Goal: Check status: Check status

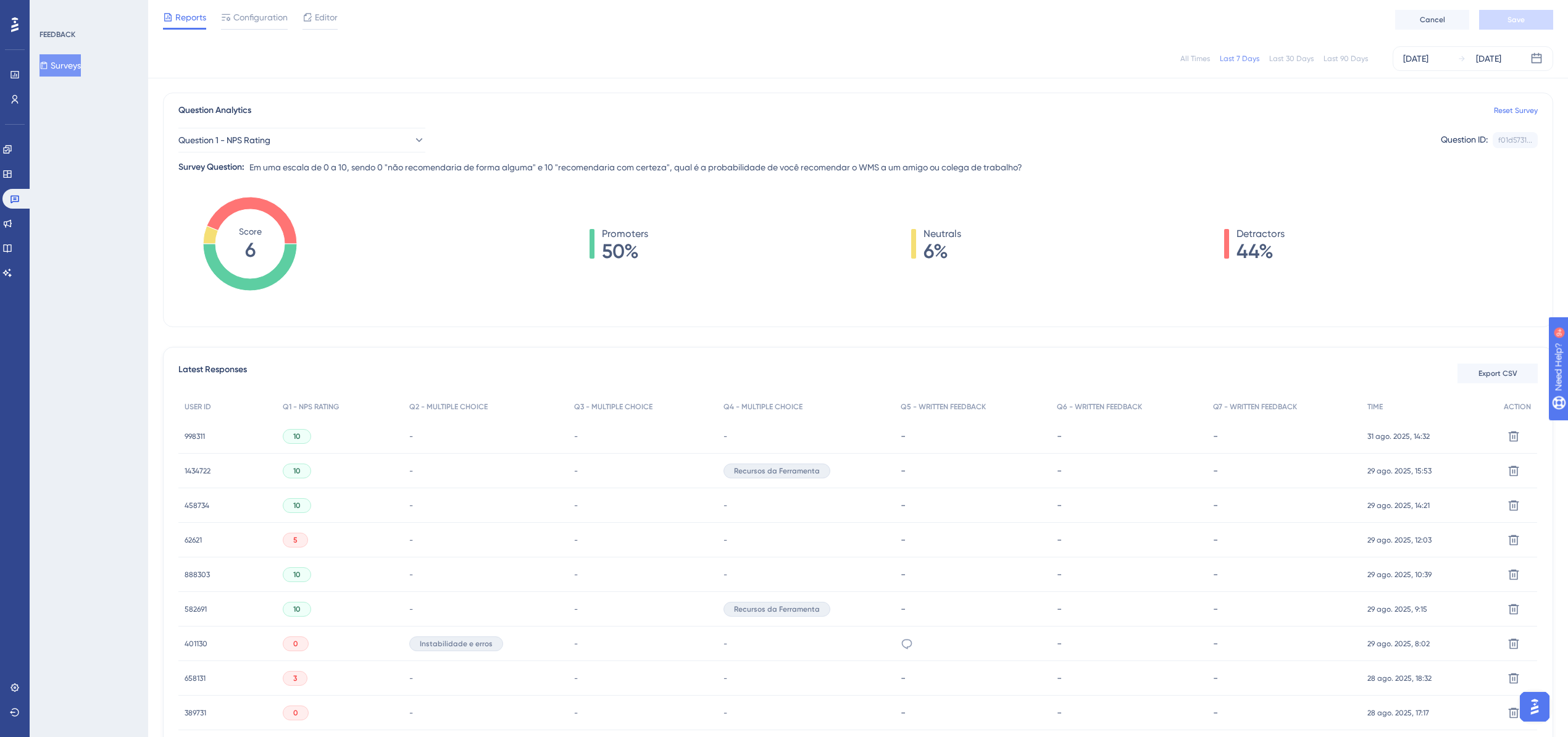
scroll to position [80, 0]
click at [1428, 56] on div "[DATE]" at bounding box center [1416, 58] width 25 height 15
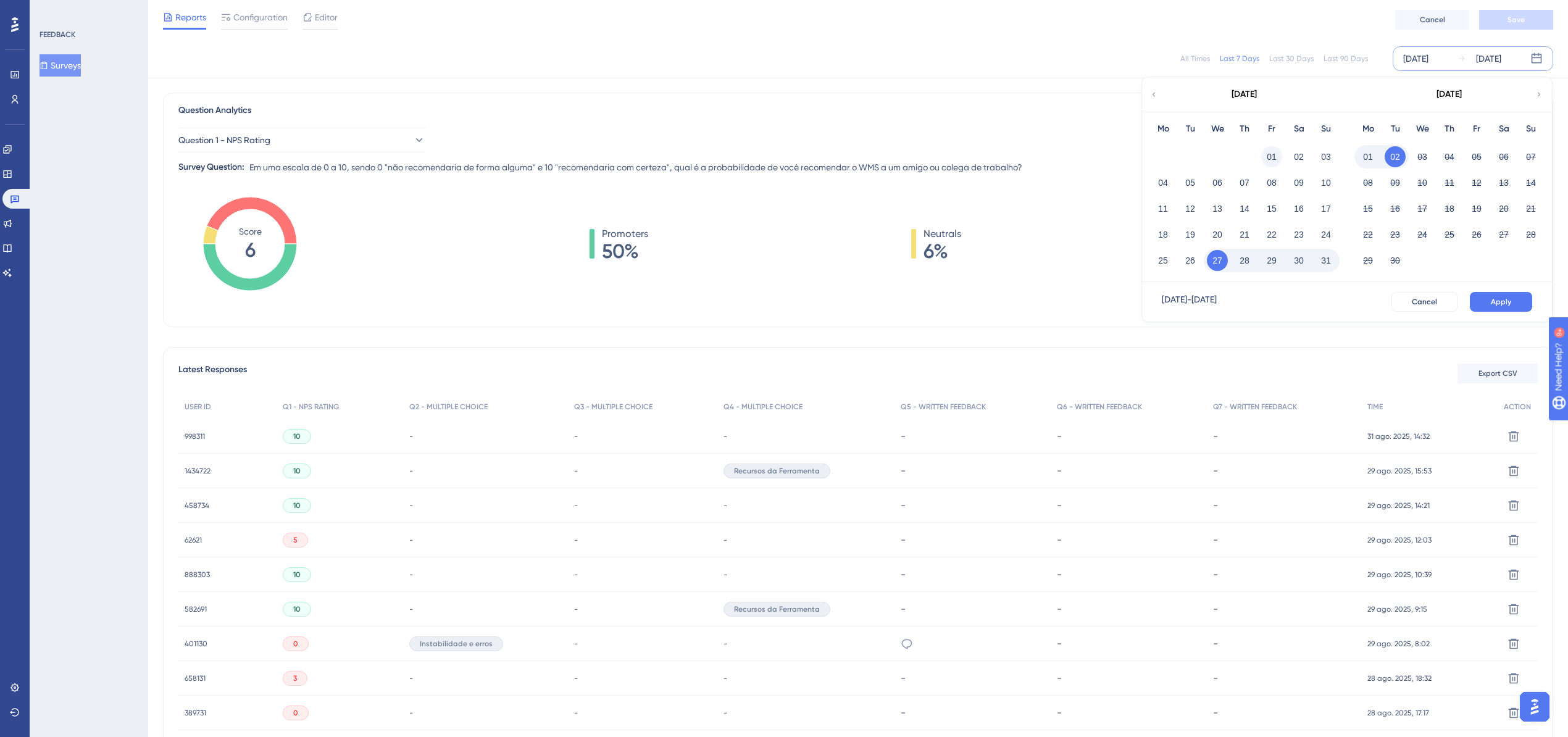
click at [1271, 154] on button "01" at bounding box center [1272, 157] width 21 height 21
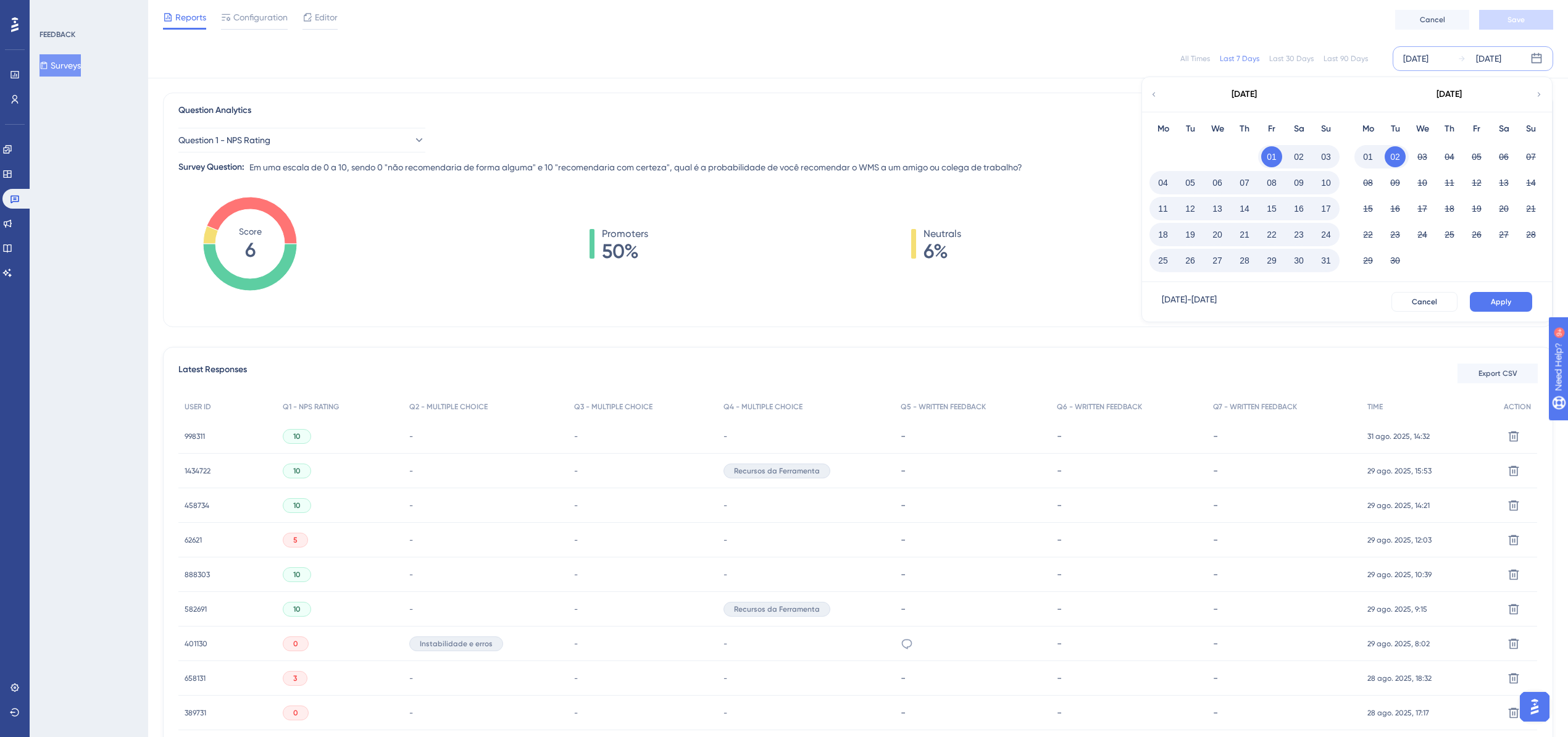
click at [1325, 261] on button "31" at bounding box center [1326, 260] width 21 height 21
click at [1519, 302] on button "Apply" at bounding box center [1501, 302] width 63 height 20
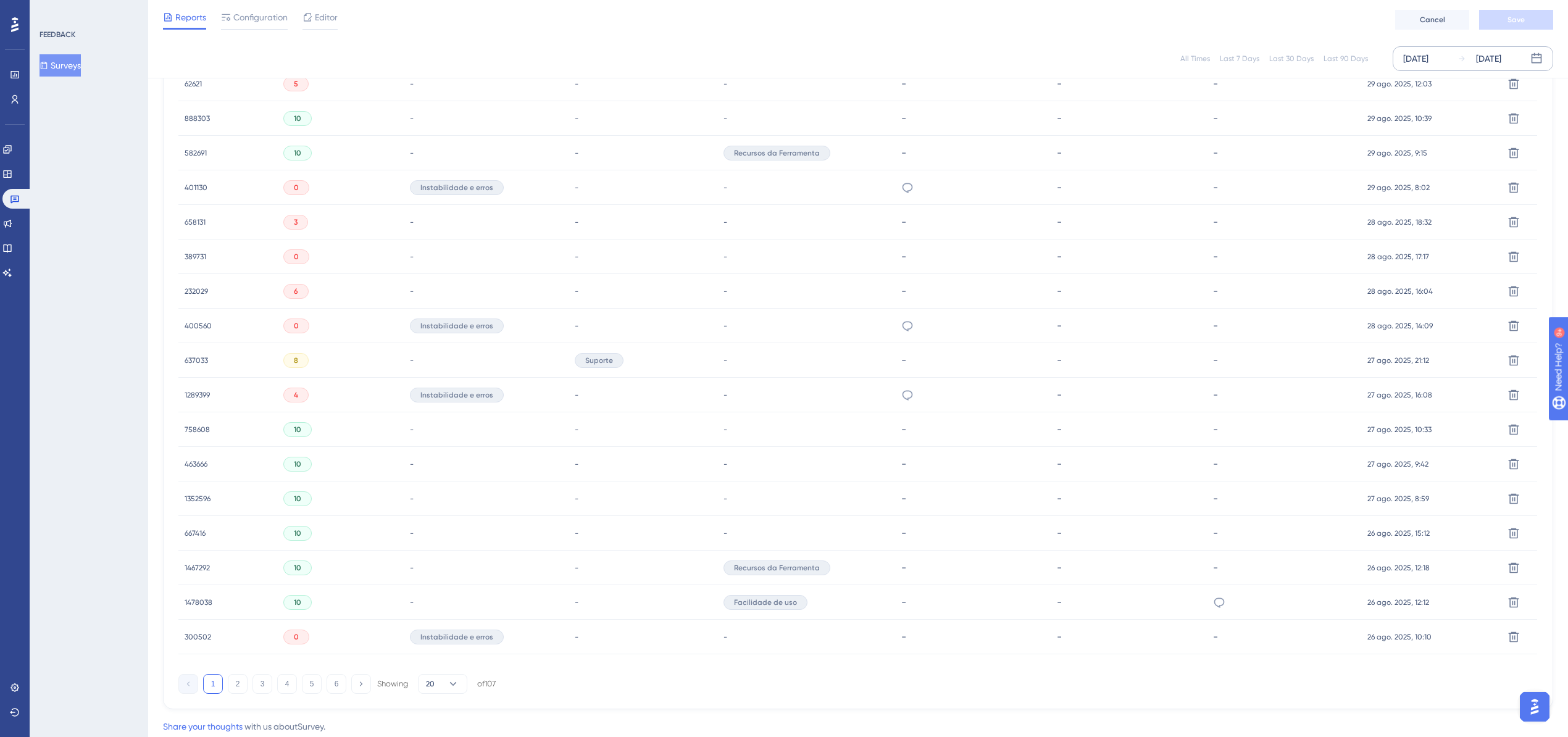
scroll to position [573, 0]
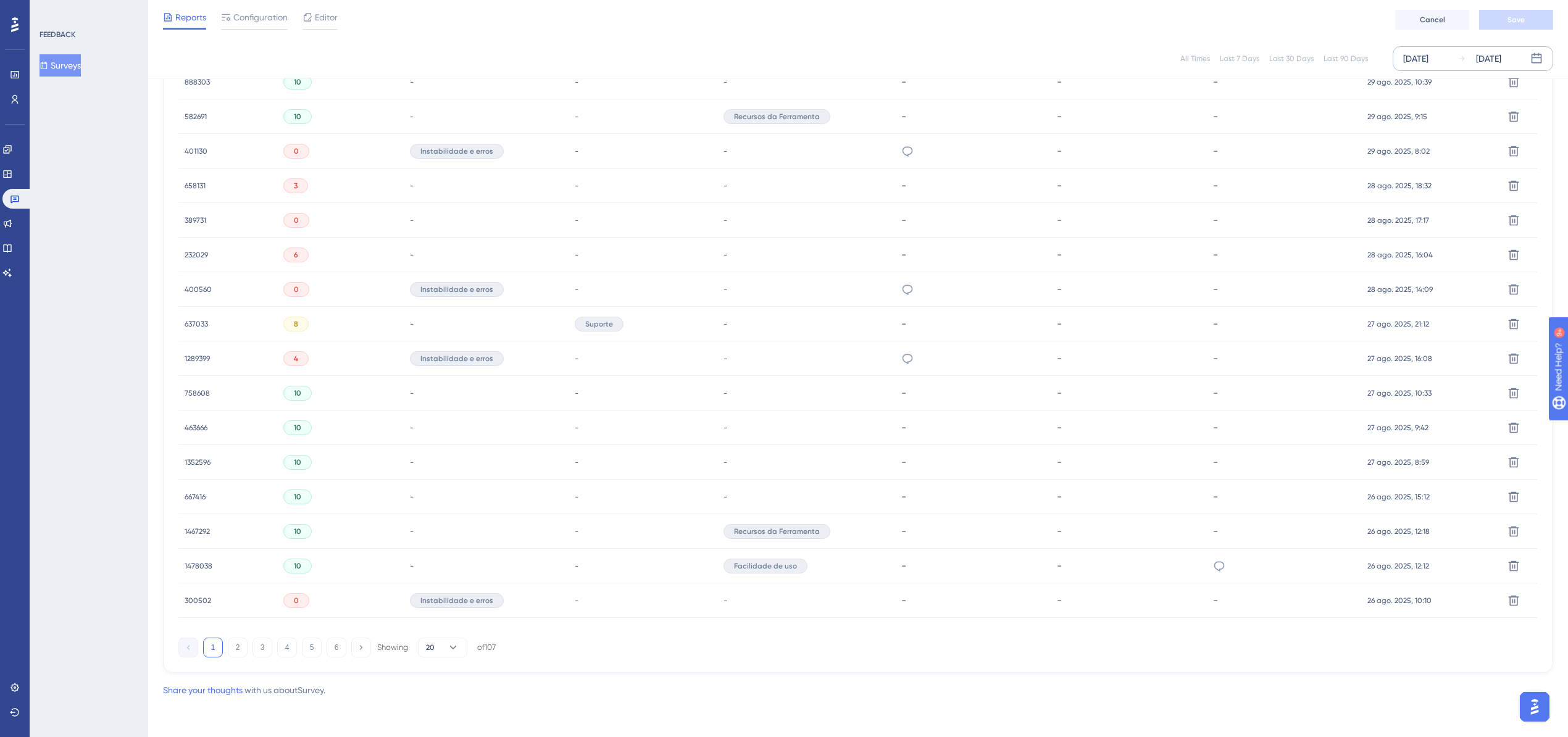
click at [189, 286] on span "400560" at bounding box center [198, 289] width 27 height 10
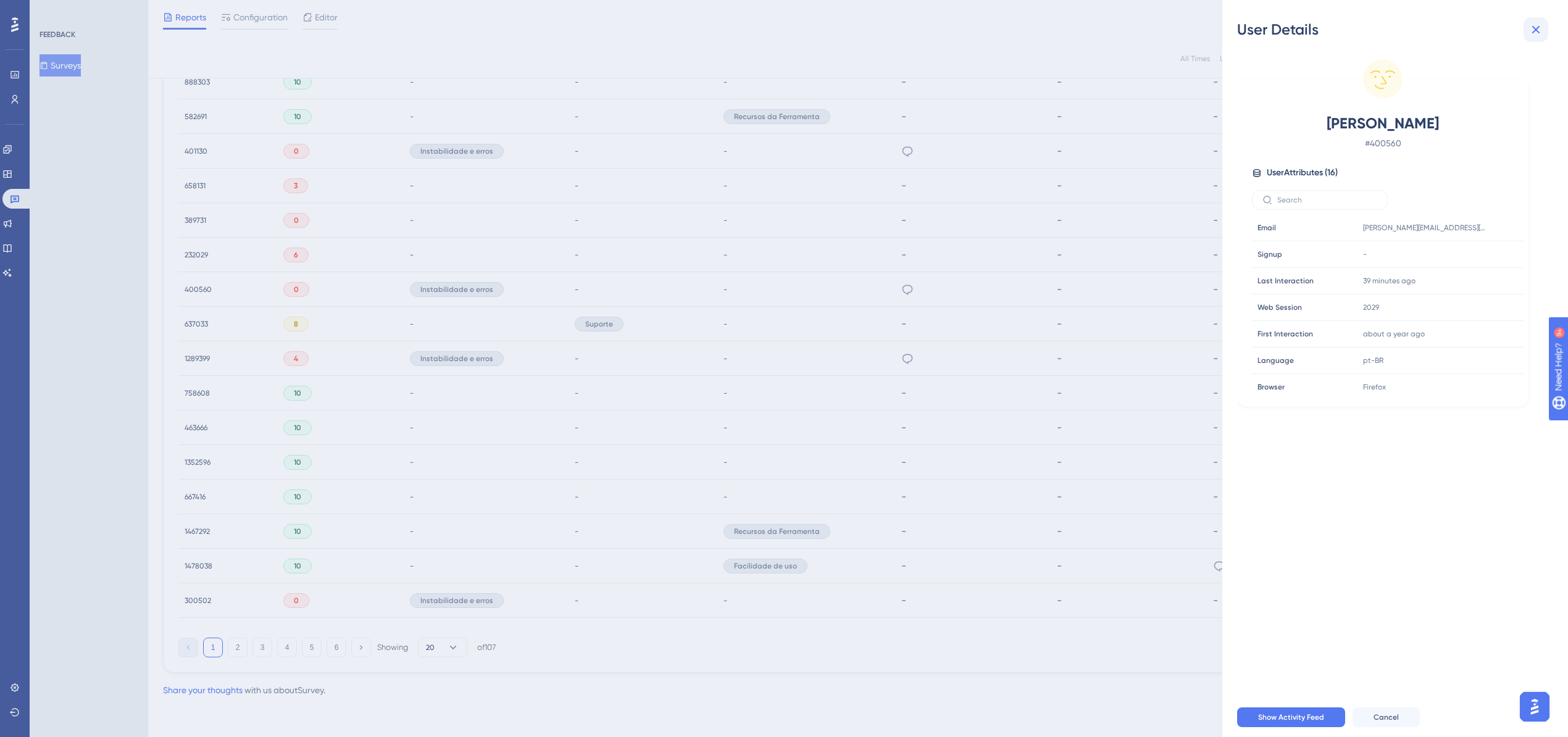
click at [1529, 29] on icon at bounding box center [1536, 29] width 15 height 15
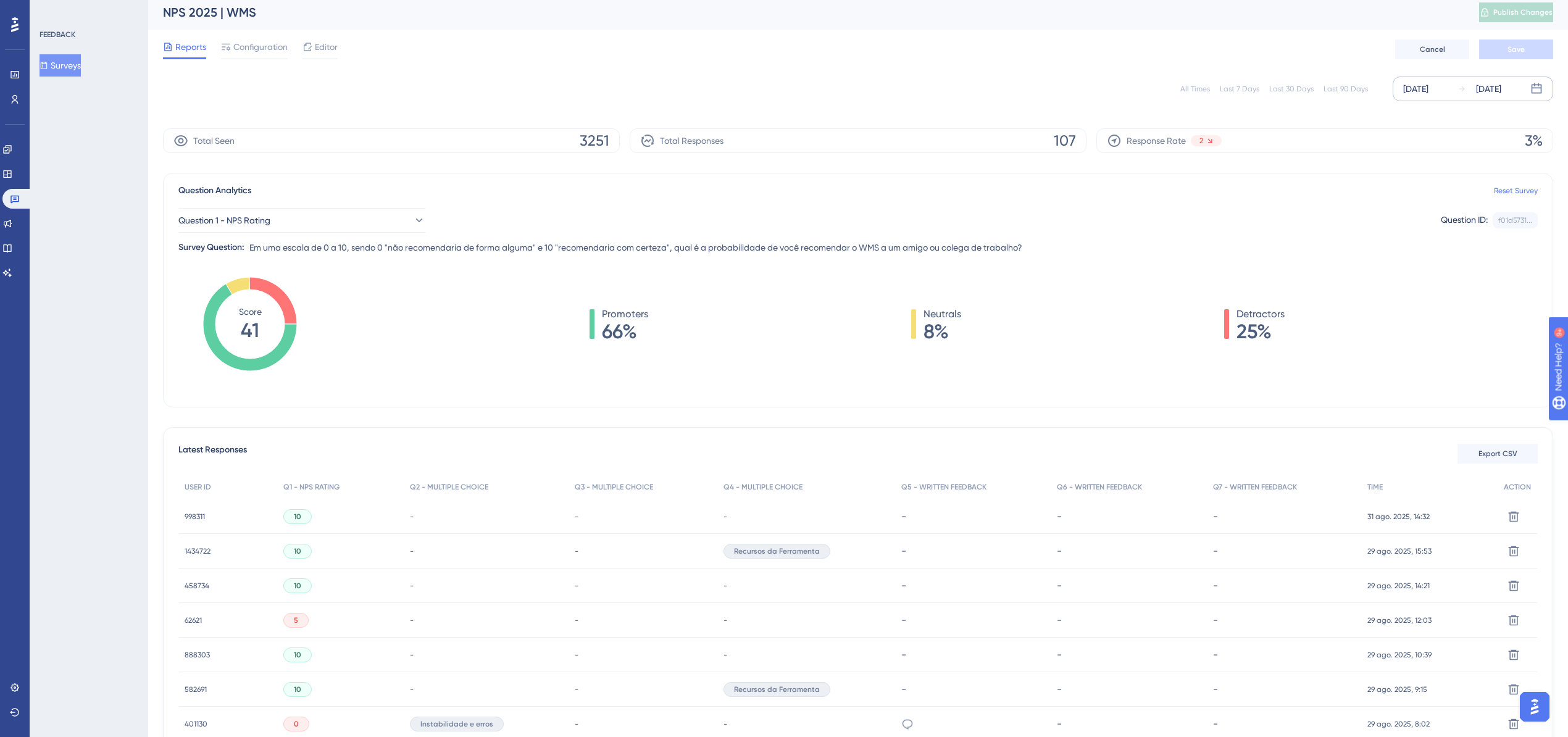
scroll to position [0, 0]
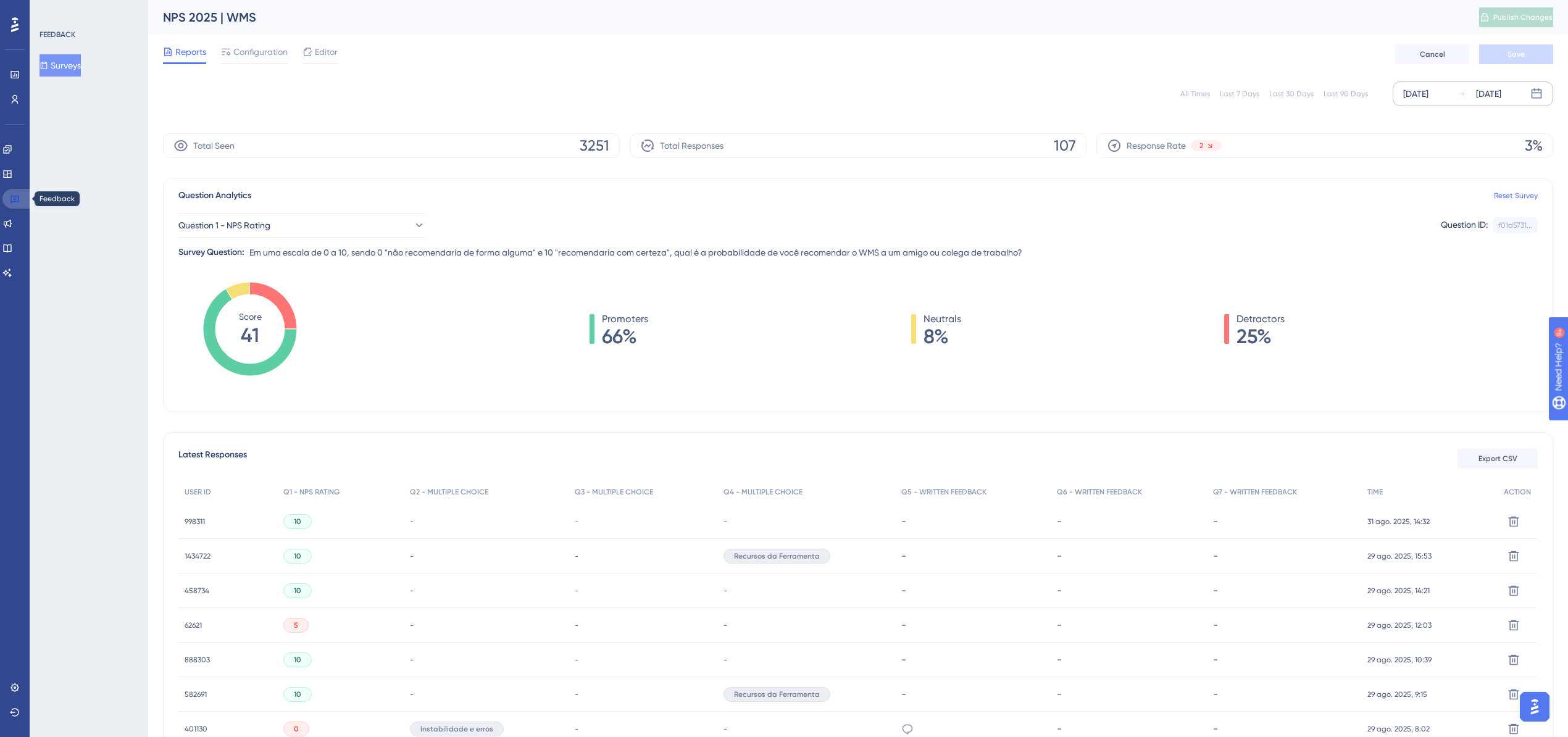
click at [17, 195] on icon at bounding box center [15, 198] width 10 height 10
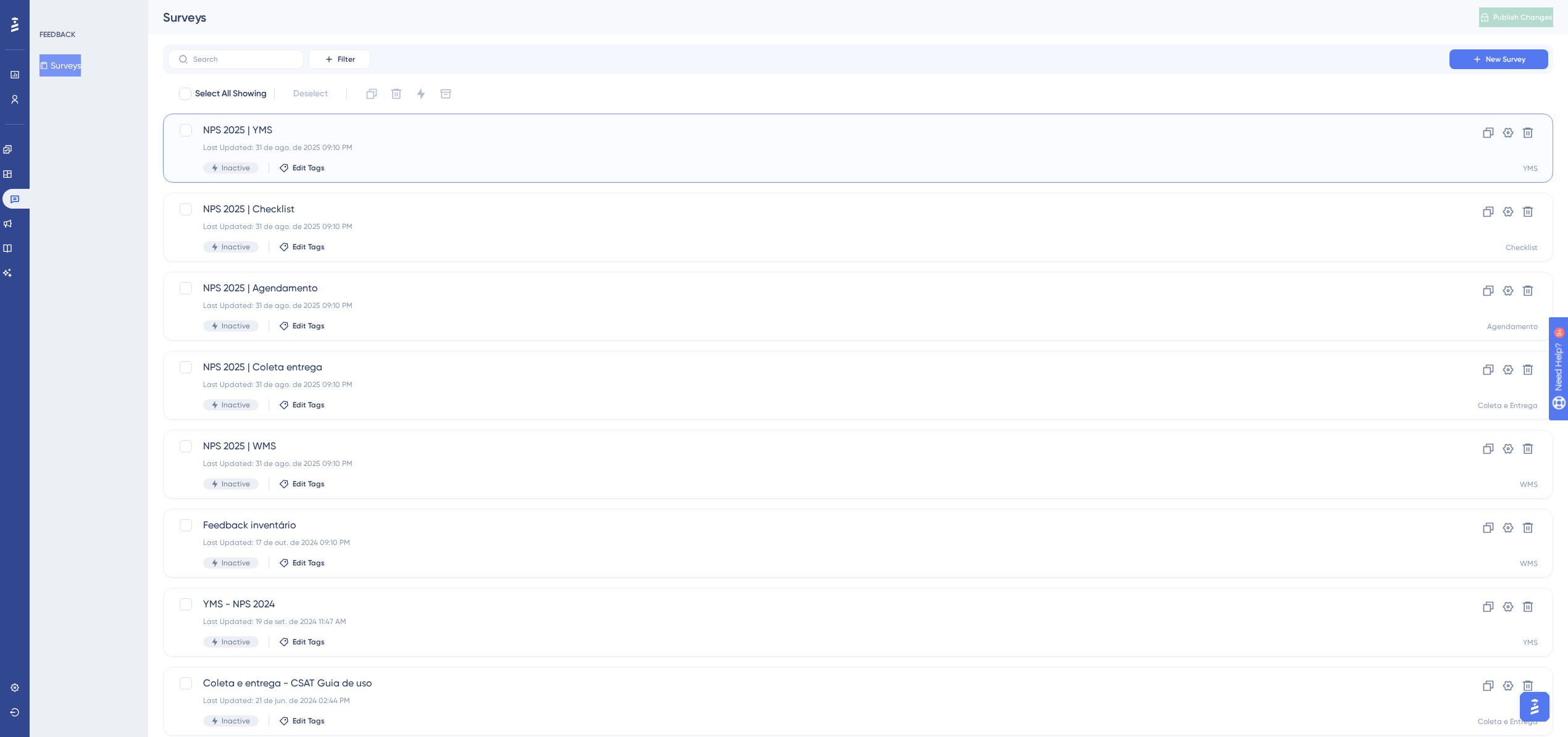
click at [358, 140] on div "NPS 2025 | YMS Last Updated: 31 de ago. de 2025 09:10 PM Inactive Edit Tags" at bounding box center [809, 148] width 1211 height 51
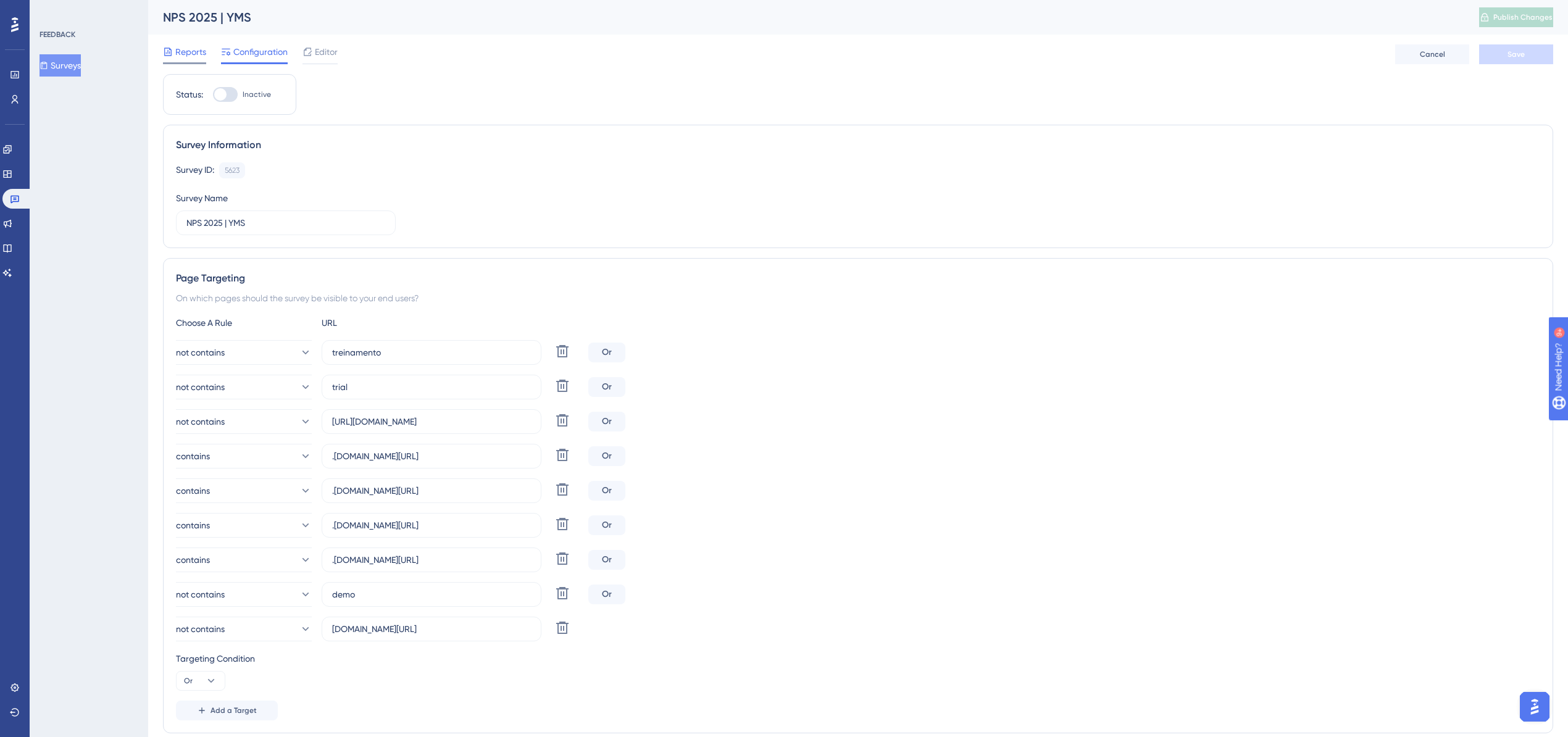
click at [169, 47] on icon at bounding box center [167, 52] width 10 height 10
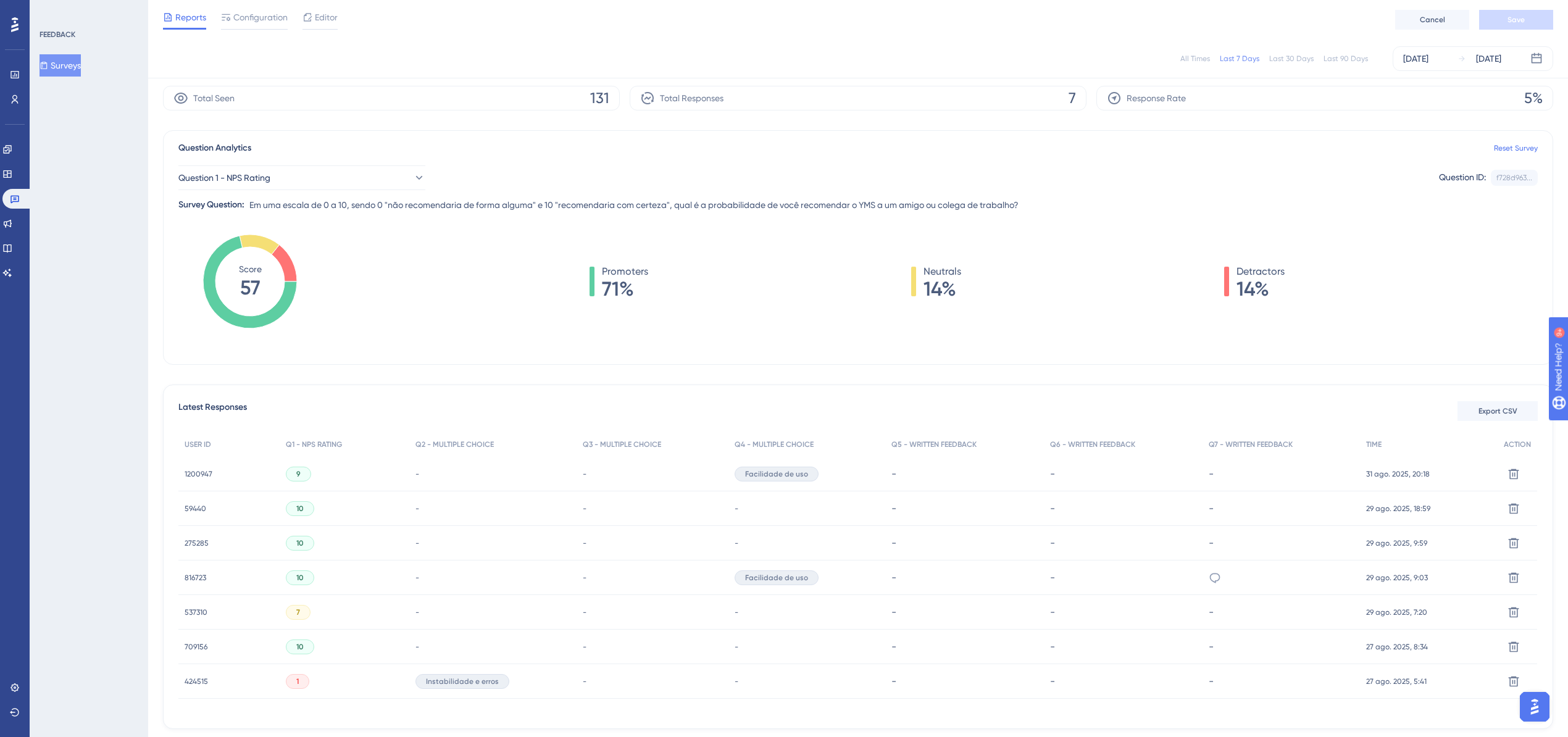
scroll to position [99, 0]
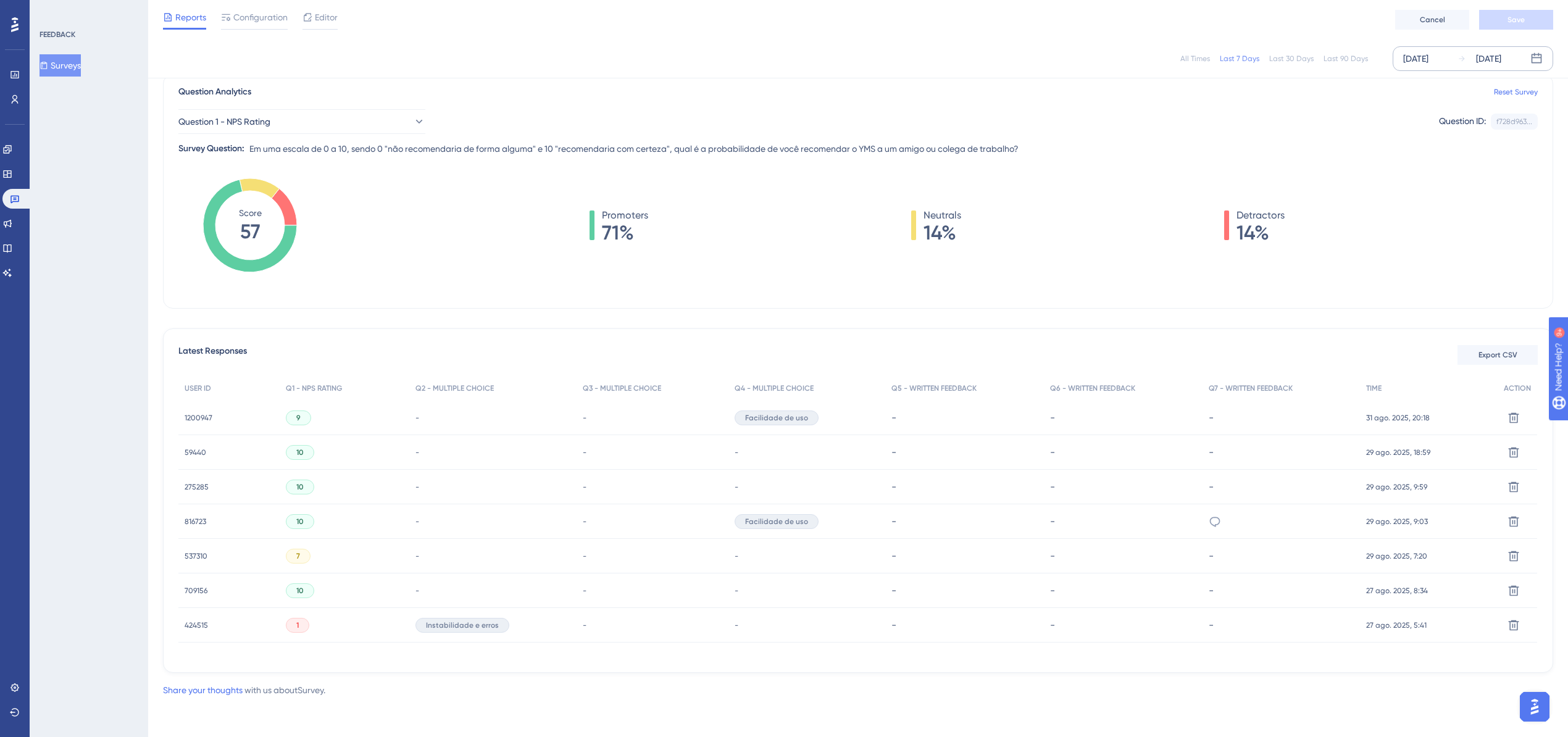
click at [1423, 55] on div "[DATE]" at bounding box center [1416, 58] width 25 height 15
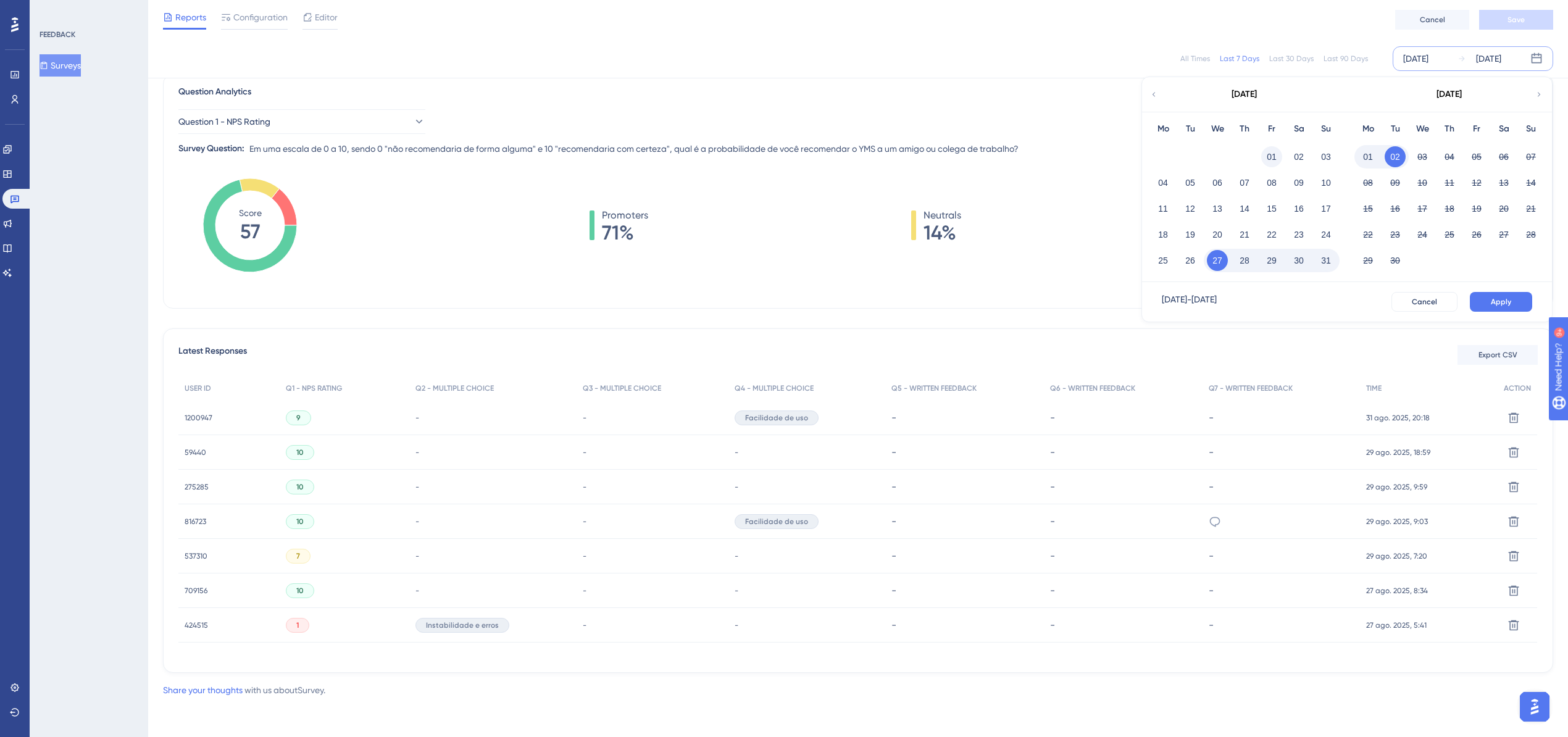
click at [1272, 154] on button "01" at bounding box center [1272, 157] width 21 height 21
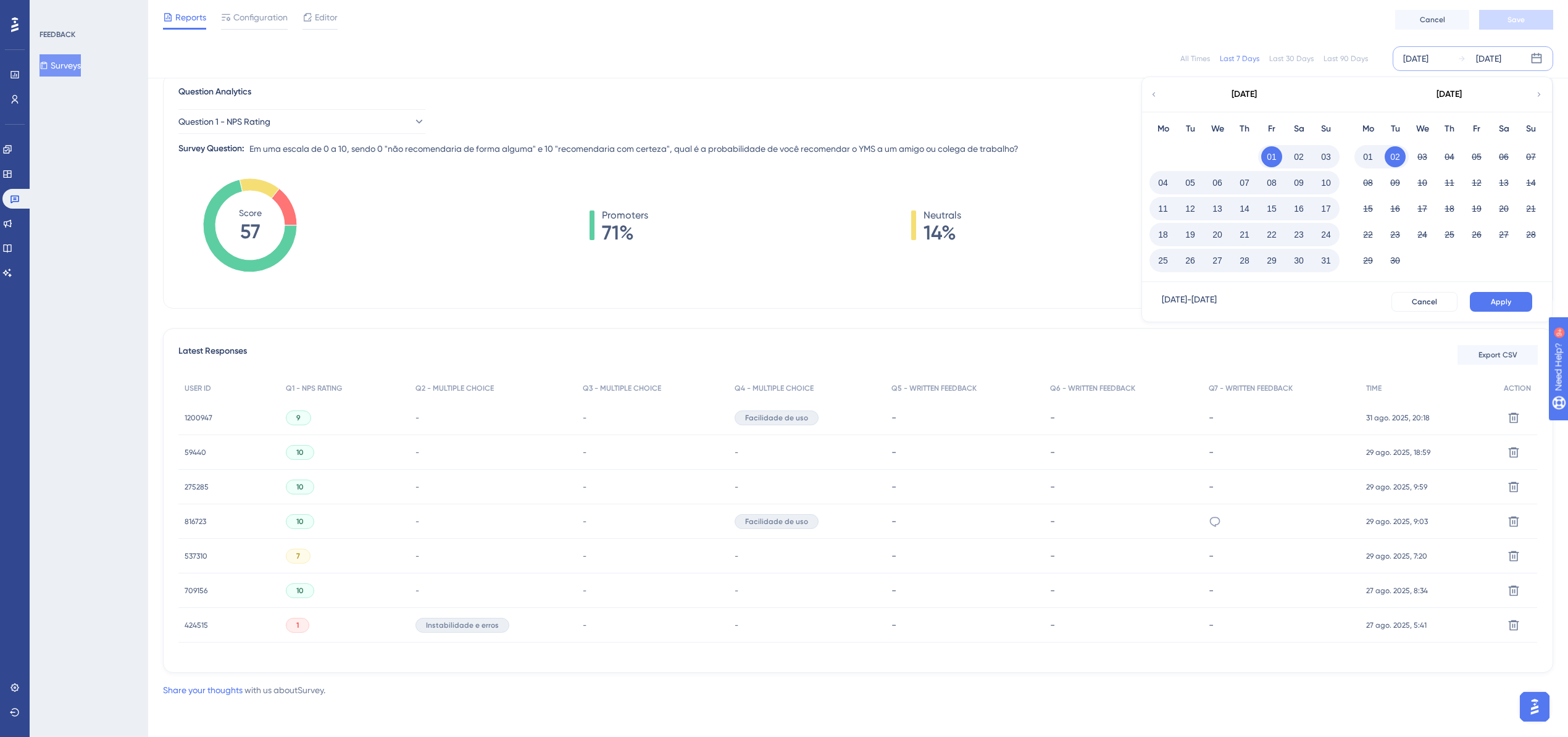
click at [1329, 258] on button "31" at bounding box center [1326, 260] width 21 height 21
click at [1516, 299] on button "Apply" at bounding box center [1501, 302] width 63 height 20
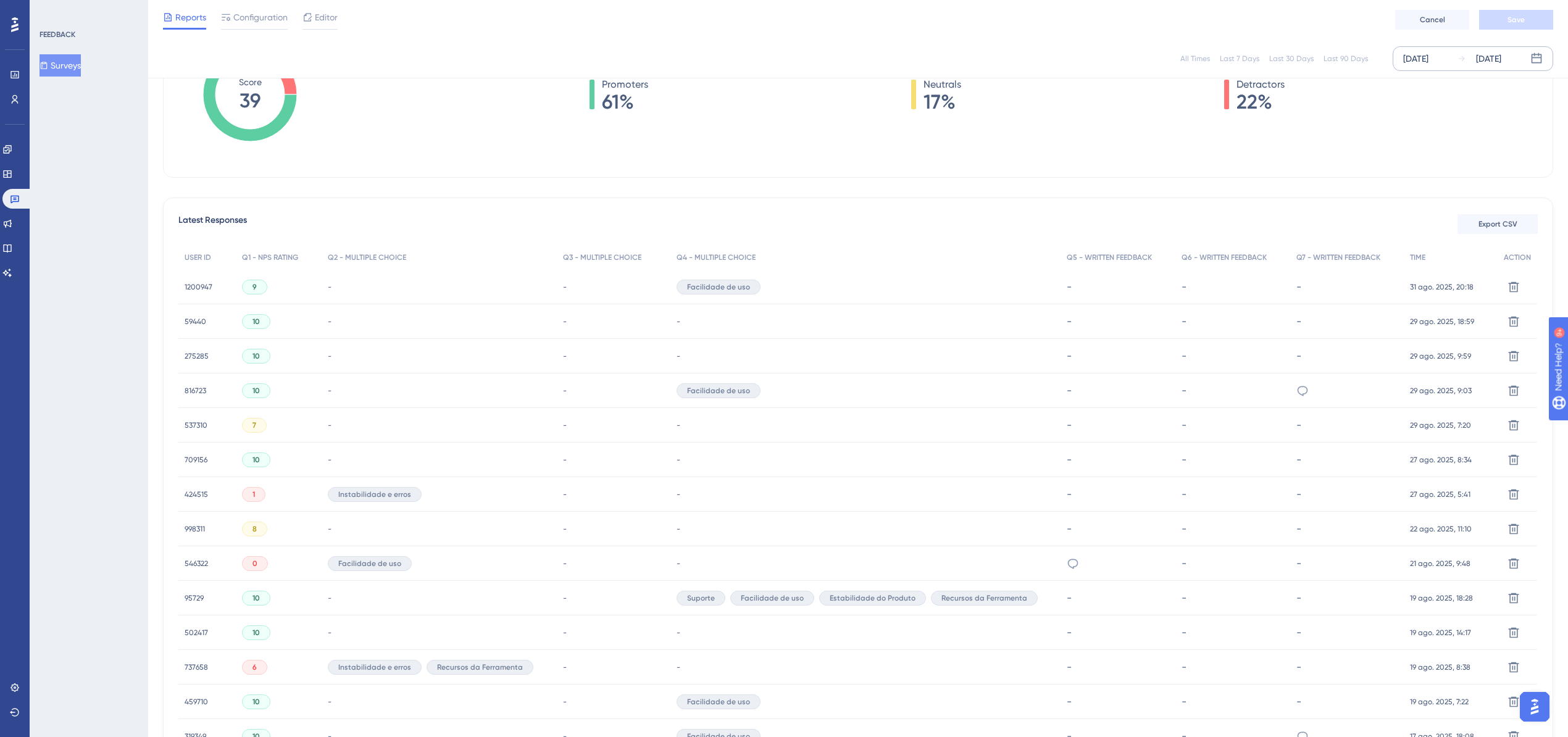
scroll to position [247, 0]
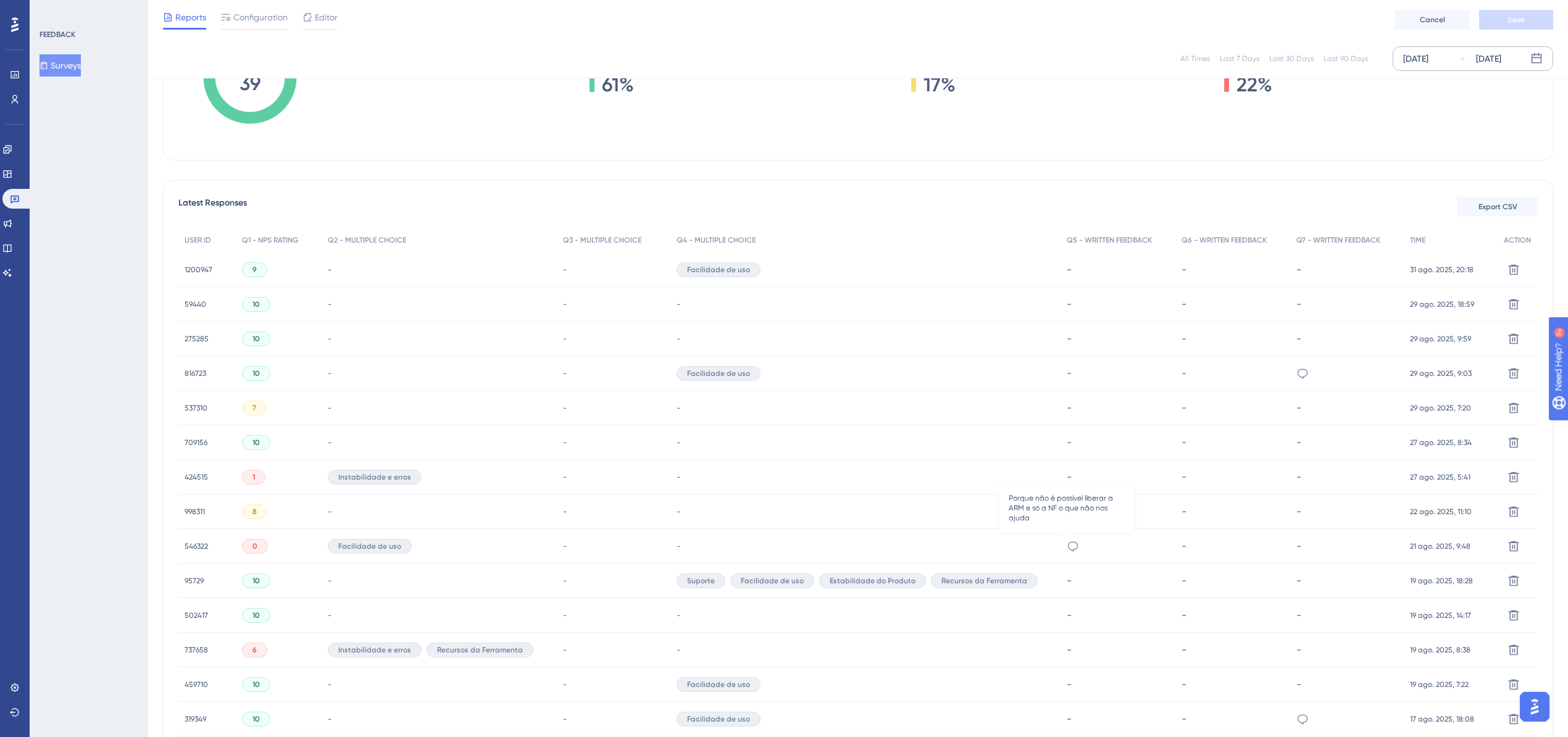
click at [1067, 545] on icon at bounding box center [1073, 546] width 12 height 12
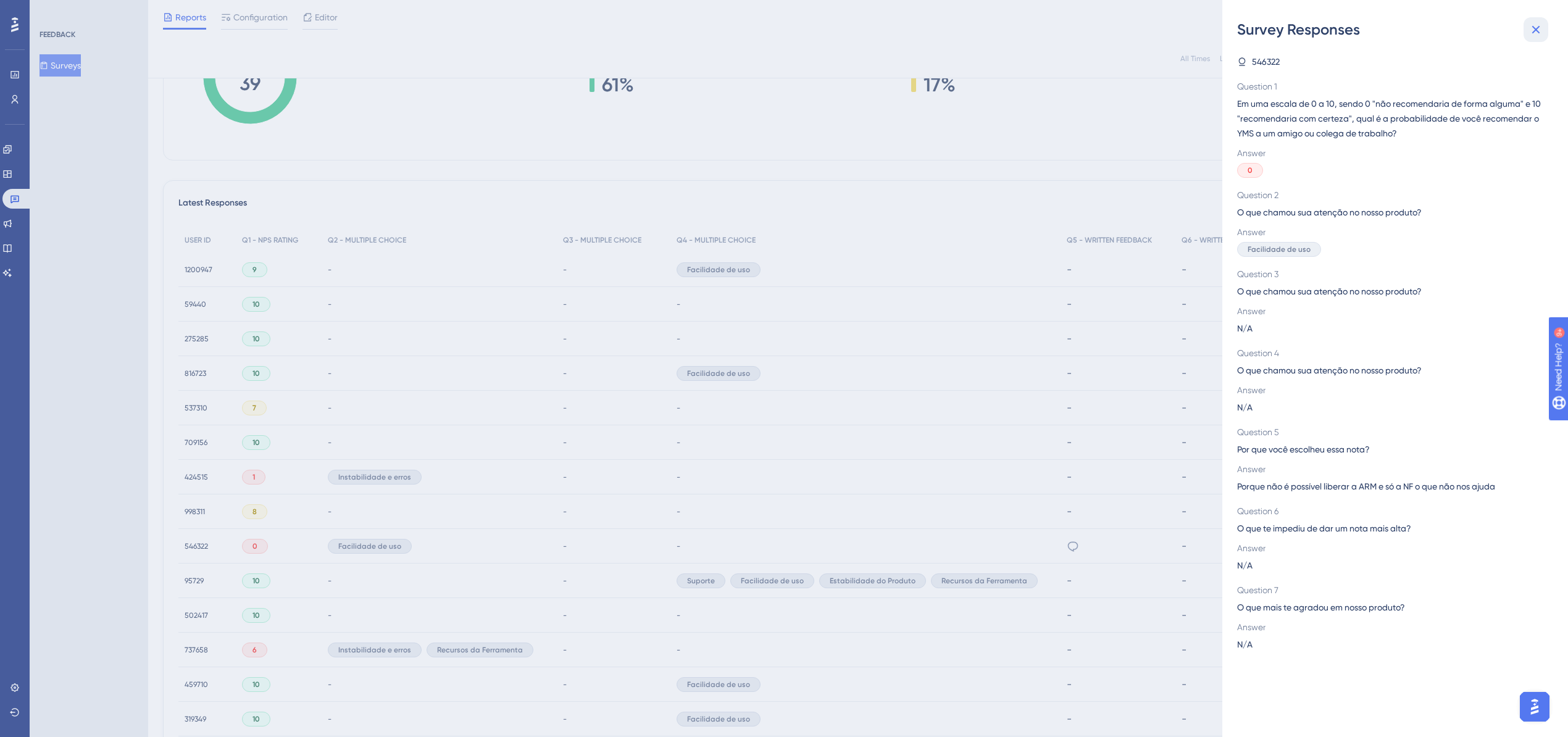
click at [1539, 22] on icon at bounding box center [1536, 29] width 15 height 15
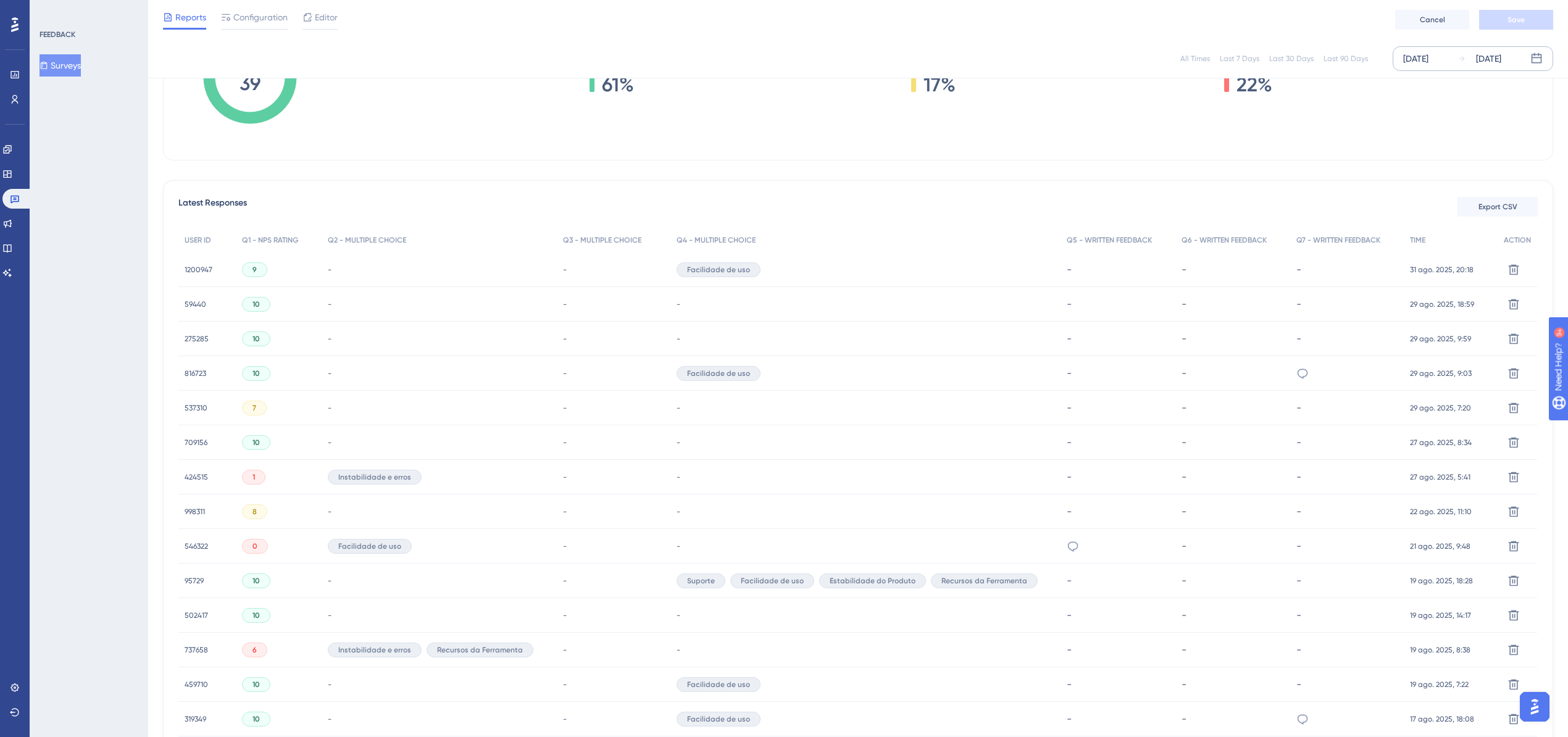
click at [208, 544] on div "546322 546322" at bounding box center [207, 546] width 57 height 35
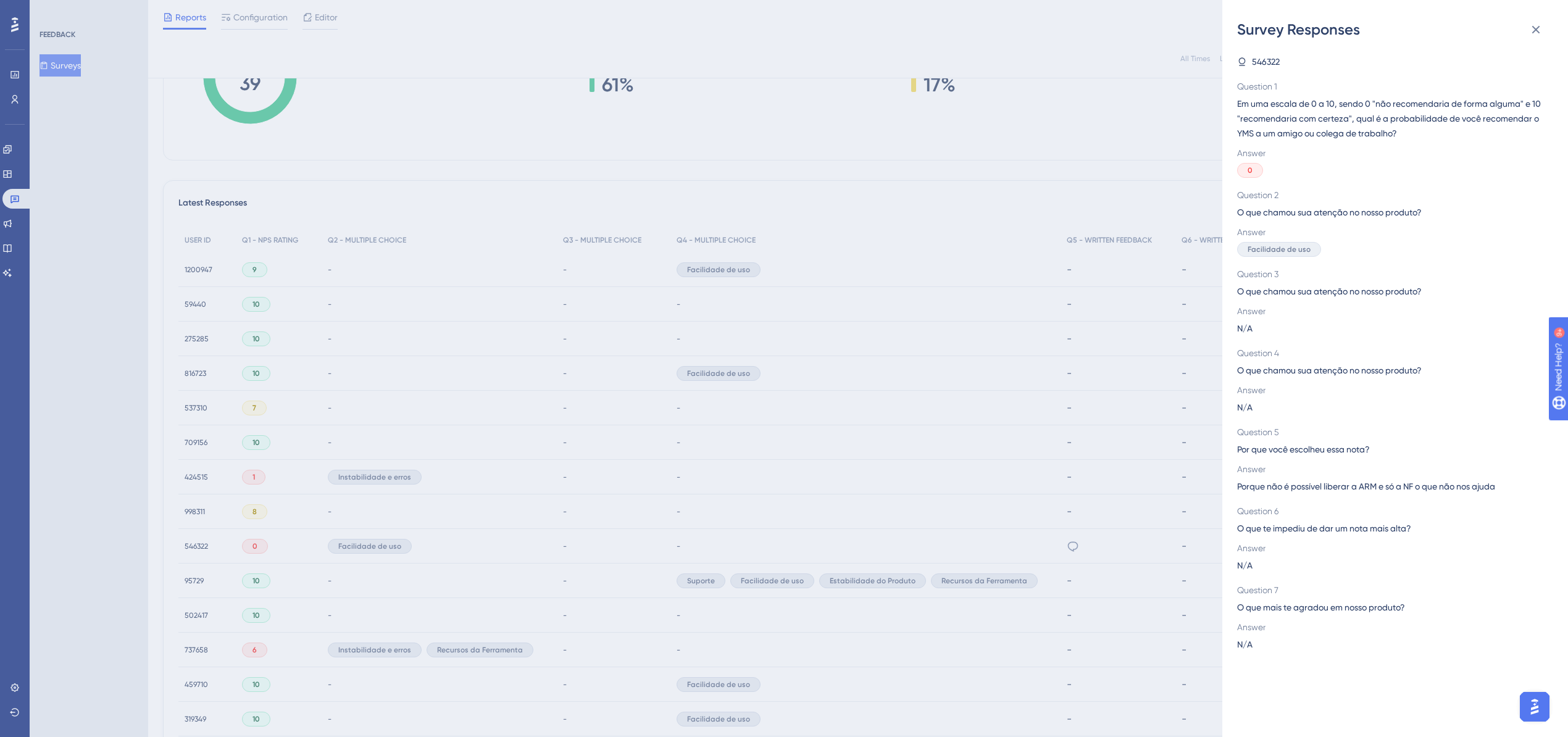
click at [208, 544] on div "Survey Responses 546322 Question 1 Em [PERSON_NAME] de 0 a 10, sendo 0 "não rec…" at bounding box center [784, 368] width 1568 height 737
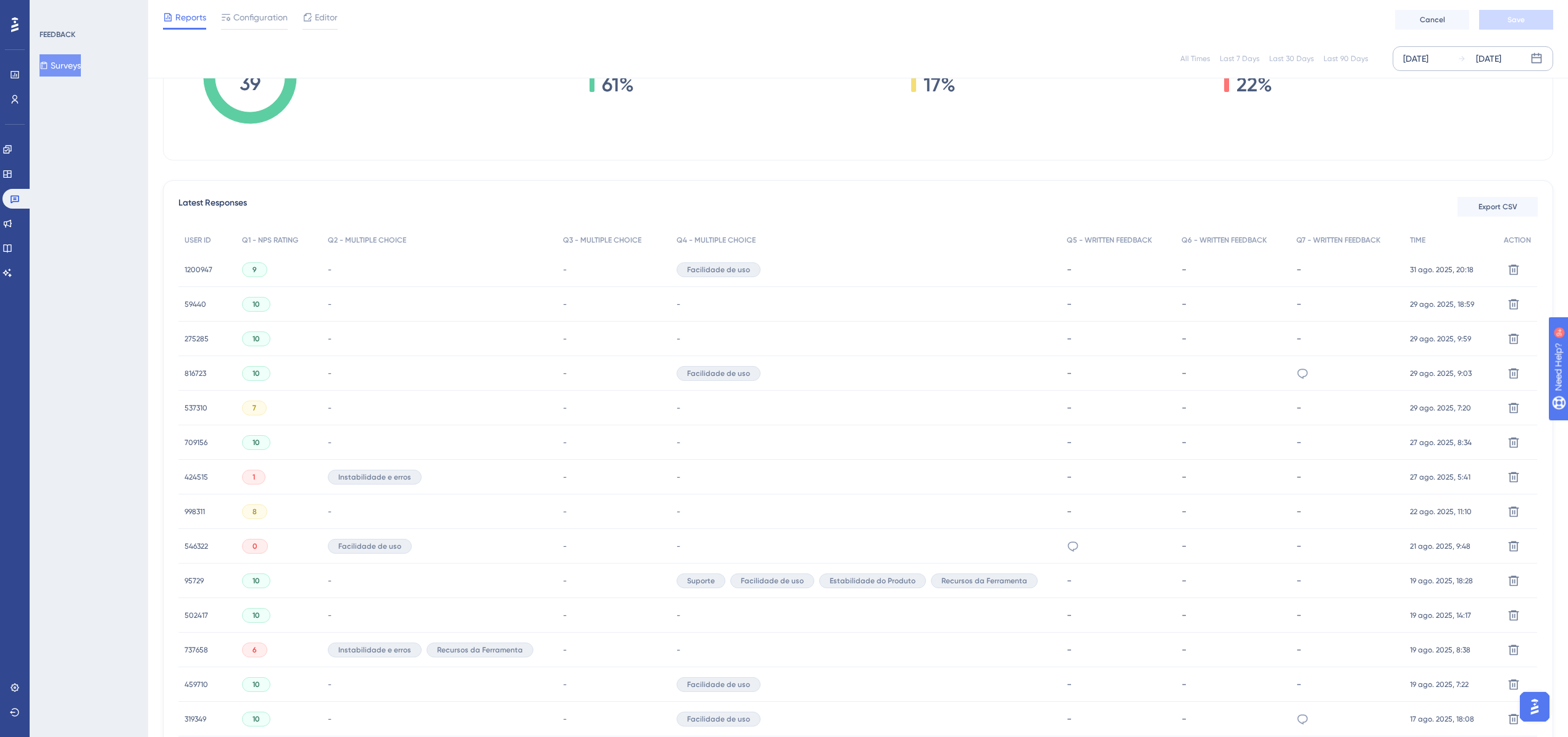
click at [208, 544] on div "546322 546322" at bounding box center [207, 546] width 57 height 35
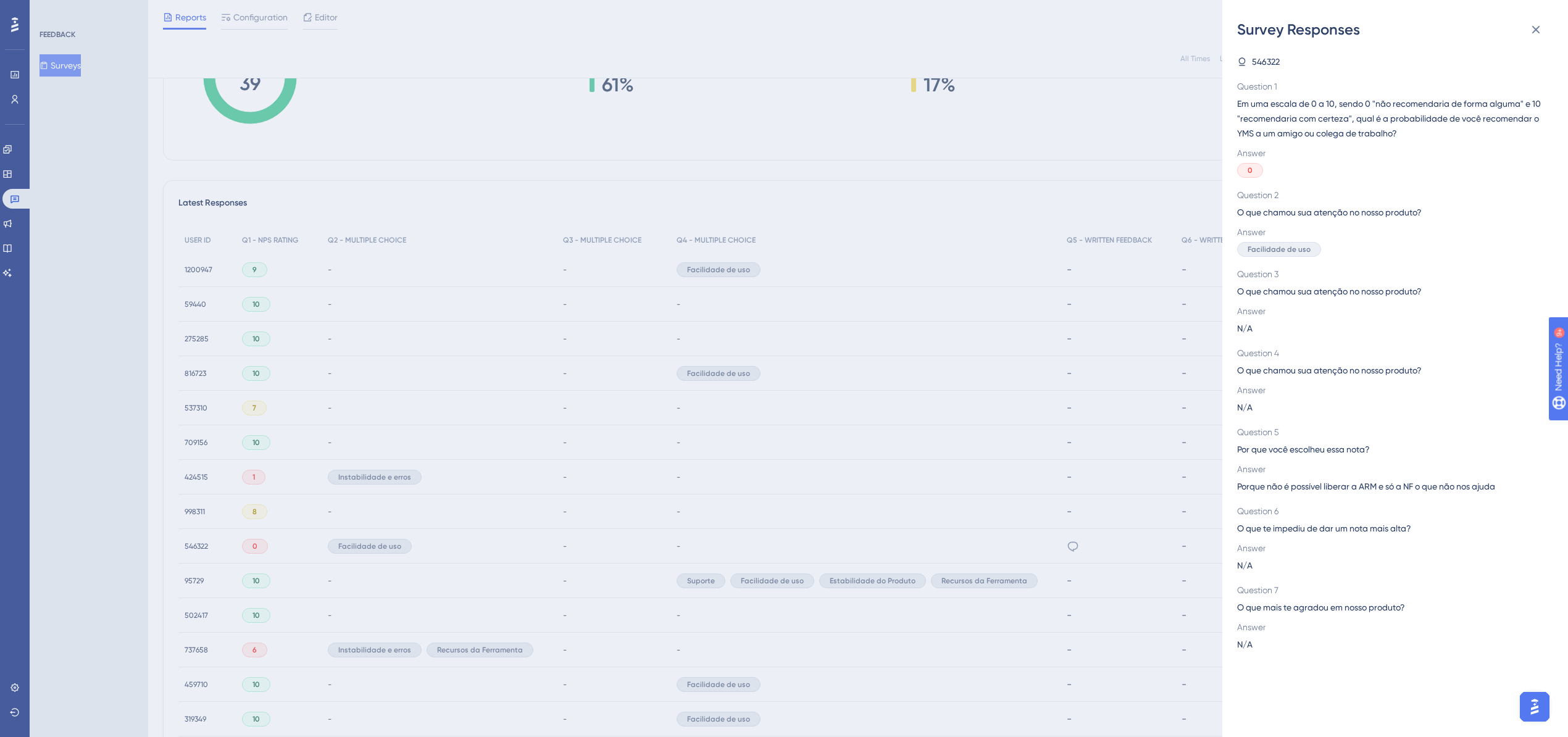
click at [203, 546] on div "Survey Responses 546322 Question 1 Em [PERSON_NAME] de 0 a 10, sendo 0 "não rec…" at bounding box center [784, 368] width 1568 height 737
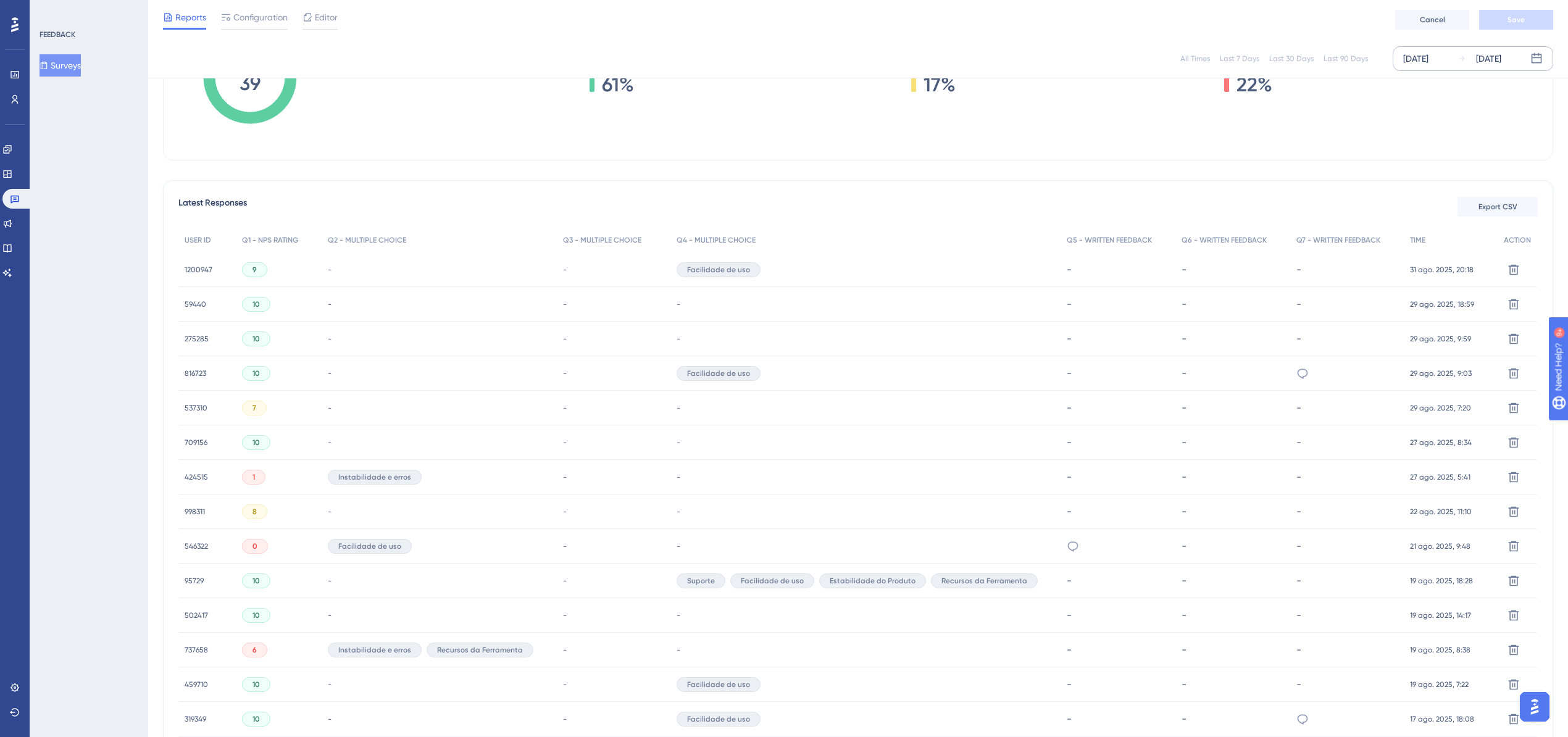
click at [198, 546] on span "546322" at bounding box center [196, 546] width 23 height 10
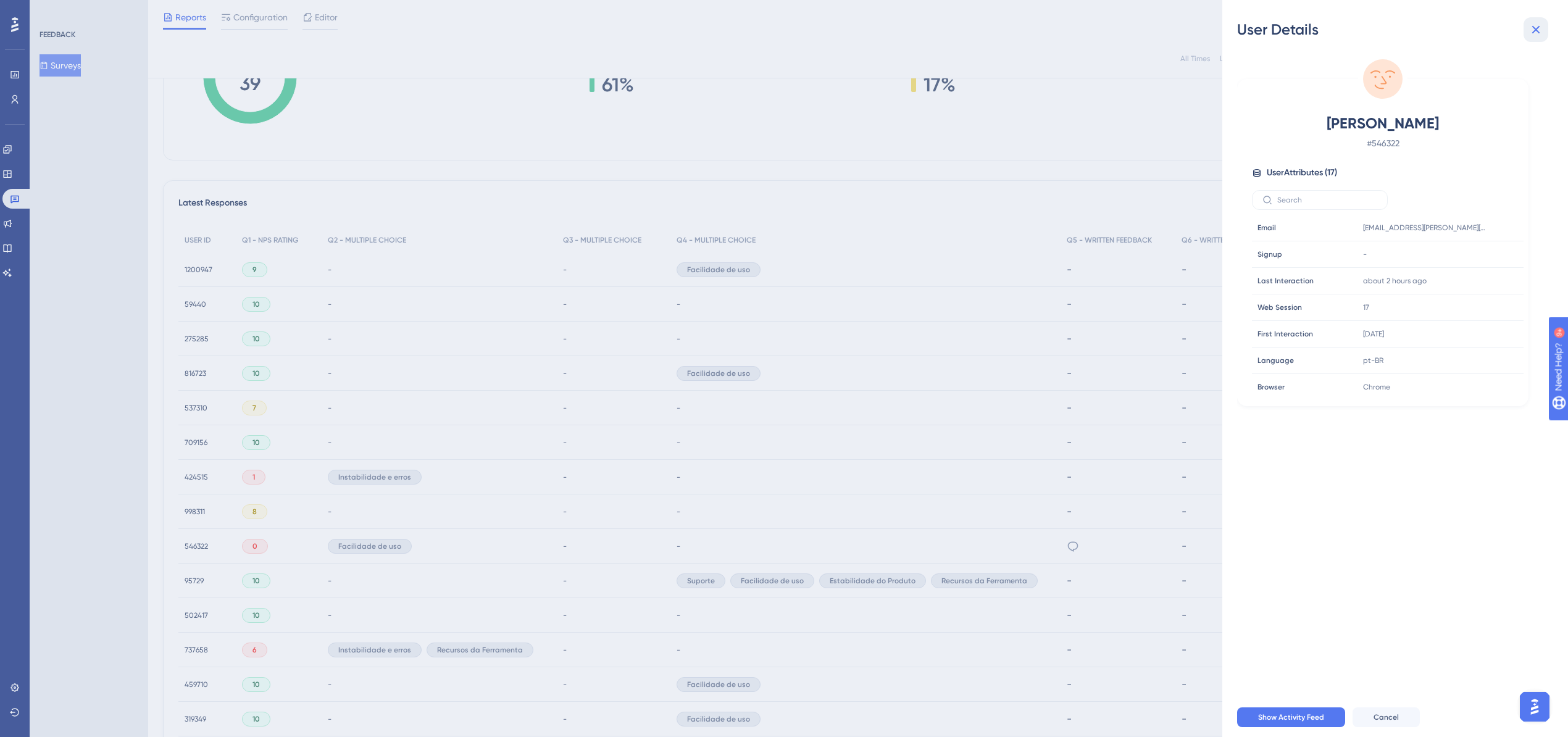
click at [1529, 27] on icon at bounding box center [1536, 29] width 15 height 15
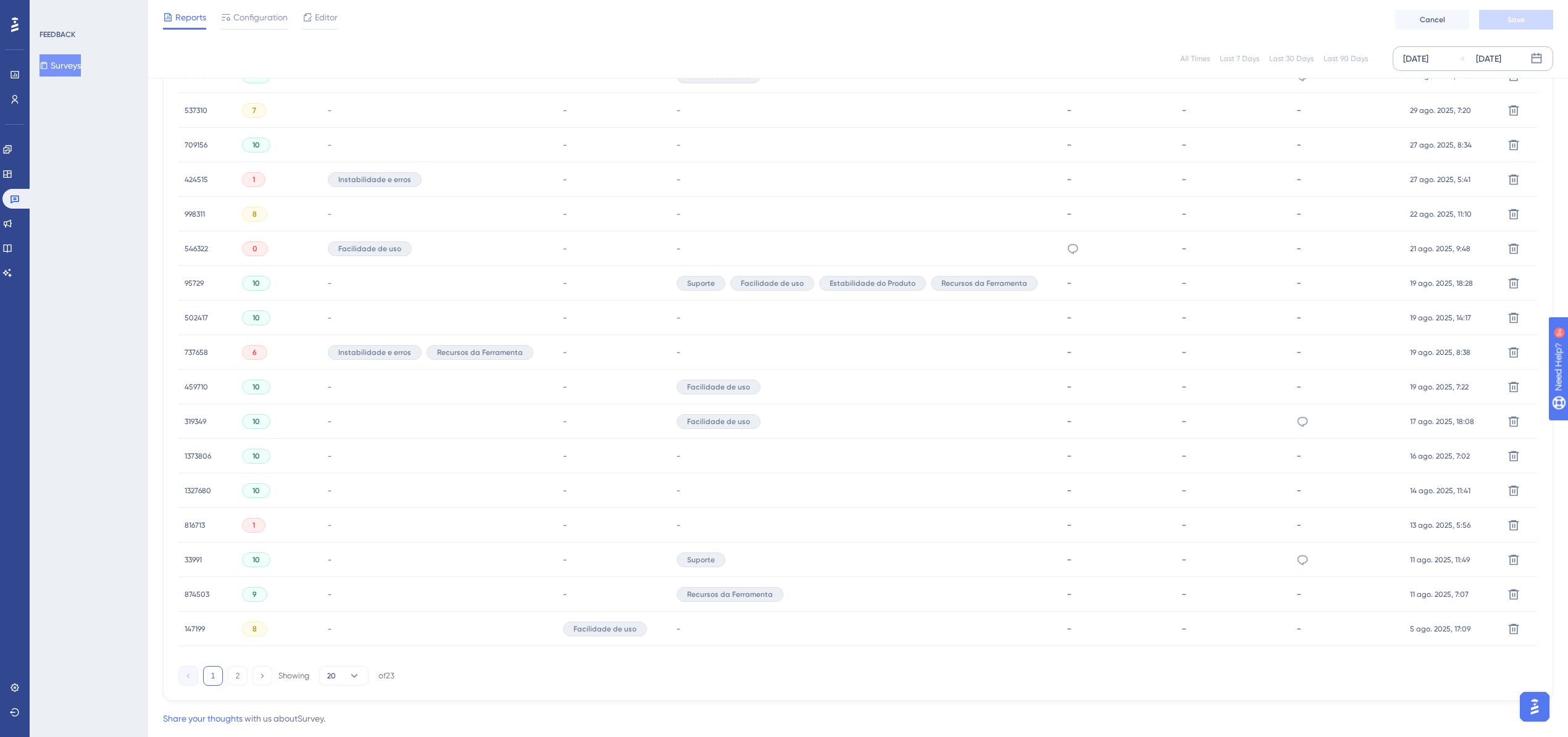
scroll to position [573, 0]
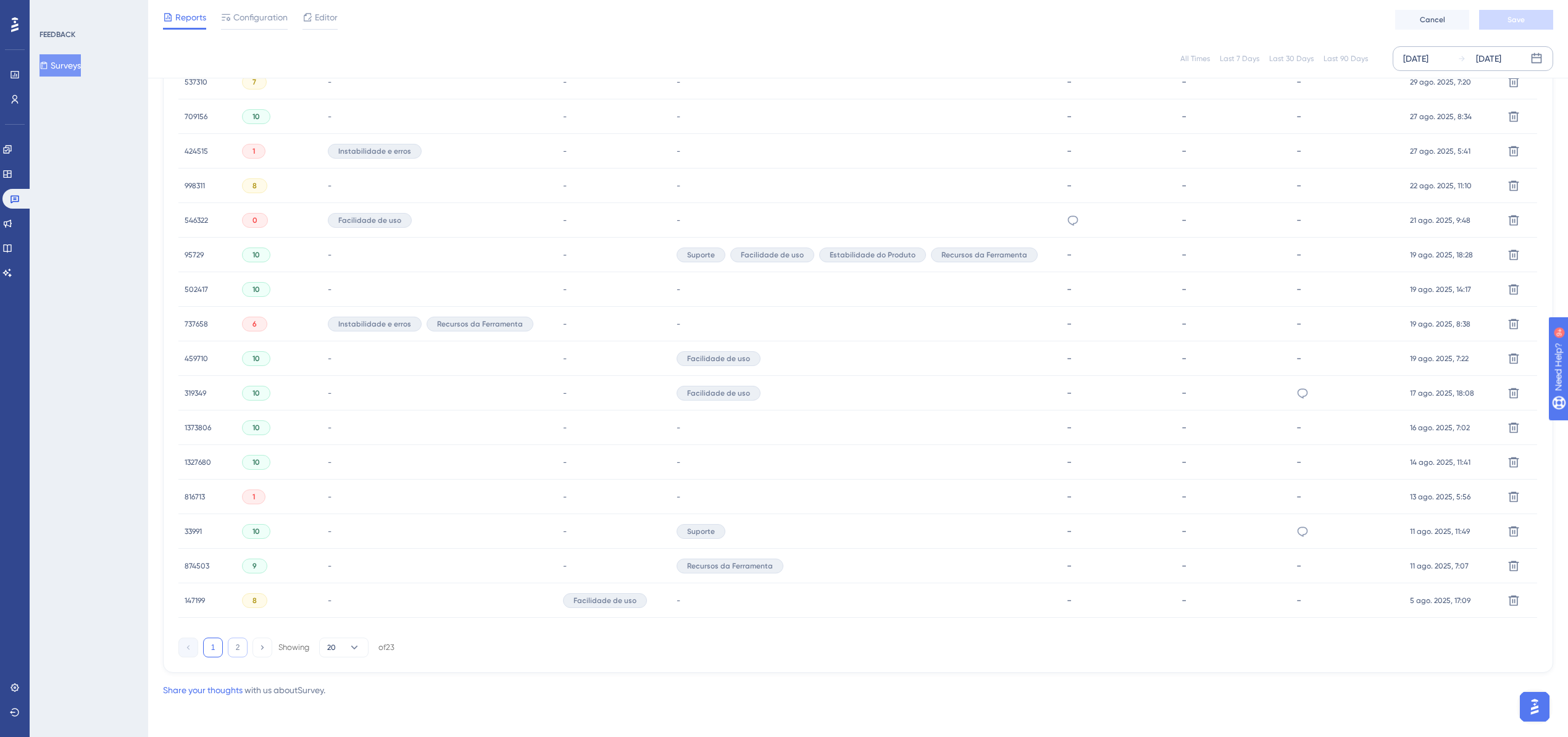
click at [233, 647] on button "2" at bounding box center [238, 647] width 20 height 20
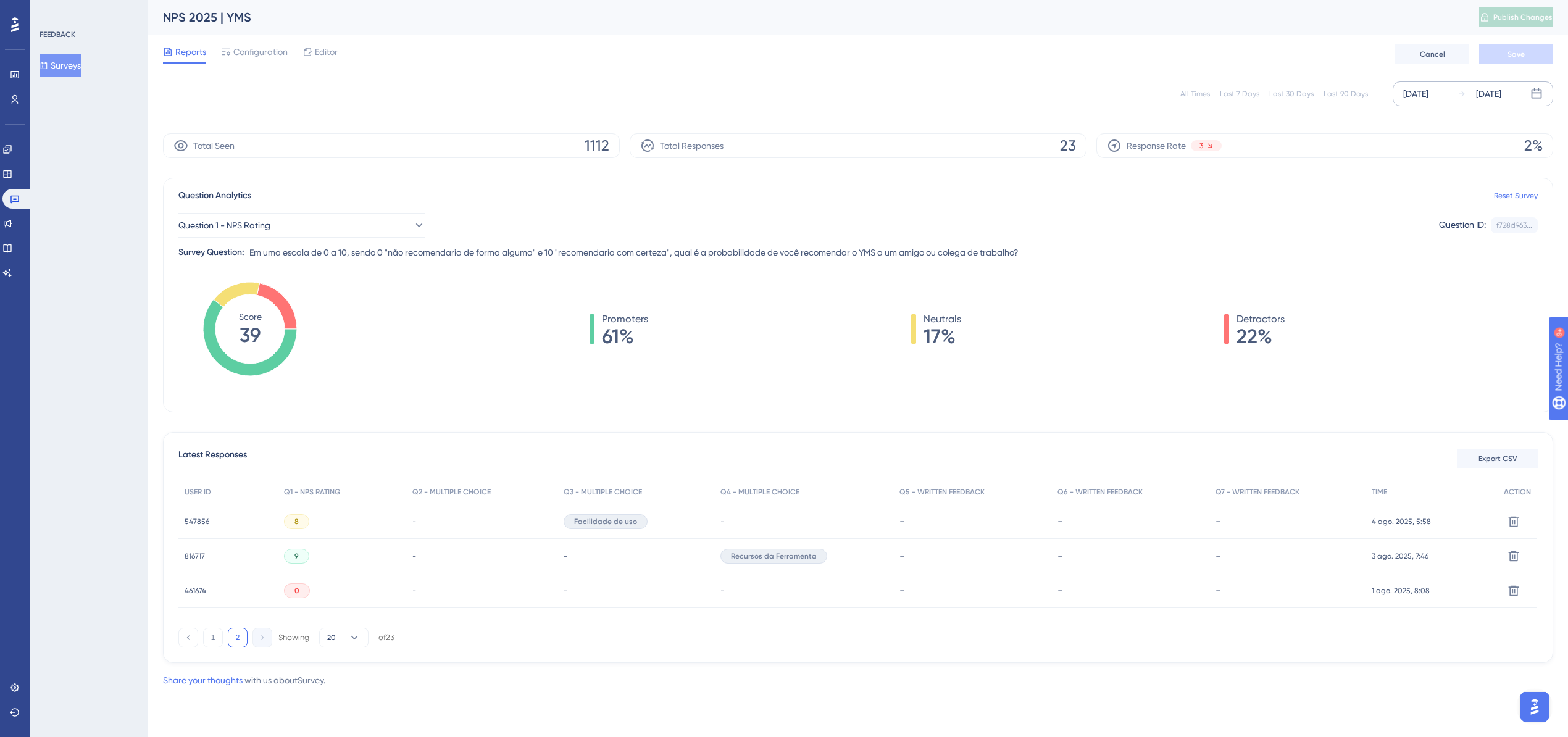
scroll to position [0, 0]
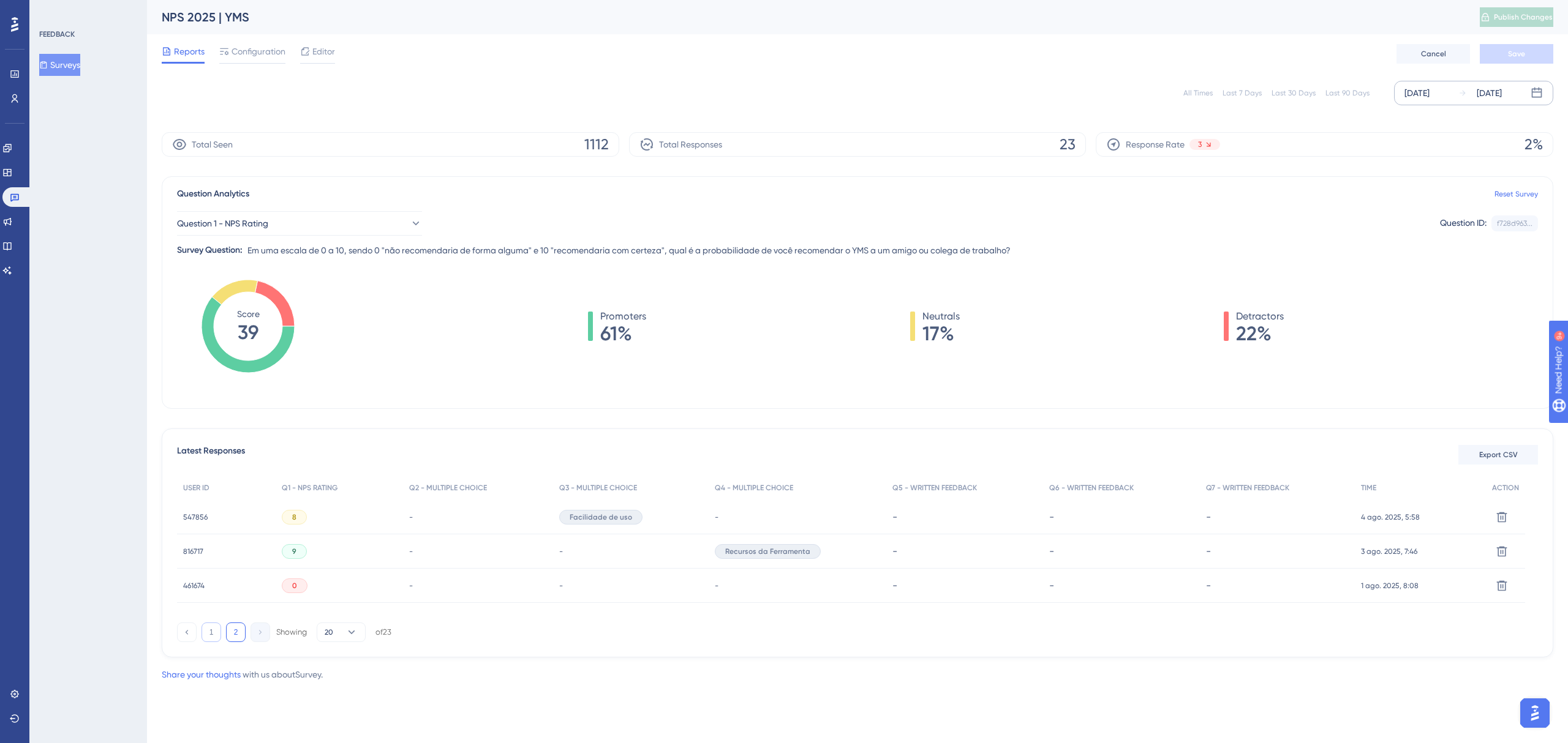
click at [211, 633] on button "1" at bounding box center [211, 633] width 20 height 20
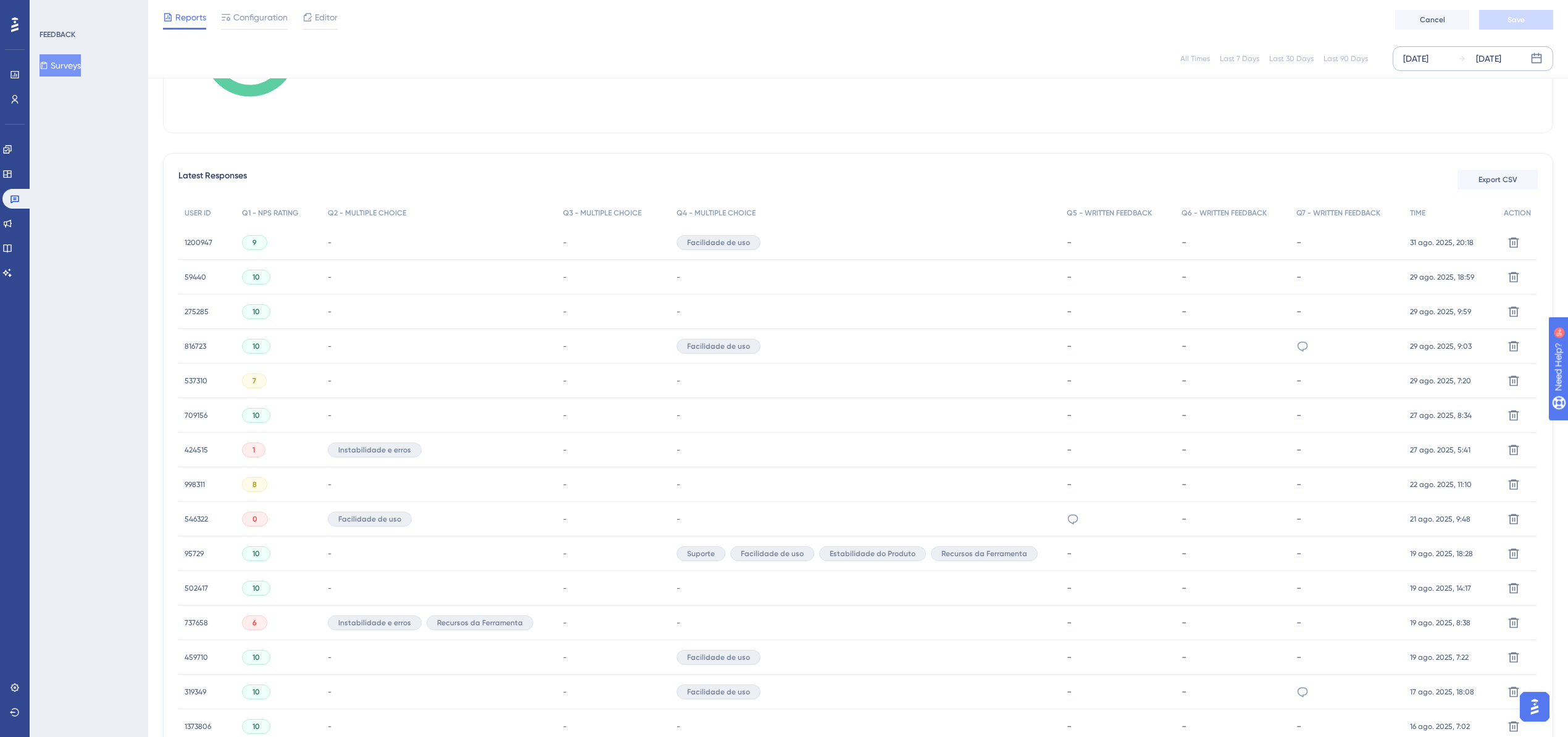
scroll to position [329, 0]
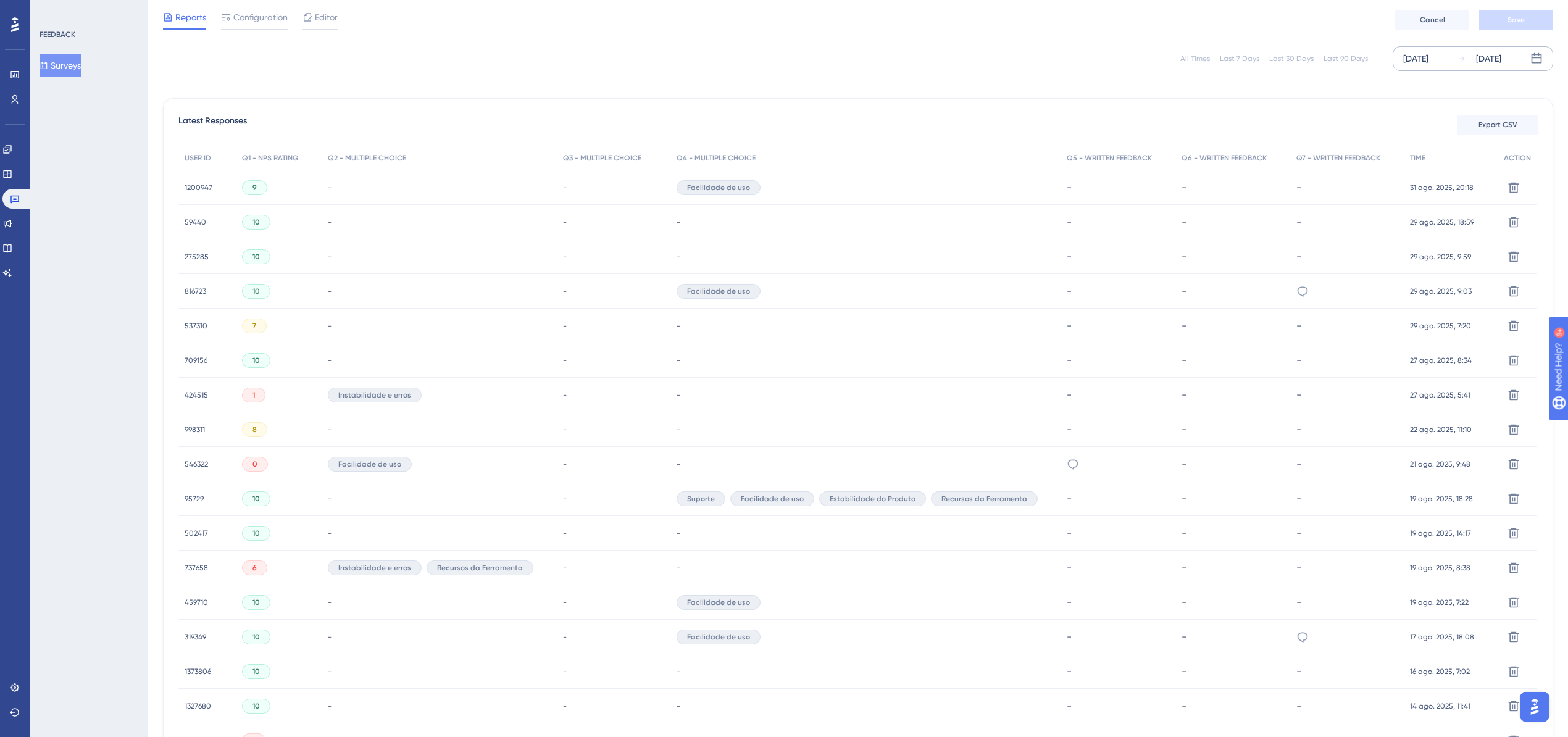
click at [199, 462] on span "546322" at bounding box center [196, 464] width 23 height 10
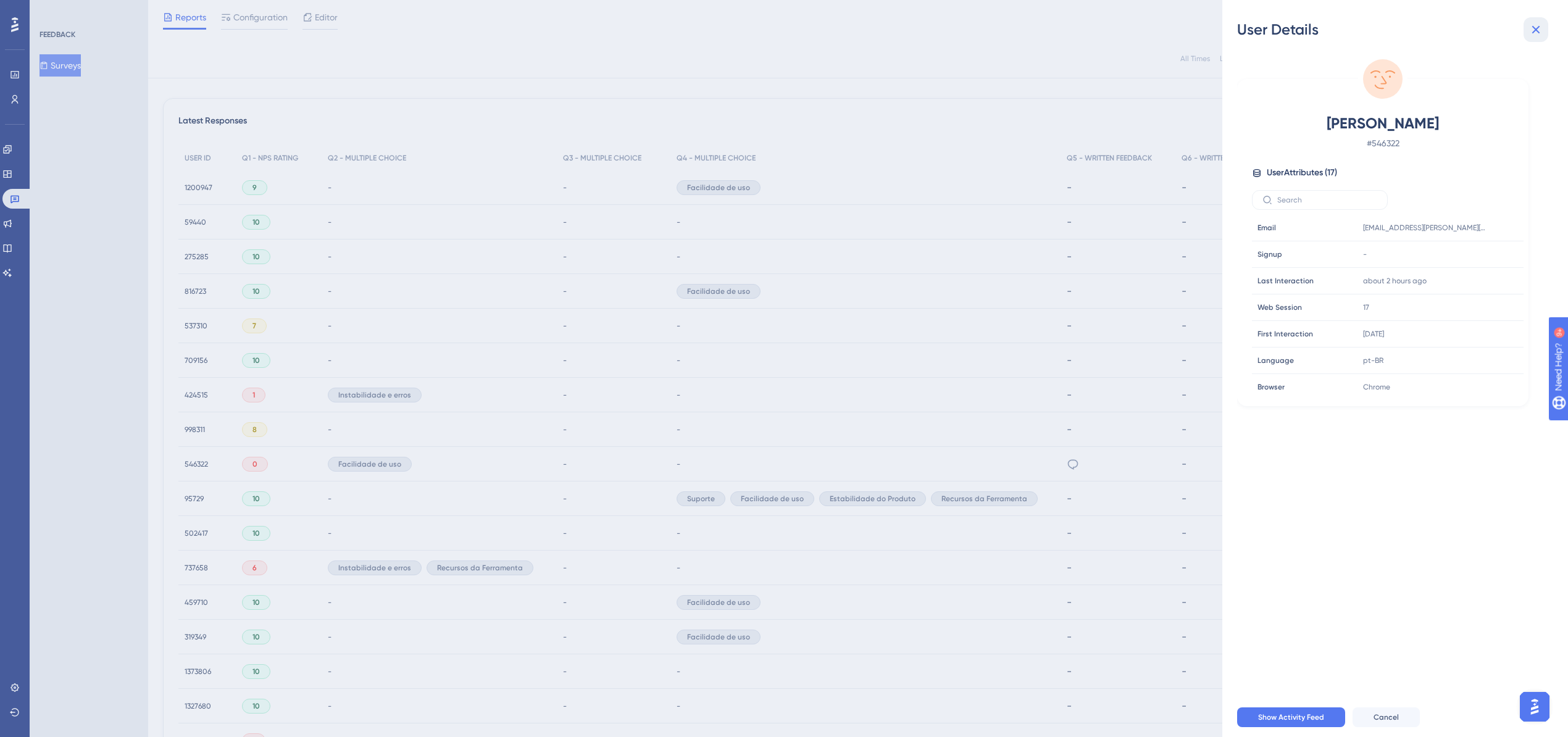
click at [1527, 28] on button at bounding box center [1536, 29] width 25 height 25
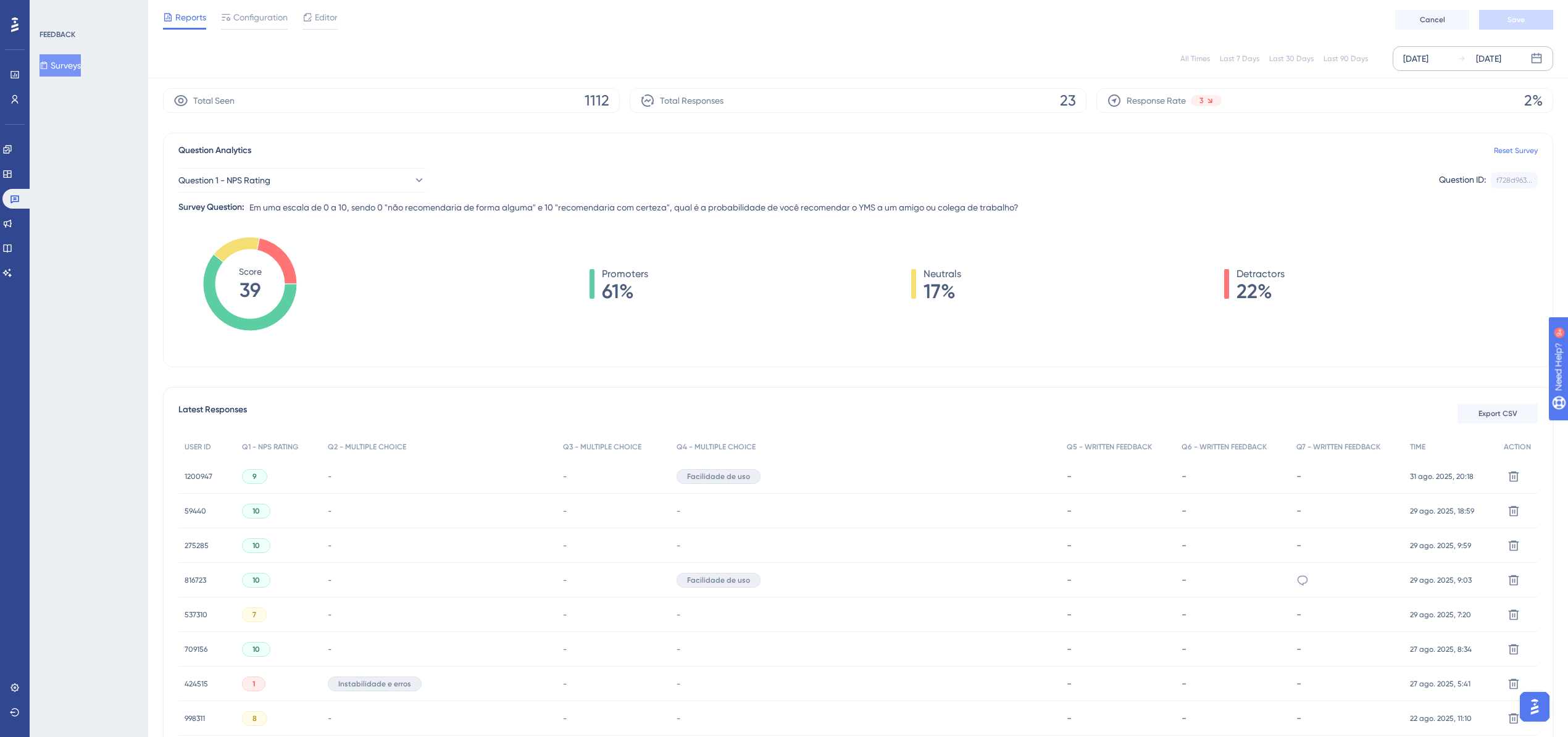
scroll to position [0, 0]
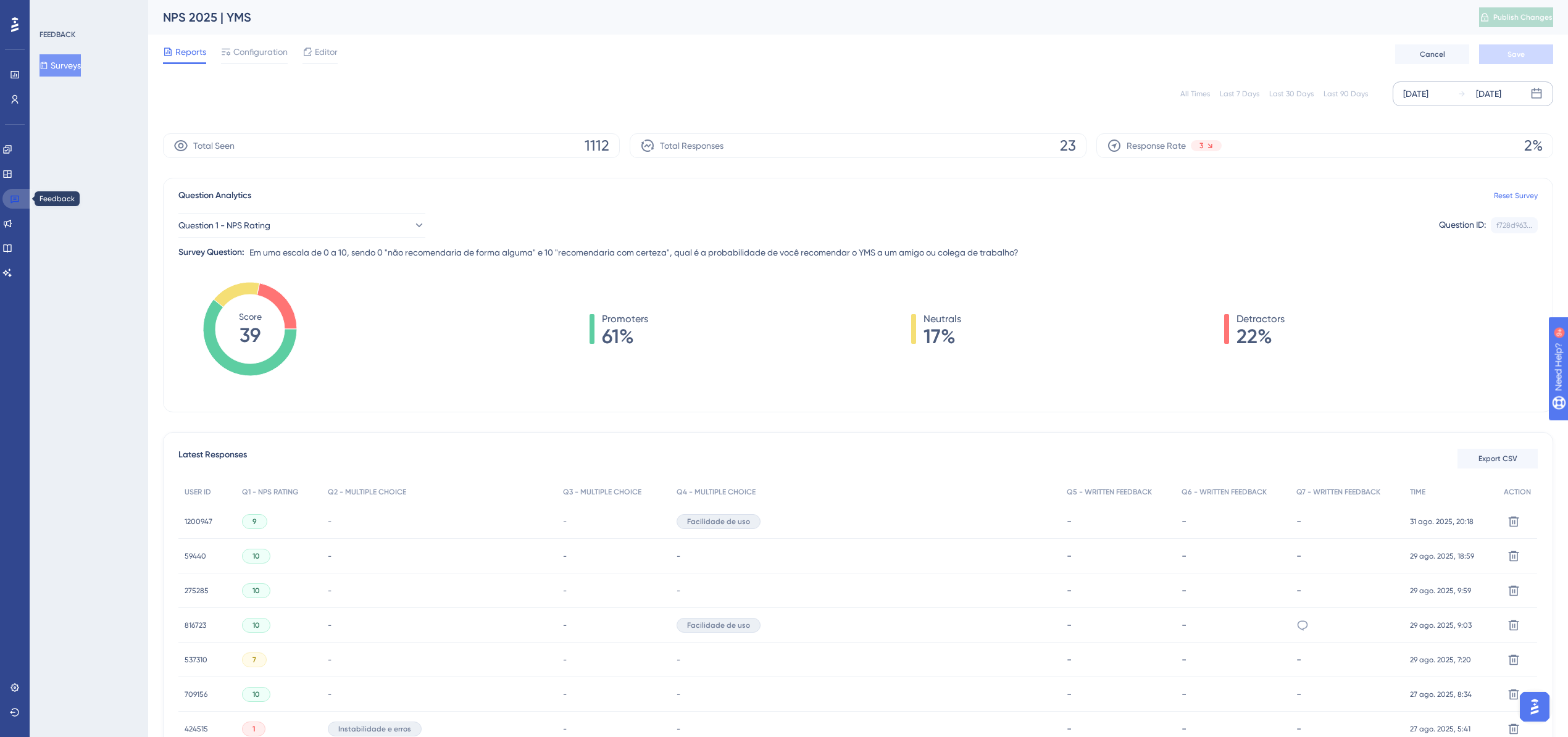
click at [20, 199] on link at bounding box center [17, 199] width 29 height 20
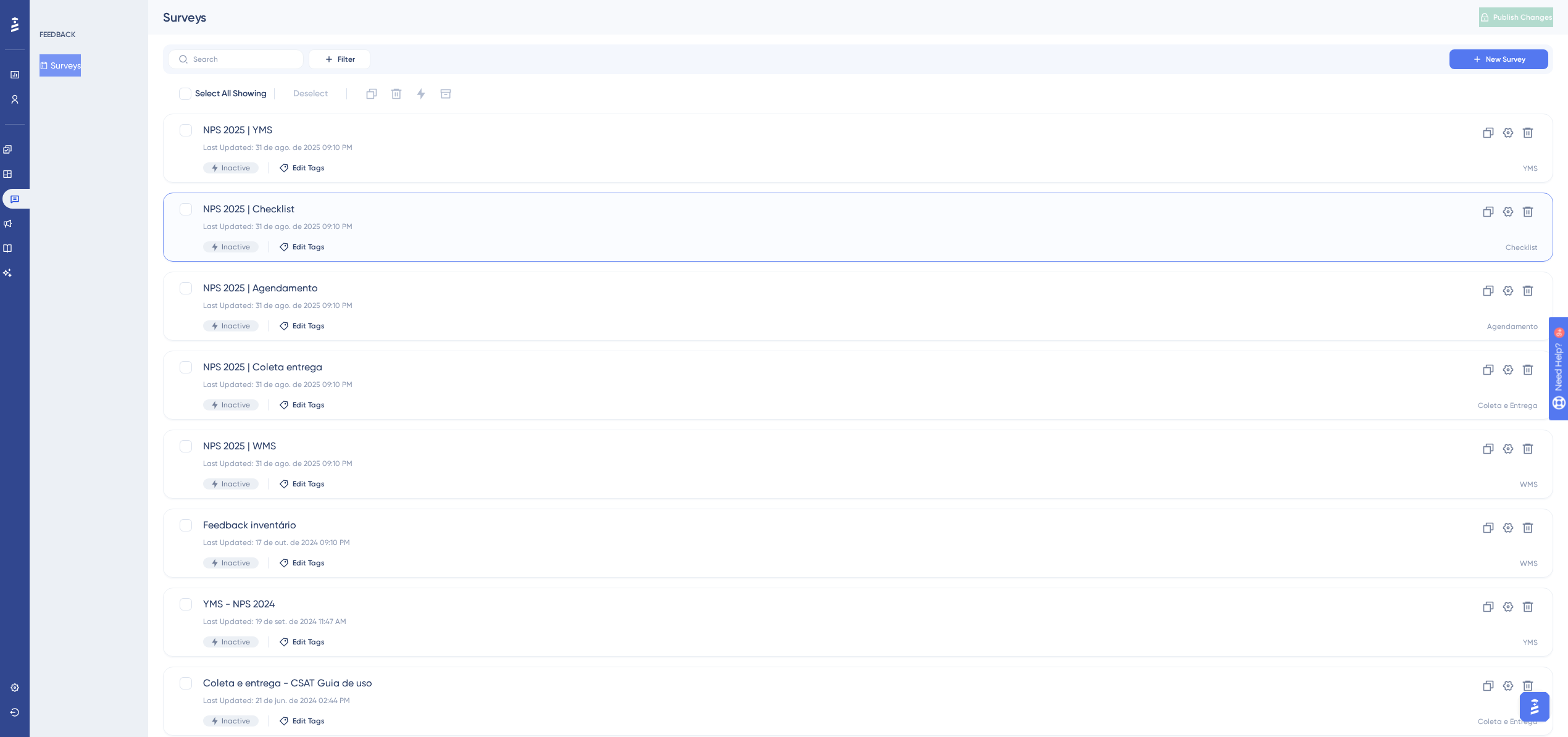
click at [334, 206] on span "NPS 2025 | Checklist" at bounding box center [809, 209] width 1211 height 15
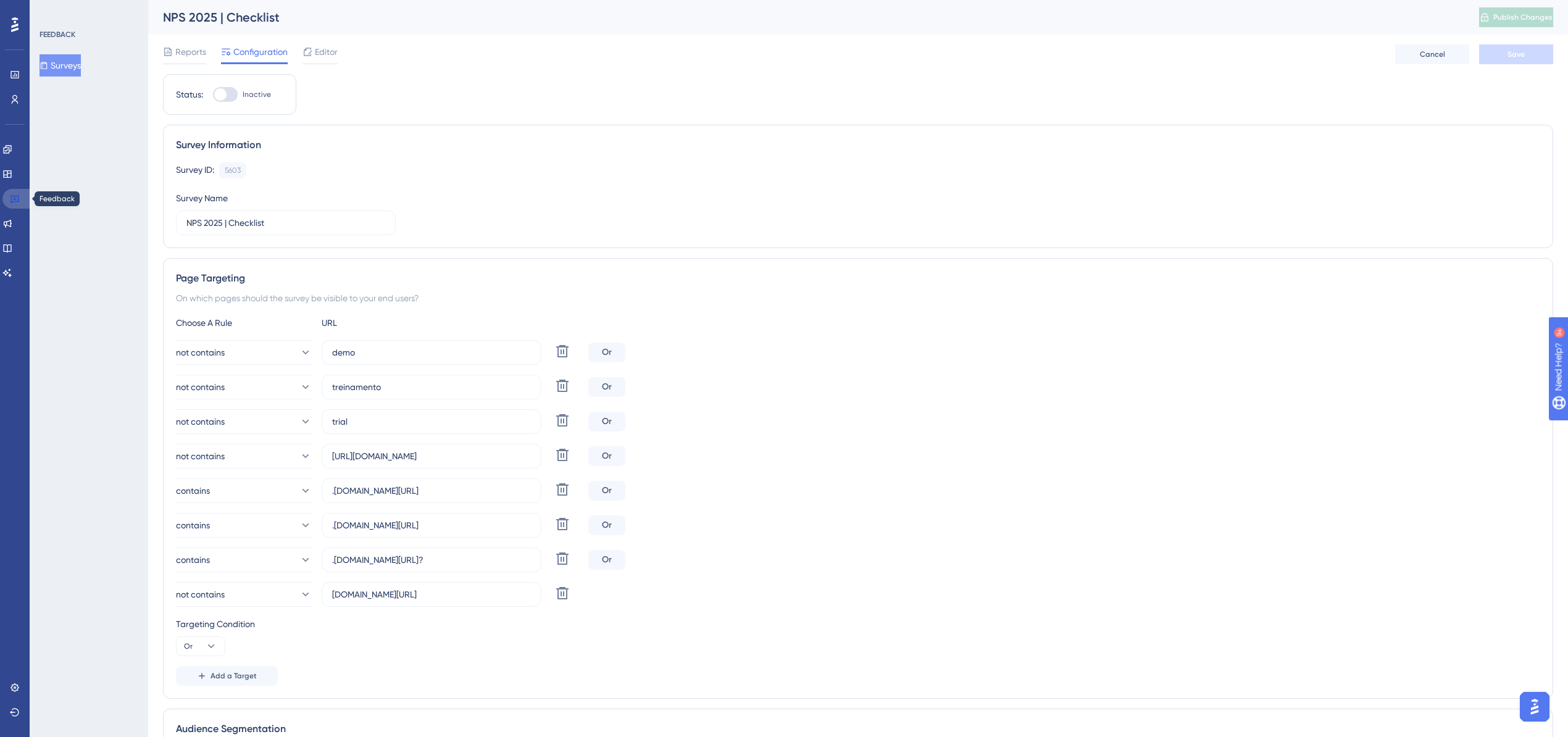
click at [19, 198] on icon at bounding box center [15, 200] width 8 height 8
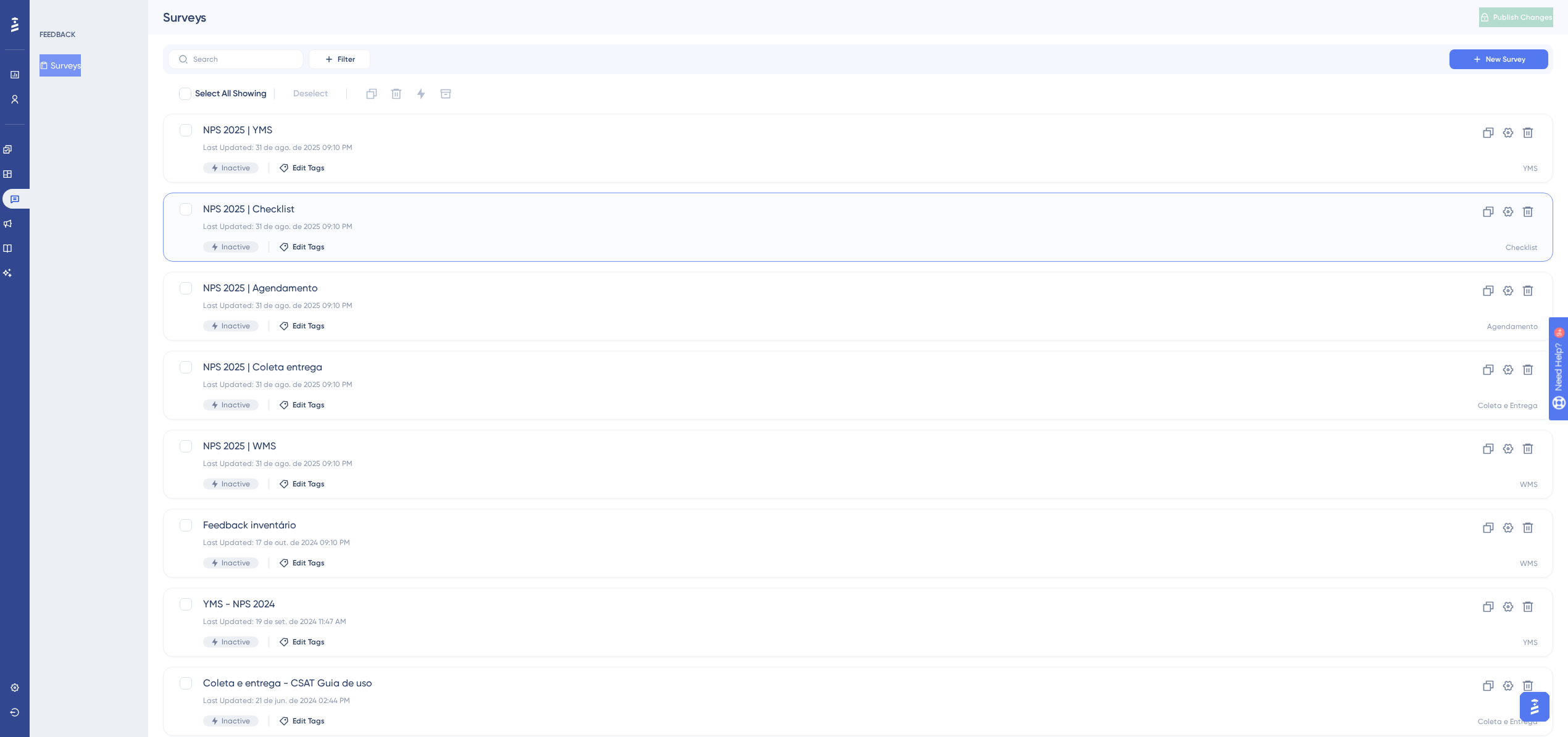
click at [313, 228] on div "Last Updated: 31 de ago. de 2025 09:10 PM" at bounding box center [809, 226] width 1211 height 10
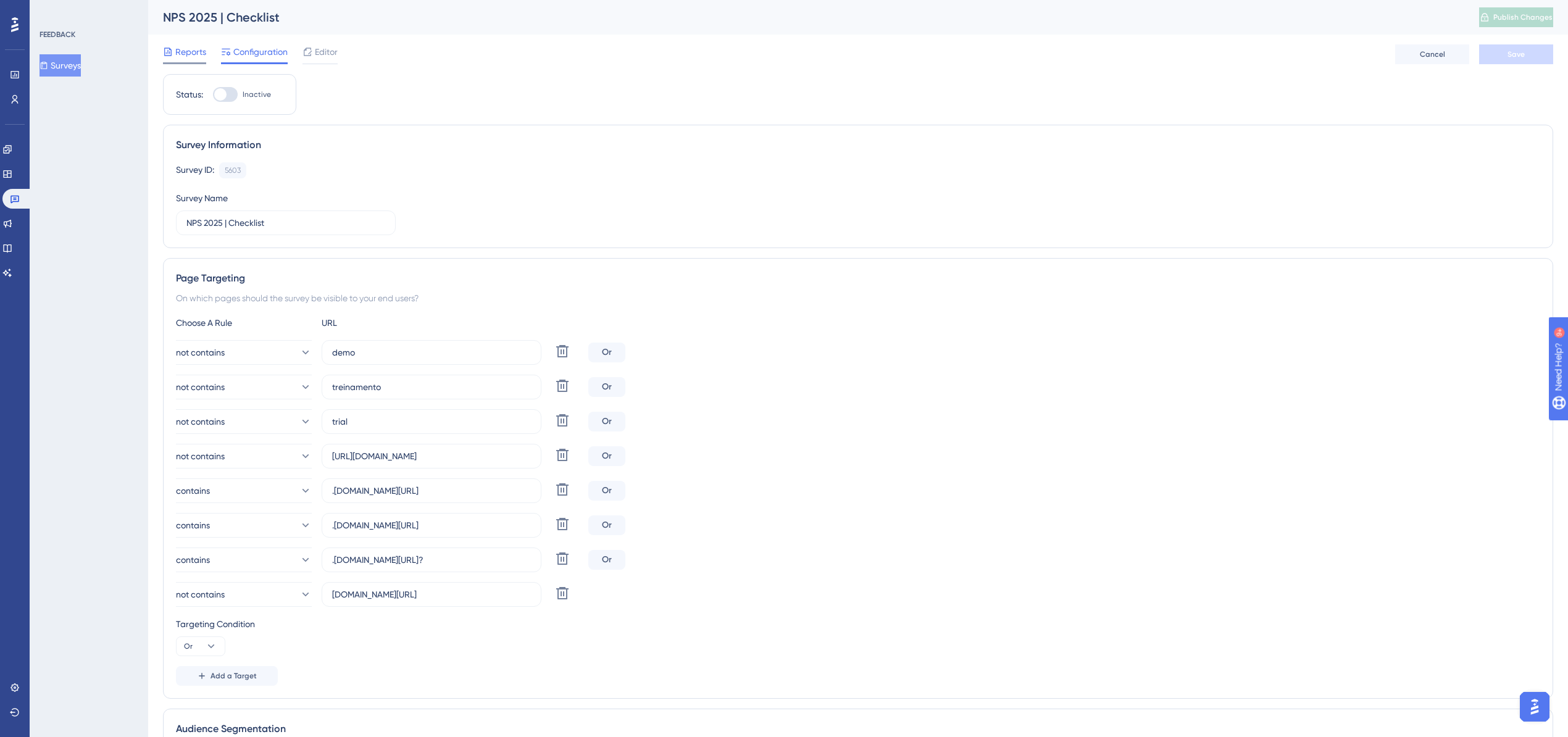
click at [195, 48] on span "Reports" at bounding box center [191, 52] width 31 height 15
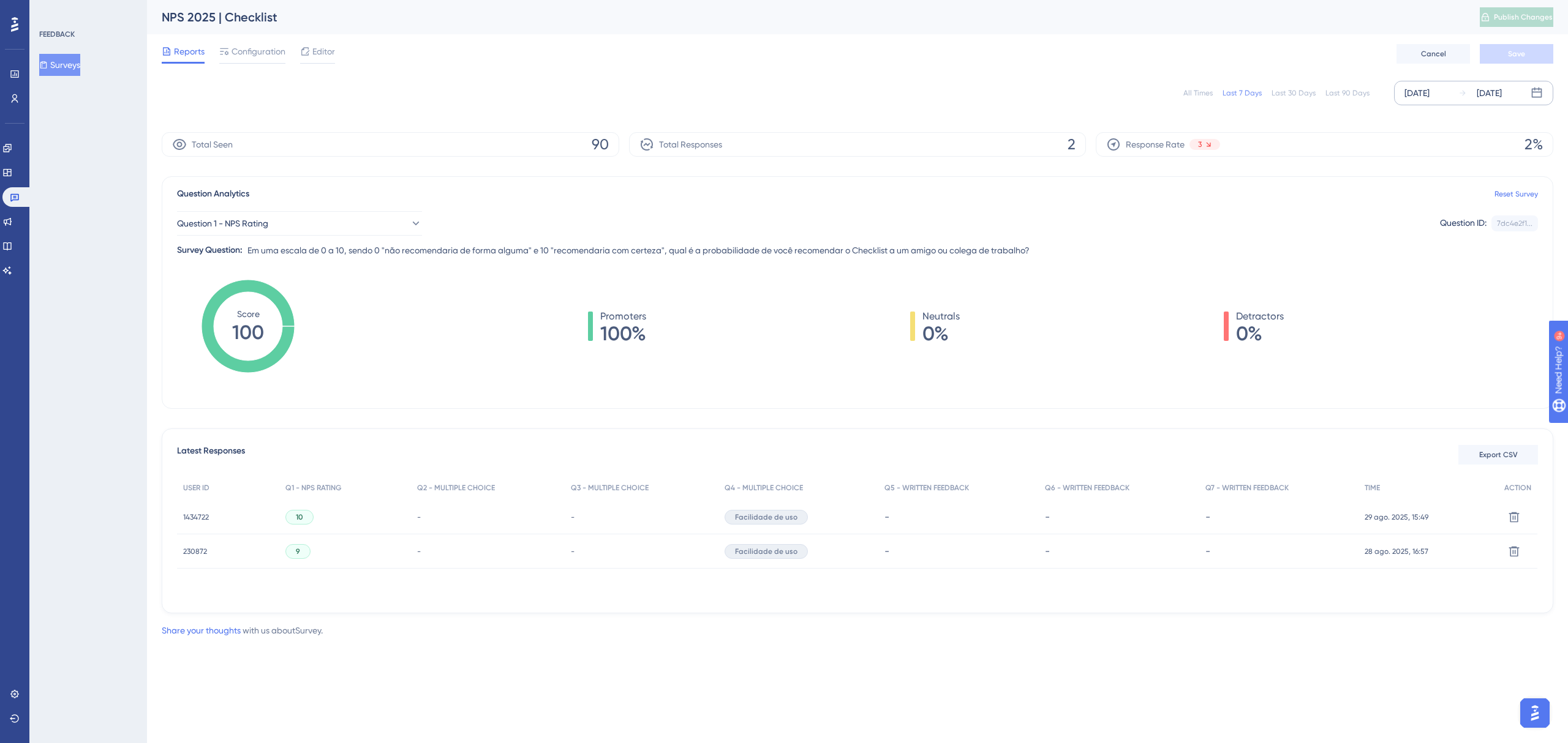
click at [1429, 99] on div "[DATE]" at bounding box center [1417, 93] width 25 height 15
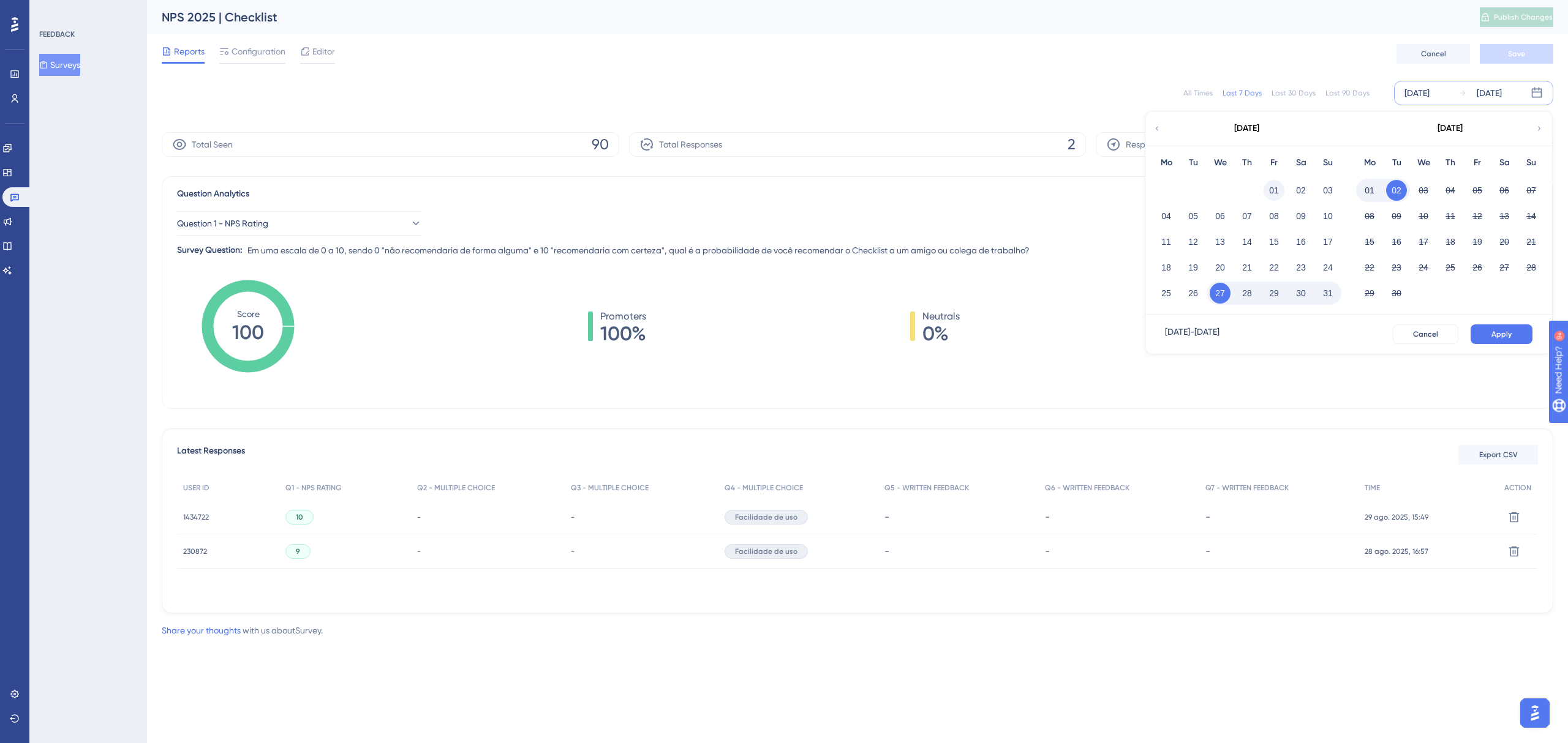
click at [1275, 182] on button "01" at bounding box center [1274, 190] width 21 height 21
click at [1331, 295] on button "31" at bounding box center [1328, 293] width 21 height 21
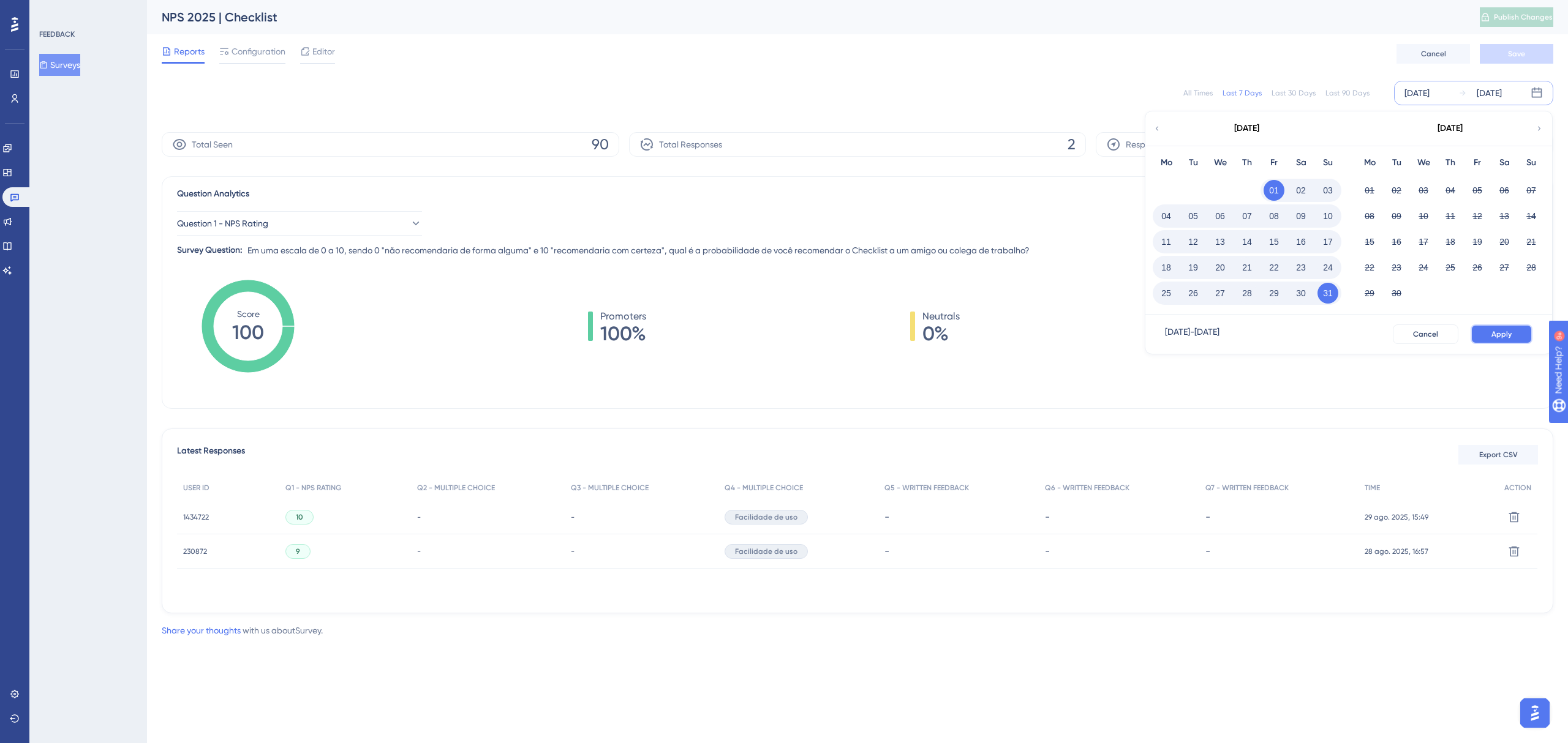
click at [1484, 331] on button "Apply" at bounding box center [1501, 334] width 62 height 20
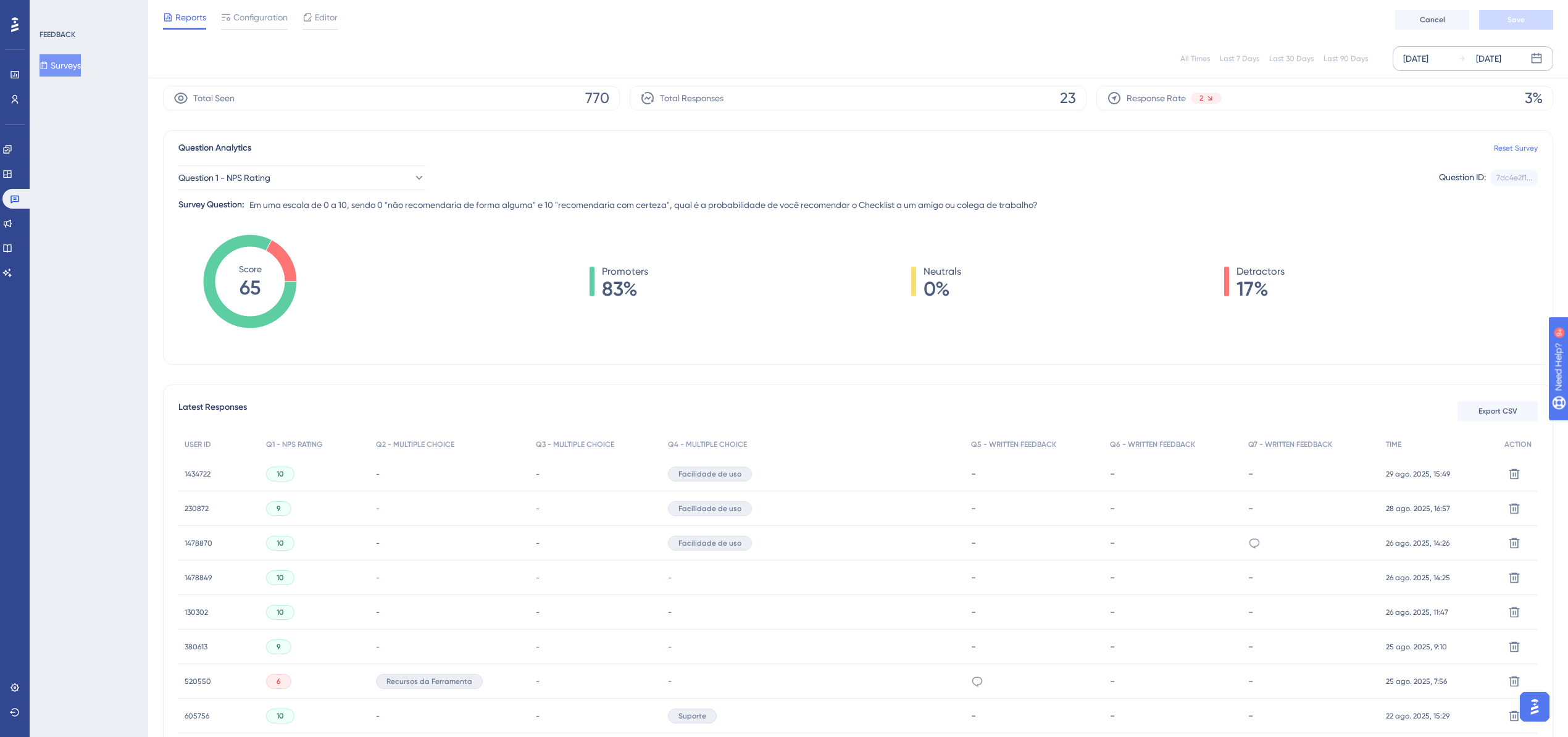
scroll to position [82, 0]
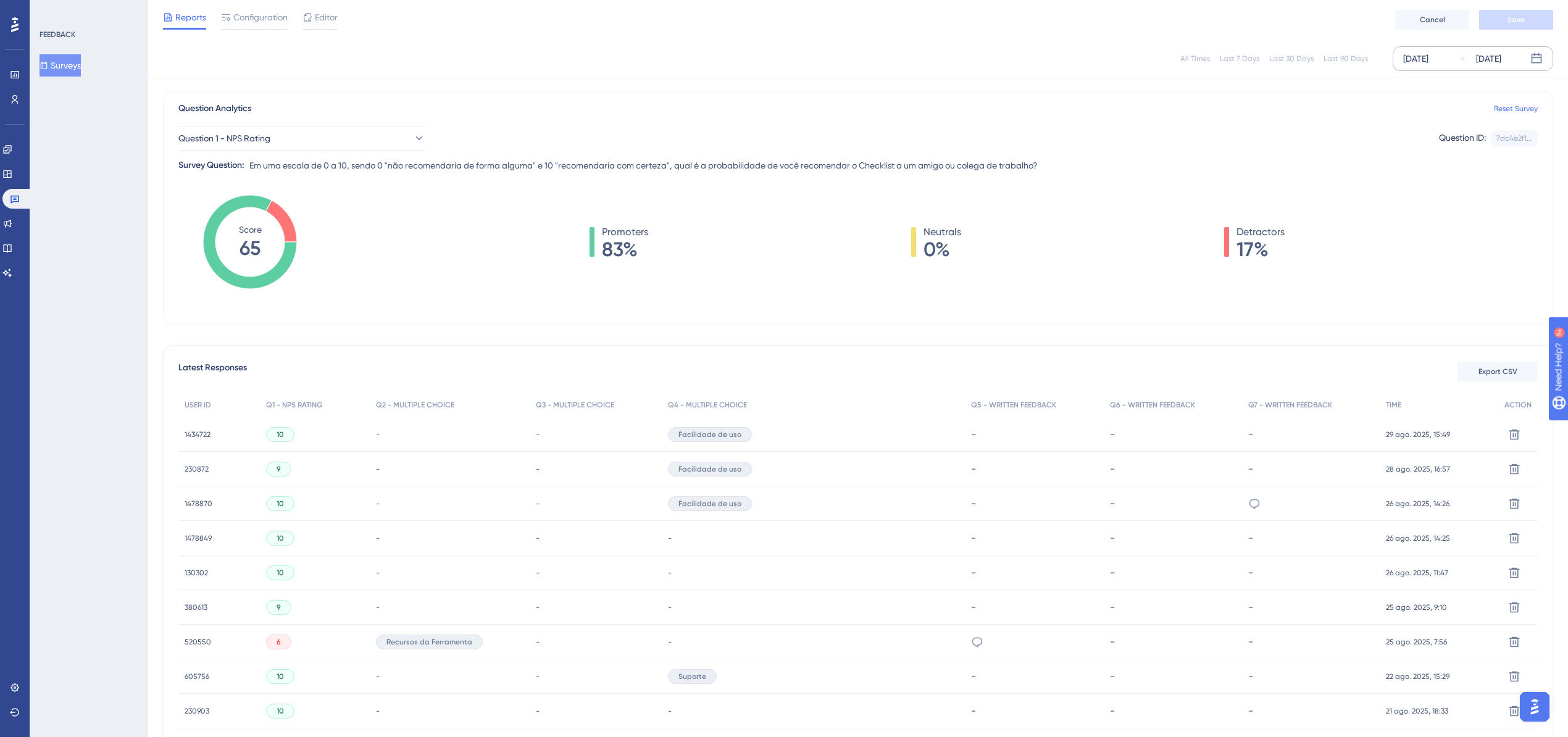
click at [199, 637] on span "520550" at bounding box center [198, 642] width 26 height 10
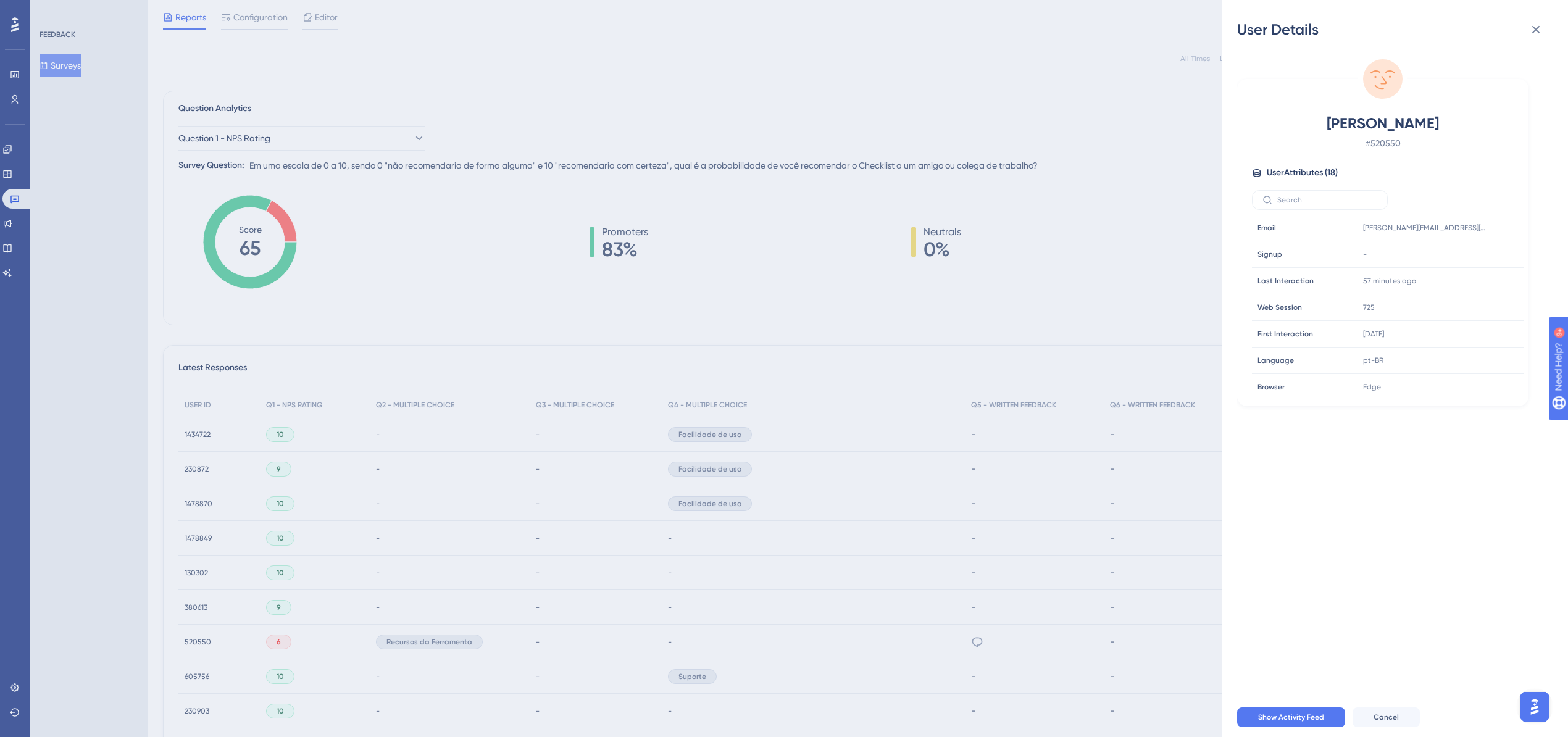
click at [965, 640] on div "User Details [PERSON_NAME] # 520550 User Attributes ( 18 ) Email Email [PERSON_…" at bounding box center [784, 368] width 1568 height 737
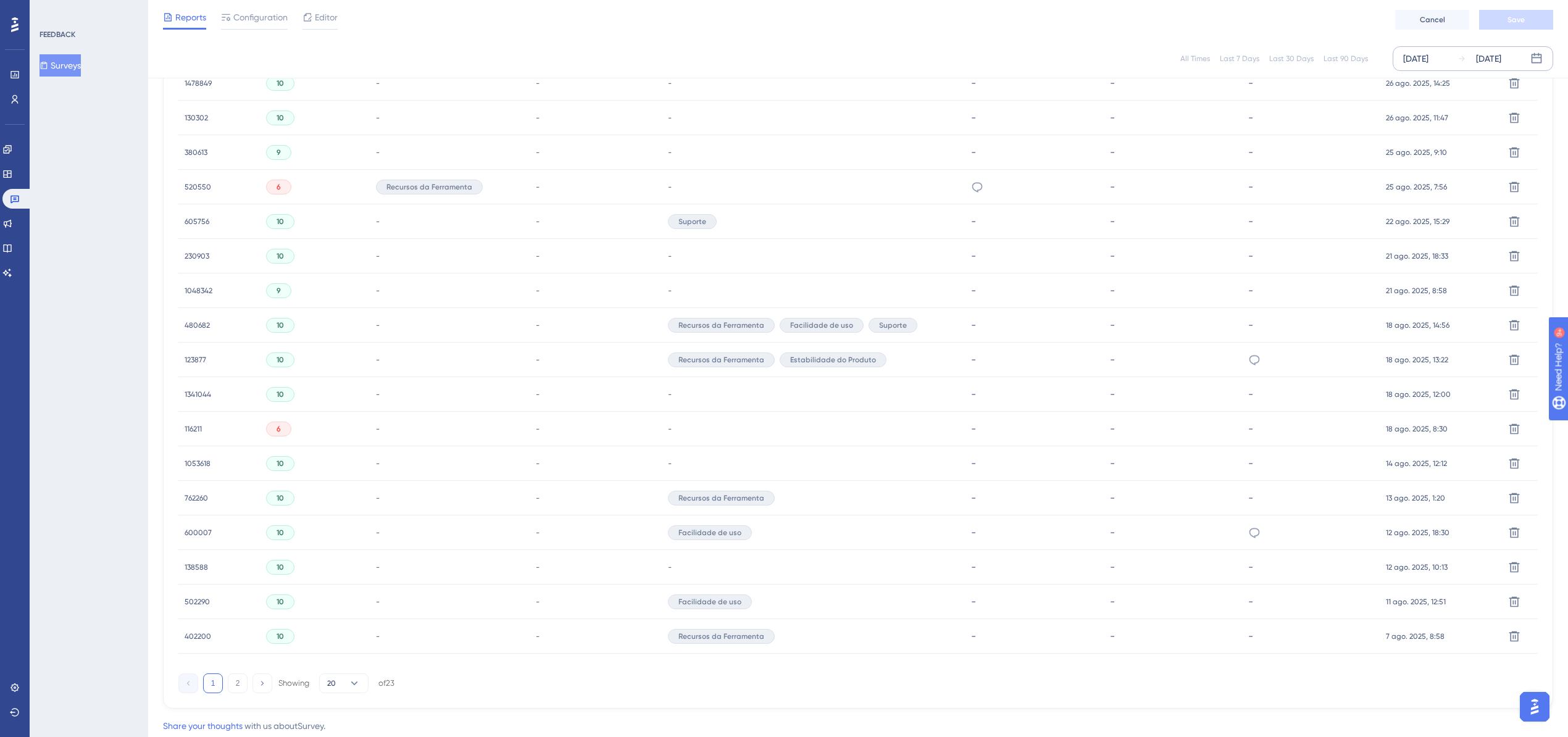
scroll to position [576, 0]
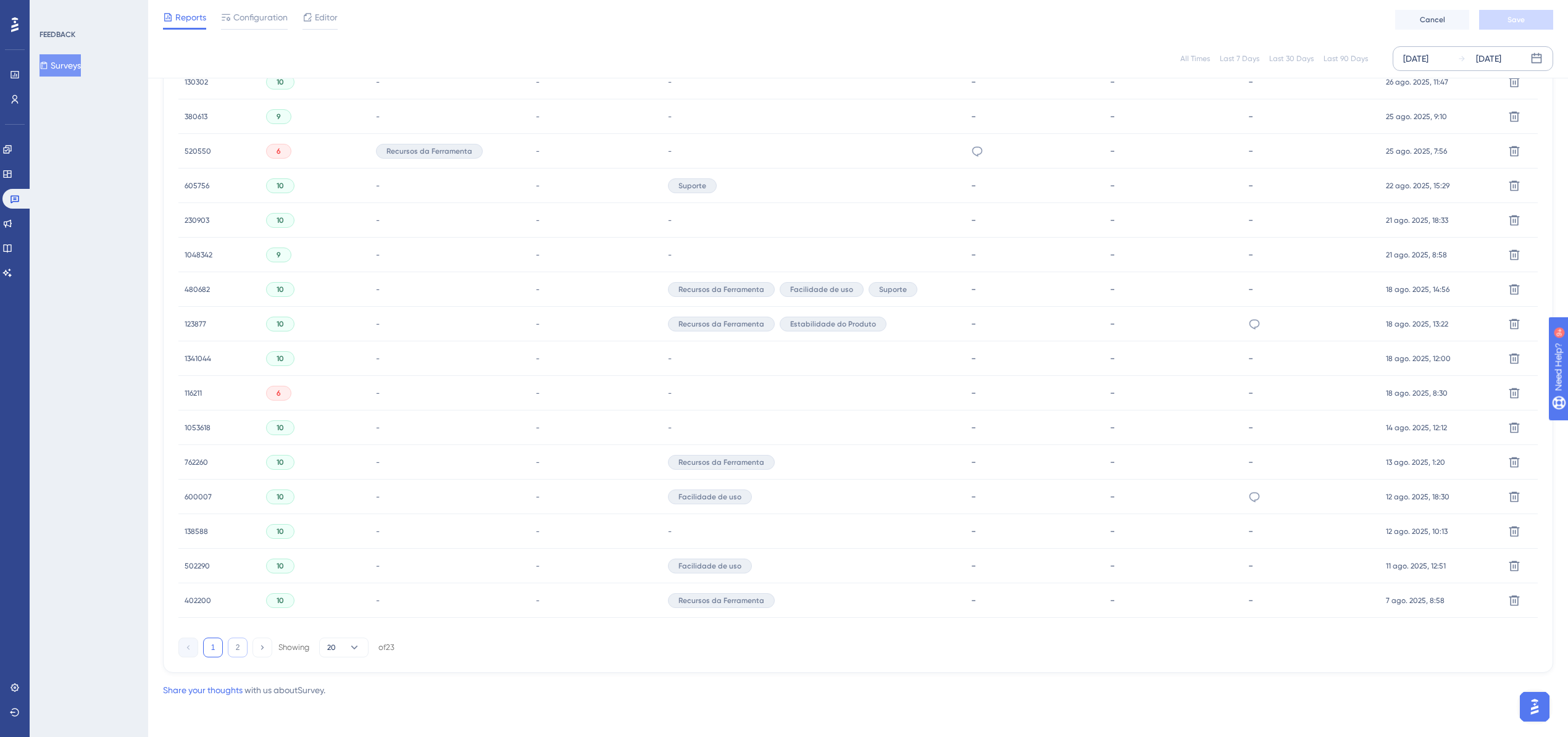
click at [238, 644] on button "2" at bounding box center [238, 647] width 20 height 20
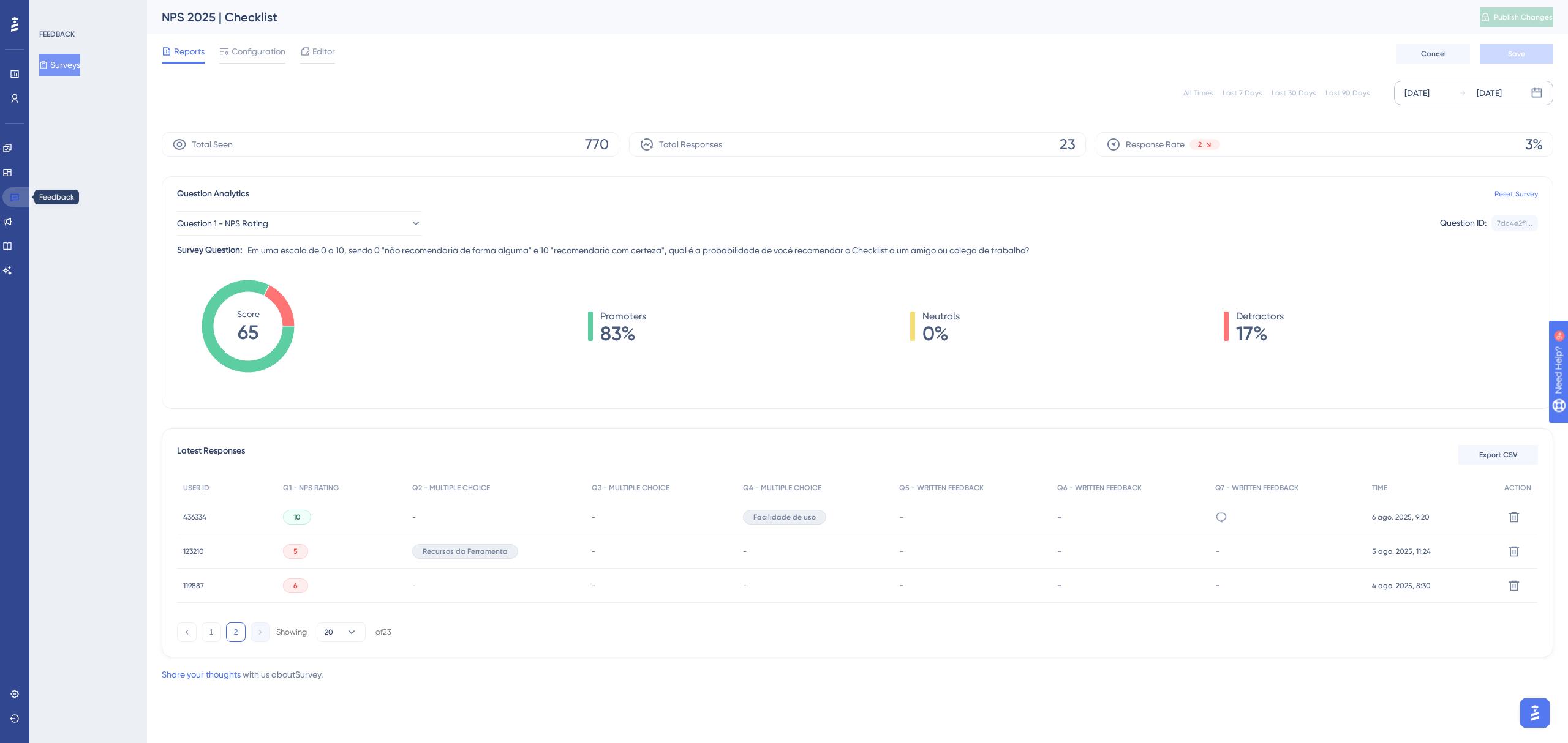
click at [14, 198] on icon at bounding box center [15, 198] width 8 height 8
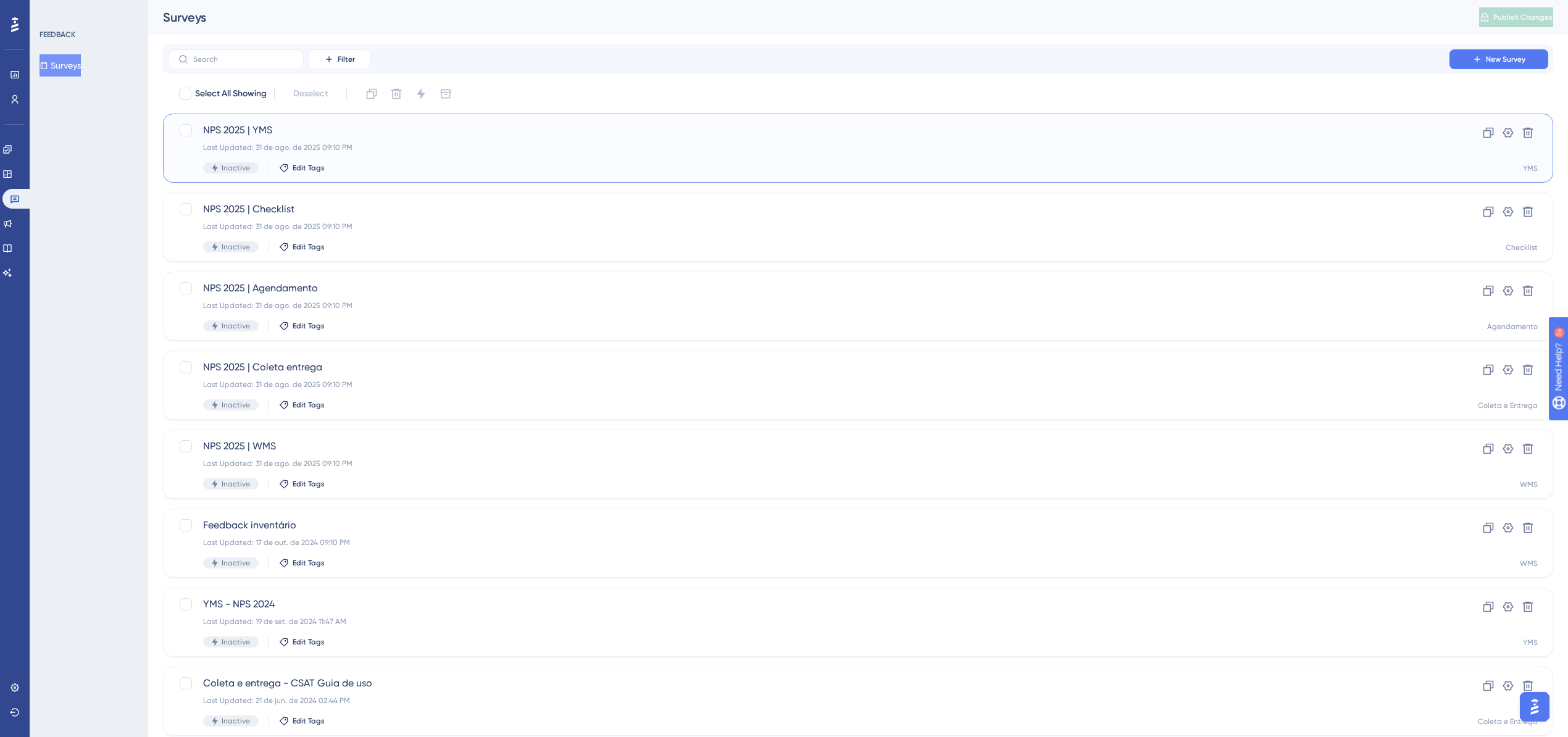
click at [313, 158] on div "NPS 2025 | YMS Last Updated: 31 de ago. de 2025 09:10 PM Inactive Edit Tags" at bounding box center [809, 148] width 1211 height 51
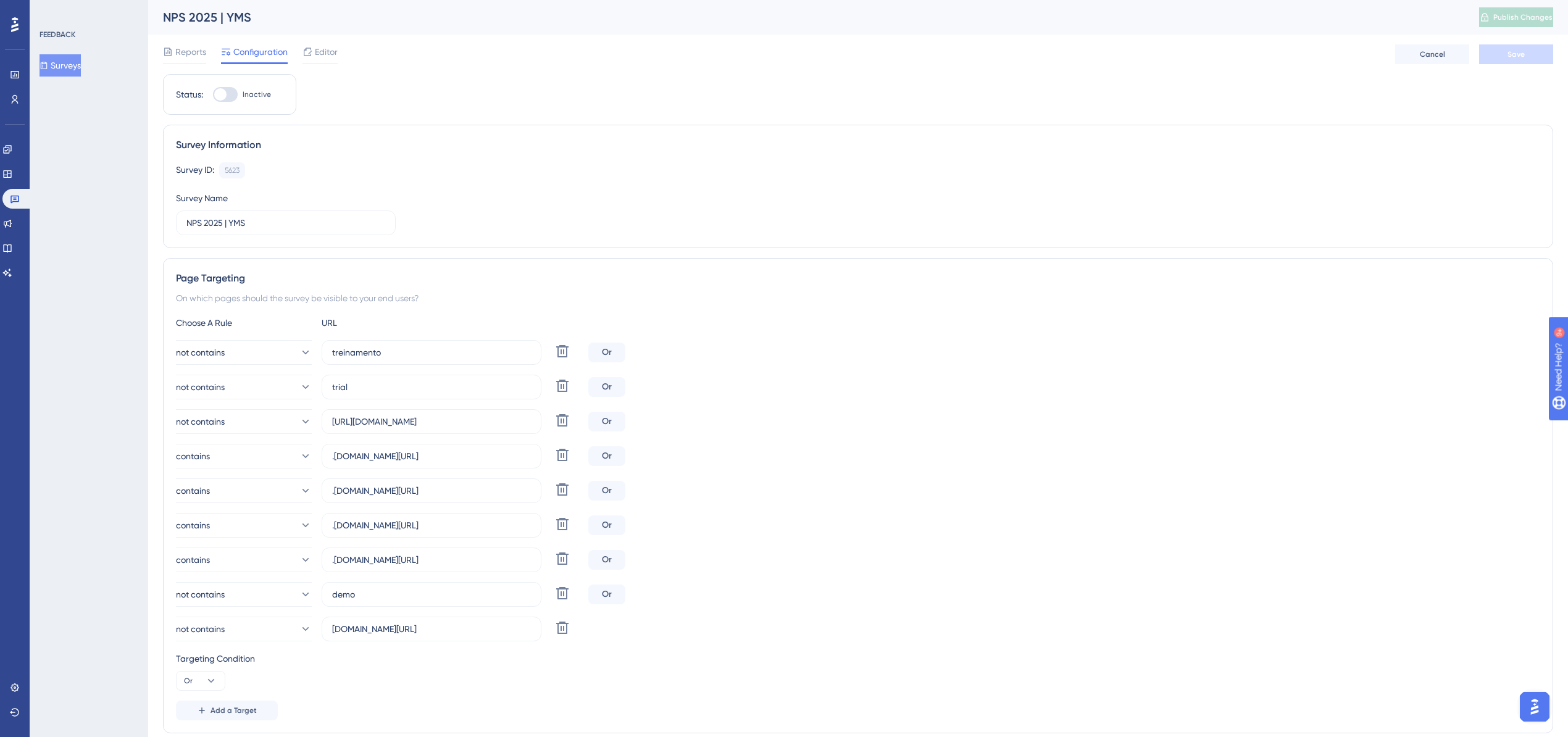
click at [188, 43] on div "Reports Configuration Editor Cancel Save" at bounding box center [858, 54] width 1391 height 39
click at [187, 53] on span "Reports" at bounding box center [191, 52] width 31 height 15
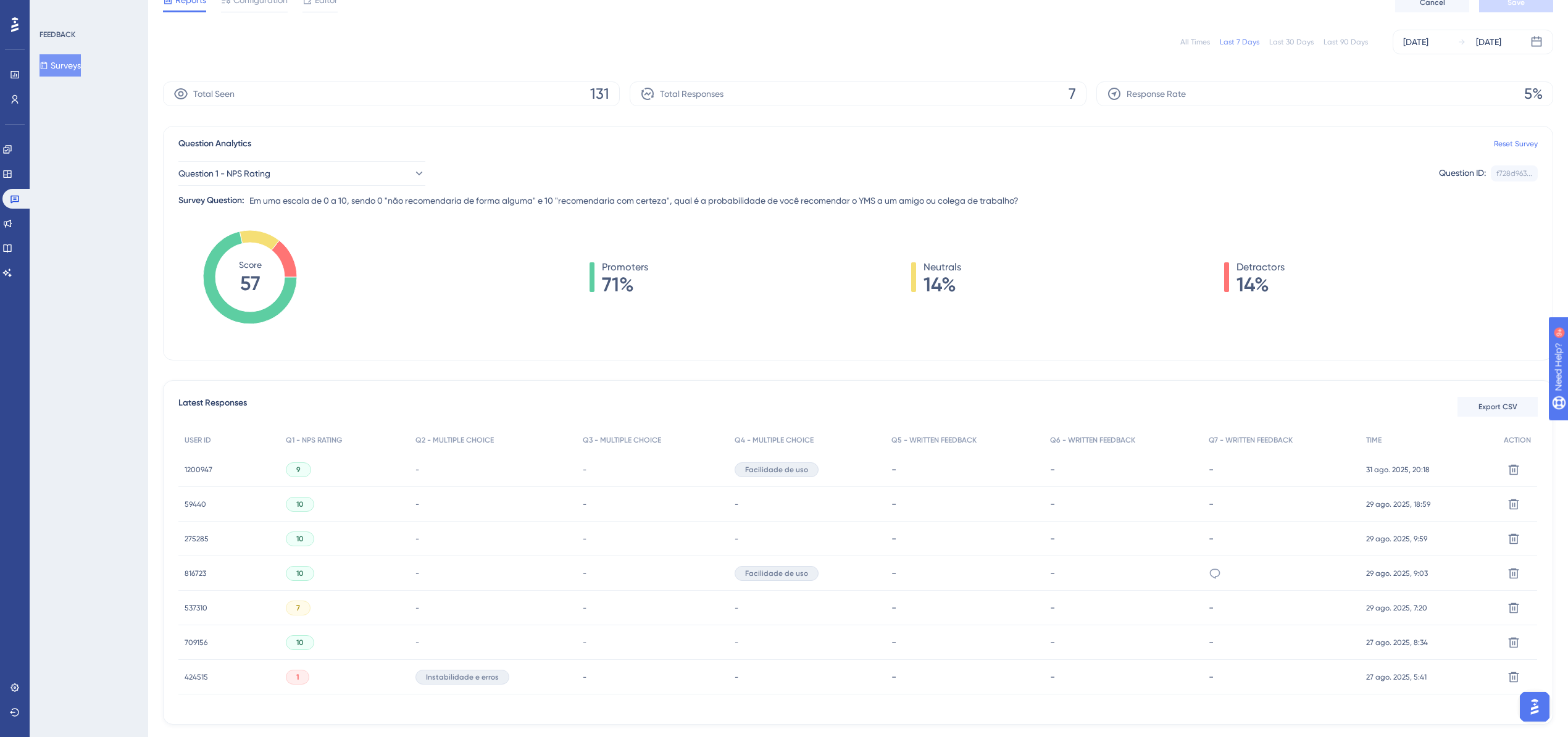
scroll to position [99, 0]
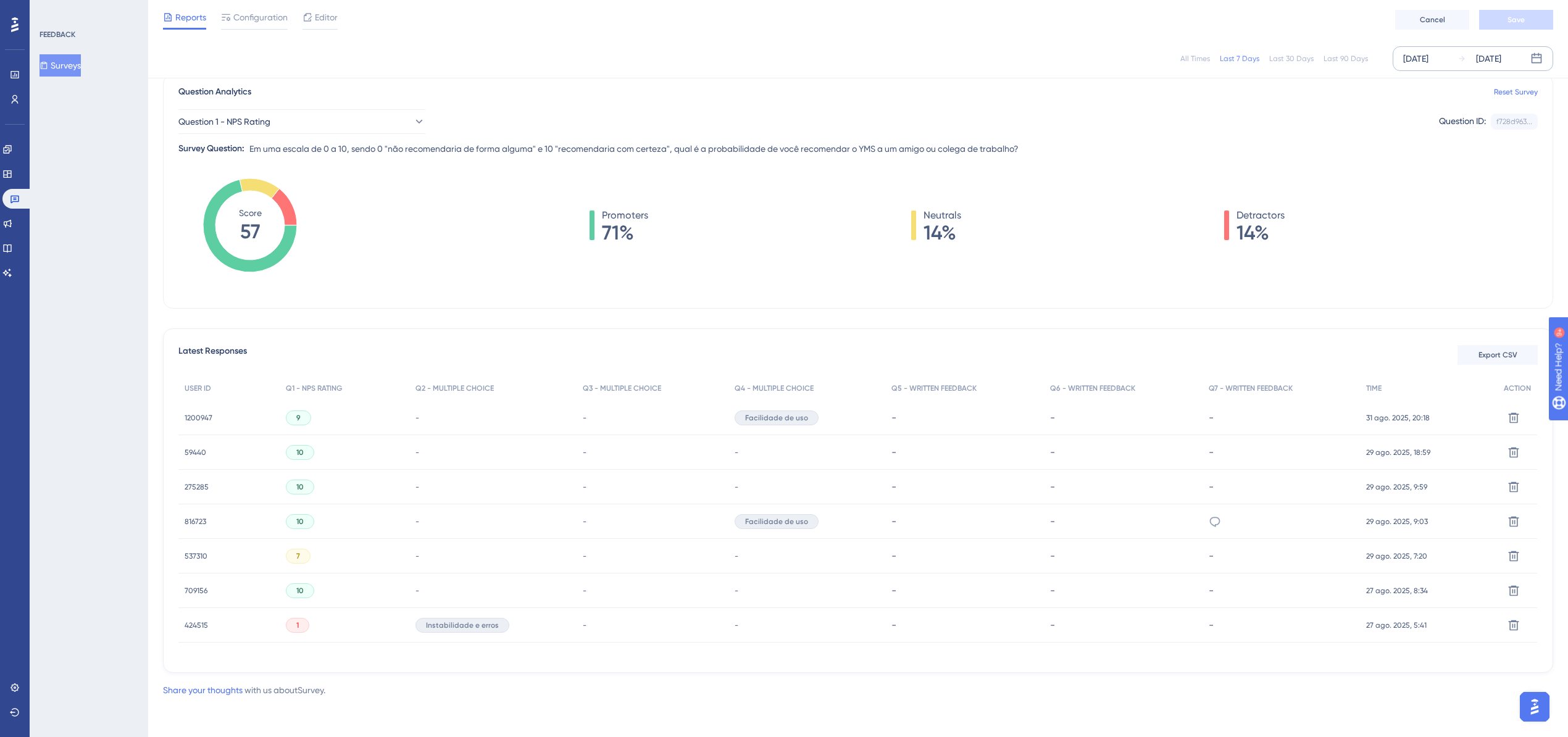
click at [1428, 60] on div "[DATE]" at bounding box center [1416, 58] width 25 height 15
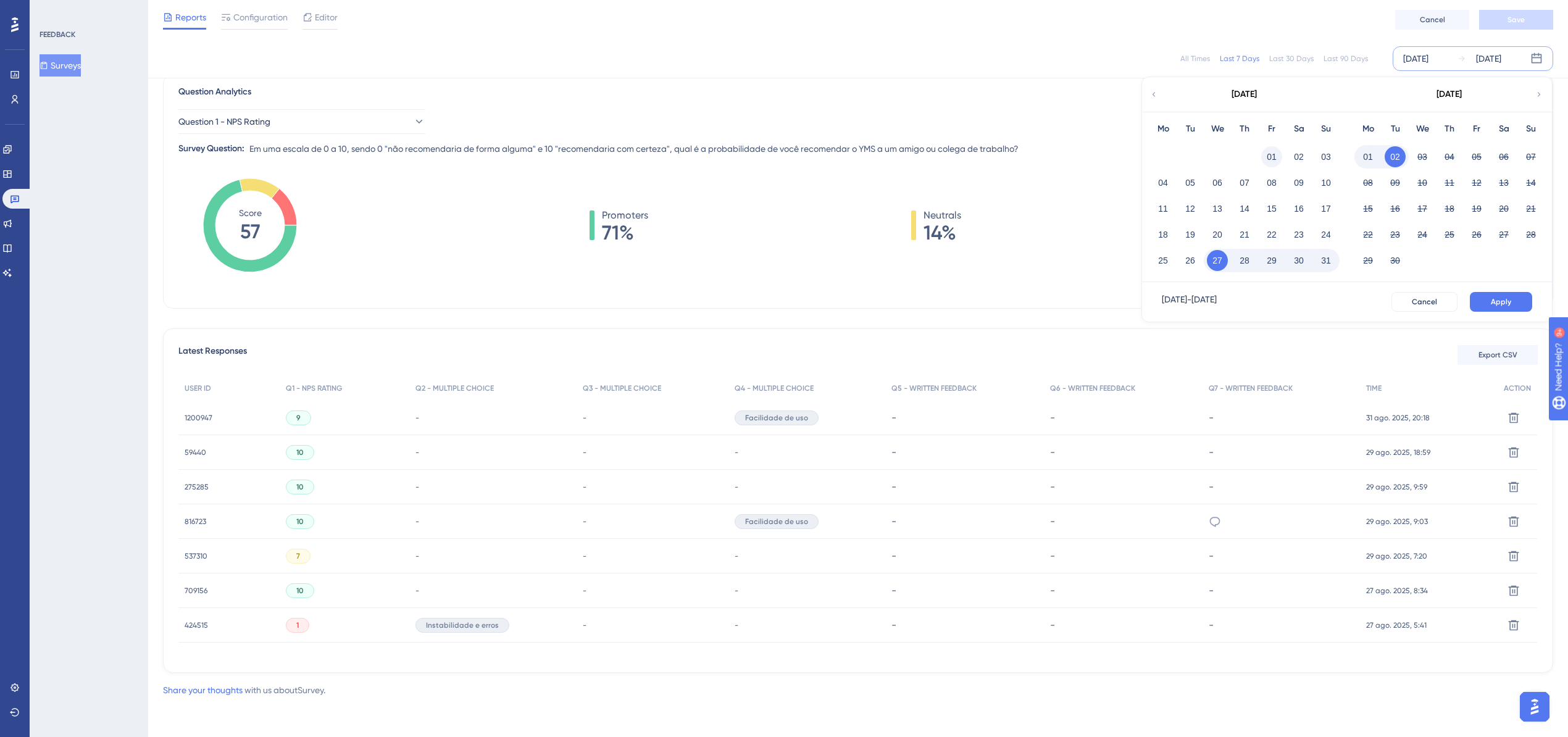
click at [1273, 152] on button "01" at bounding box center [1272, 157] width 21 height 21
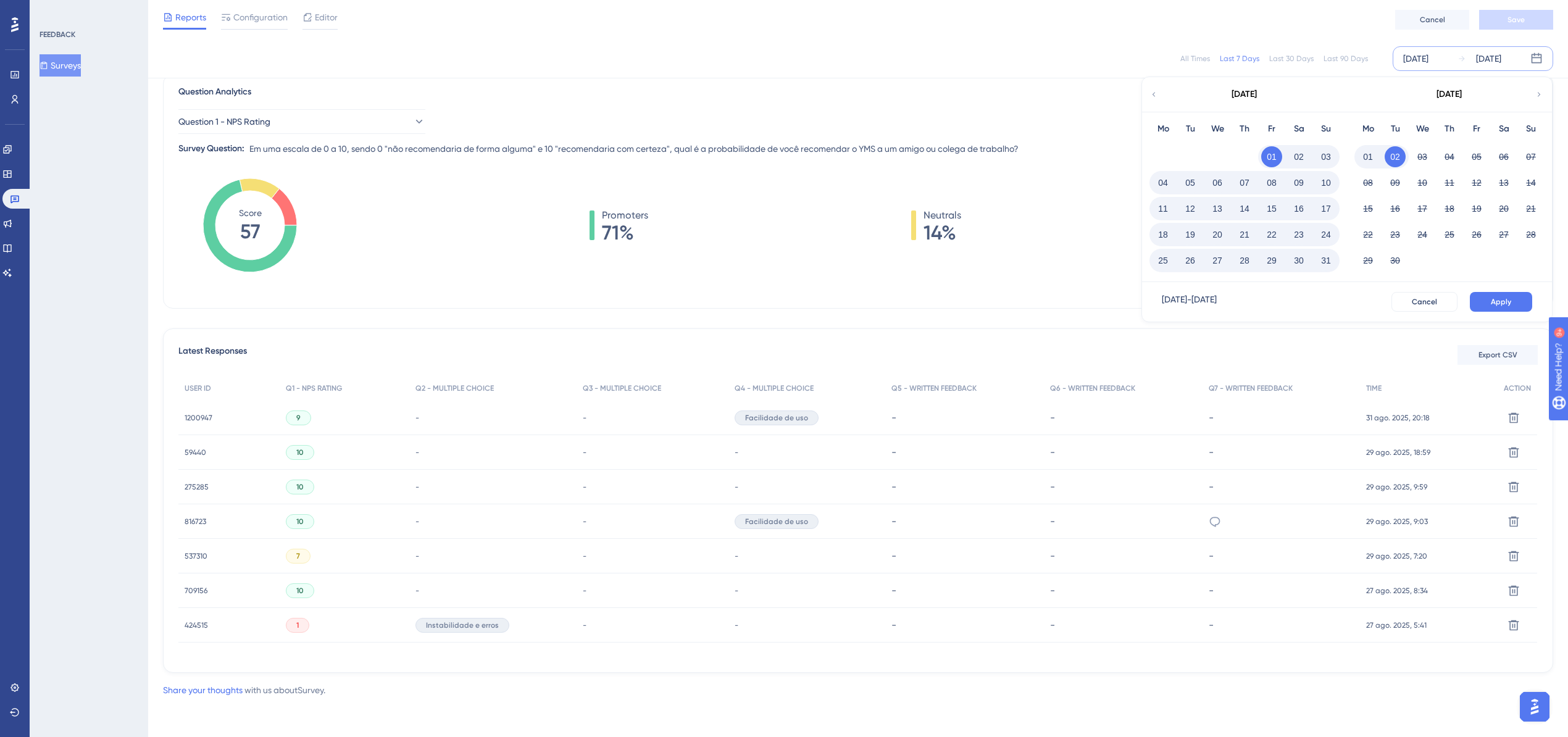
click at [1316, 255] on button "31" at bounding box center [1326, 260] width 21 height 21
click at [1497, 304] on span "Apply" at bounding box center [1501, 302] width 20 height 10
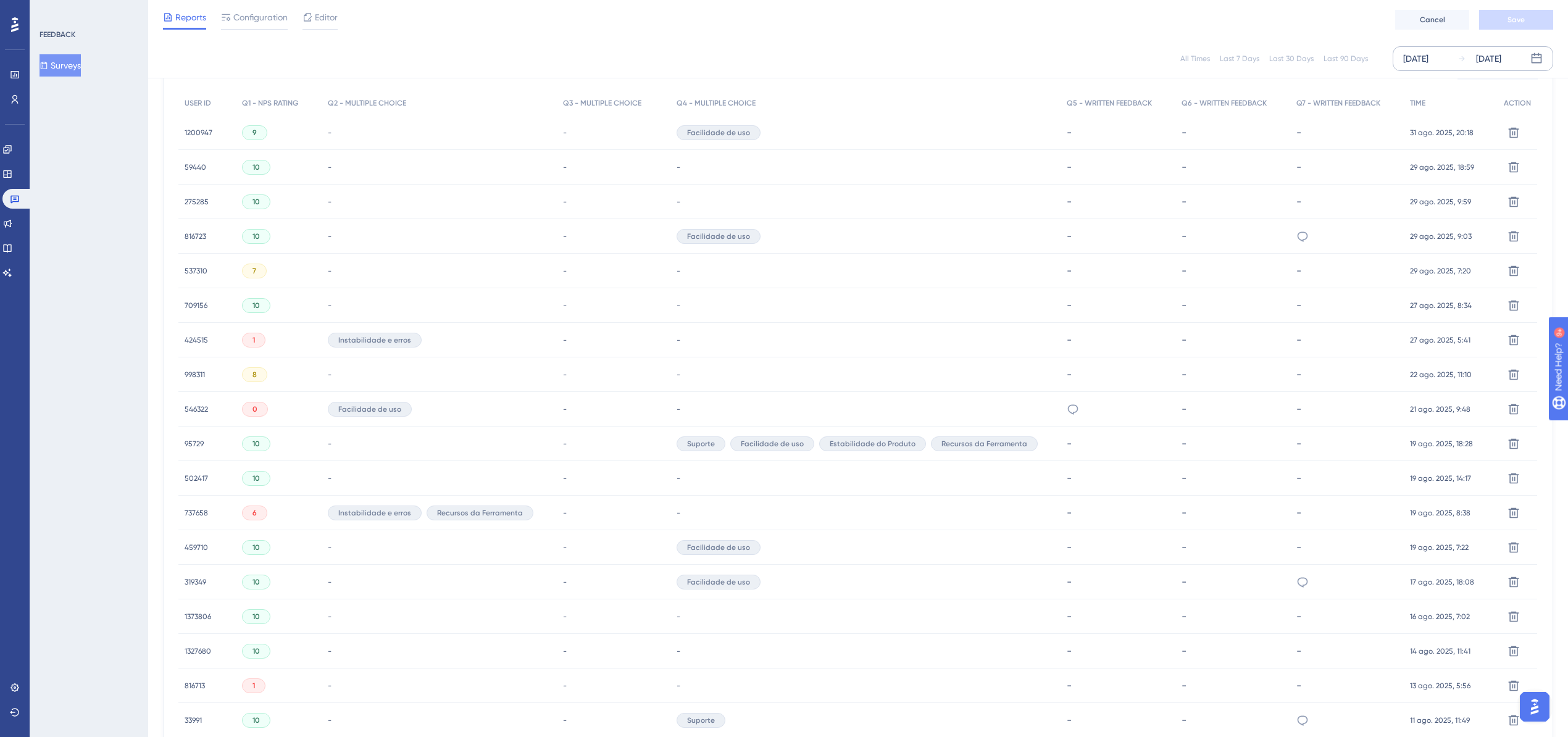
scroll to position [428, 0]
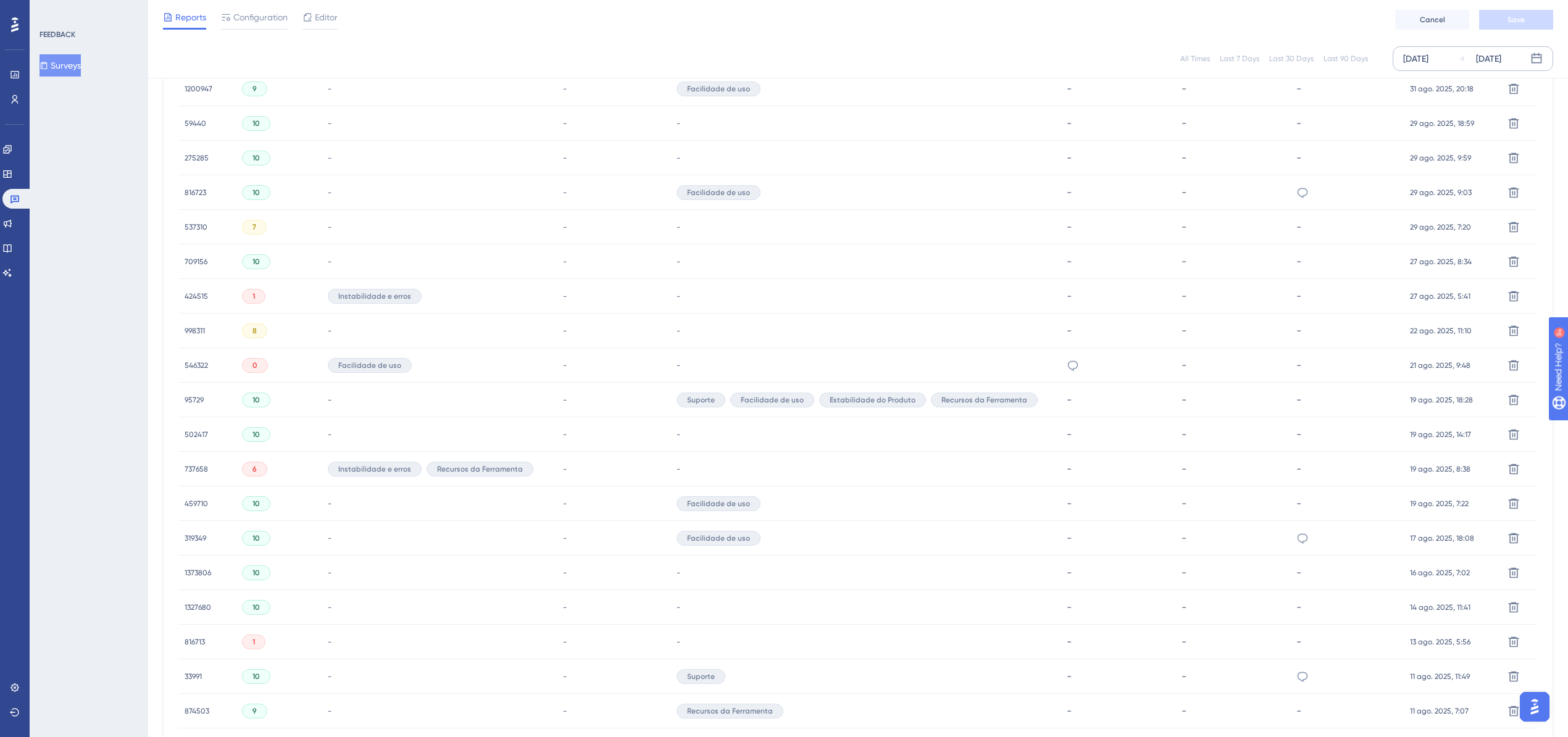
click at [196, 360] on span "546322" at bounding box center [196, 365] width 23 height 10
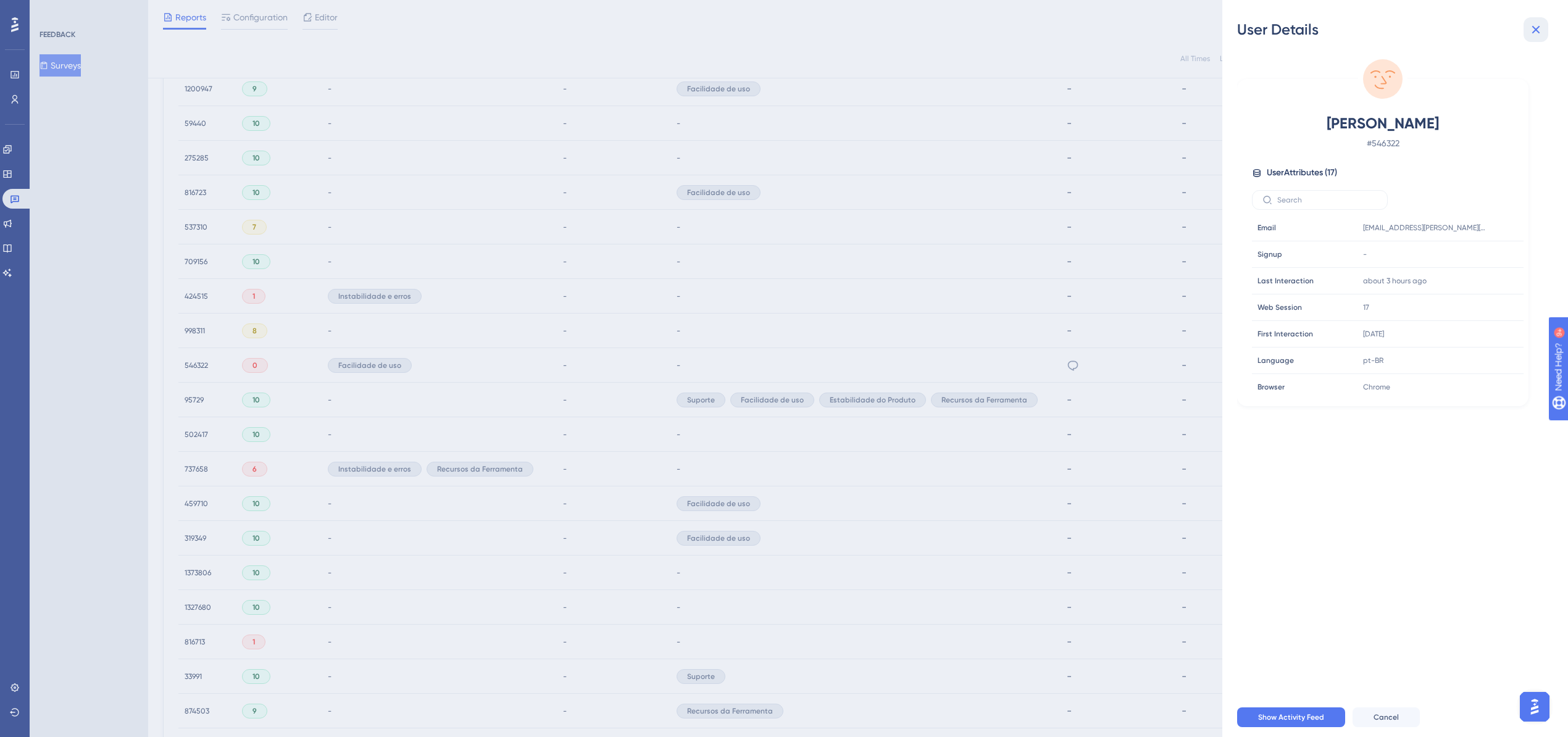
click at [1535, 25] on icon at bounding box center [1536, 29] width 15 height 15
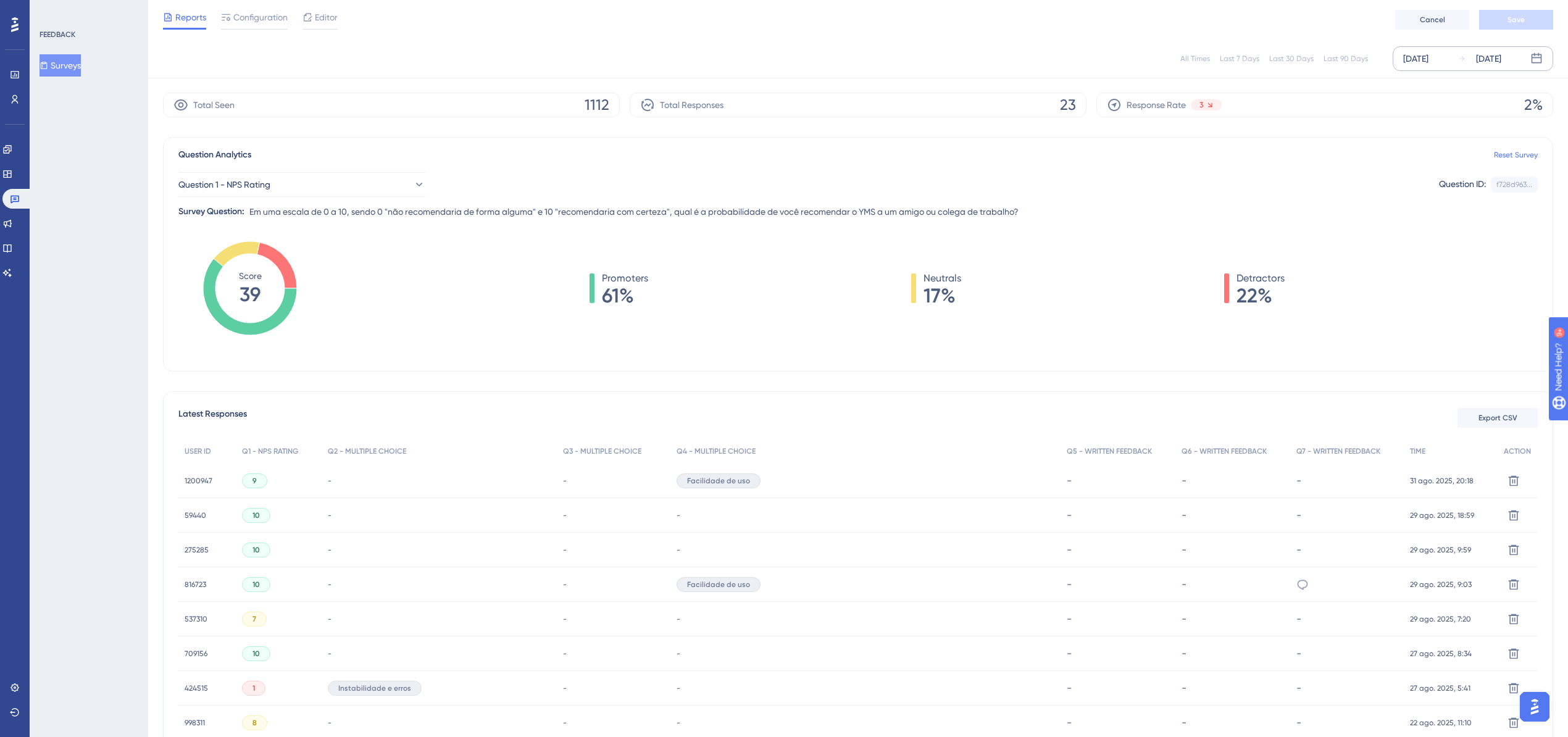
scroll to position [0, 0]
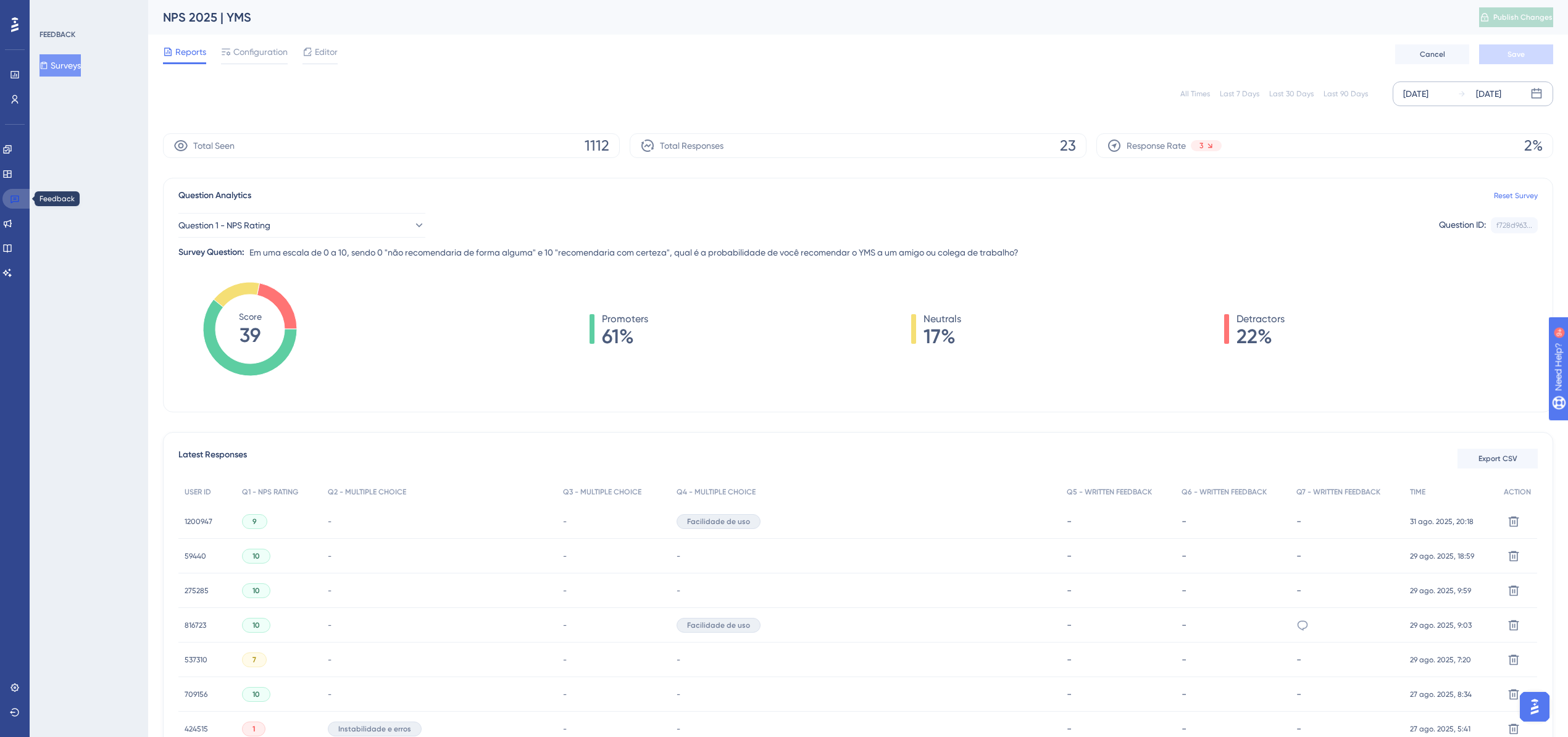
click at [8, 200] on link at bounding box center [17, 199] width 29 height 20
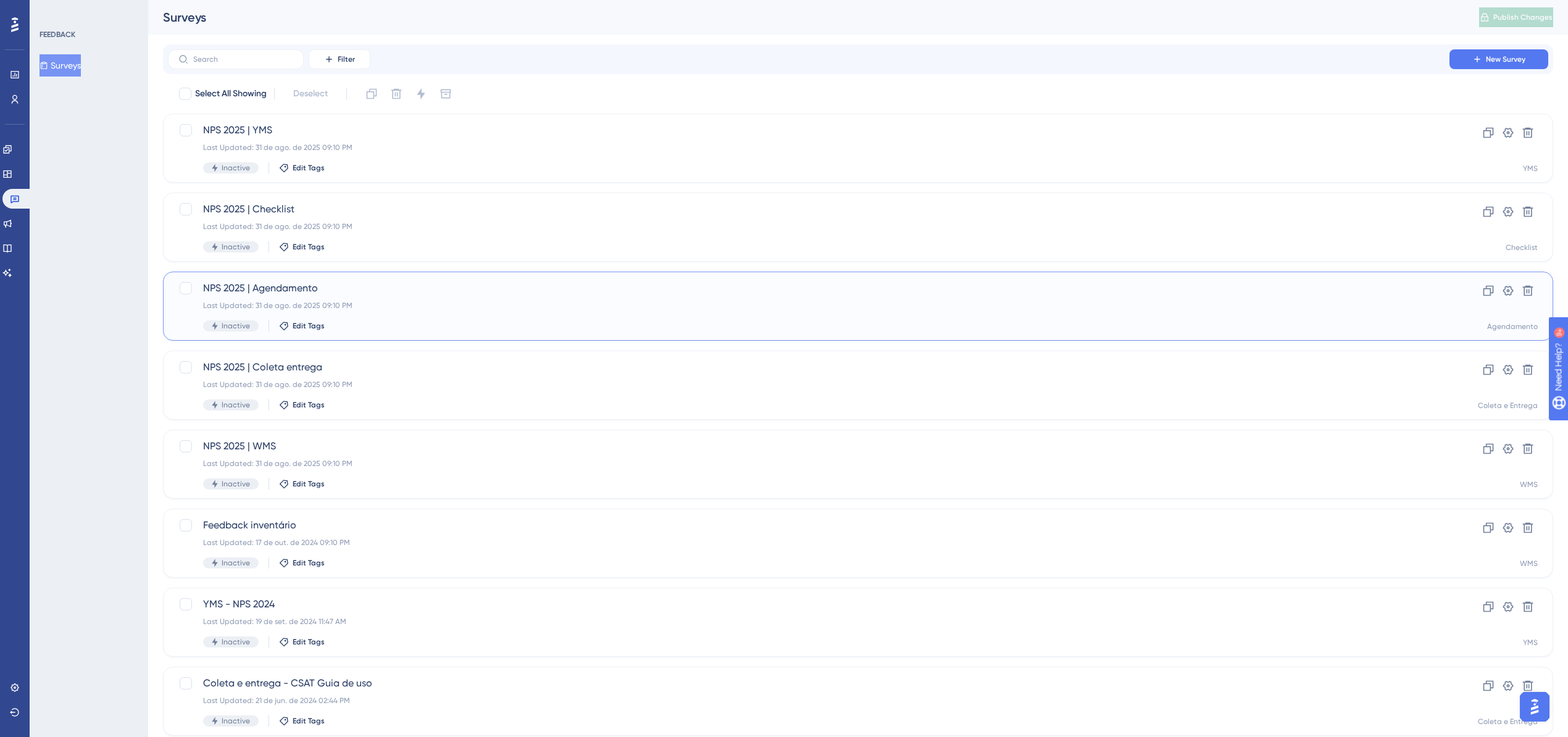
click at [367, 299] on div "NPS 2025 | Agendamento Last Updated: 31 de ago. de 2025 09:10 PM Inactive Edit …" at bounding box center [809, 306] width 1211 height 51
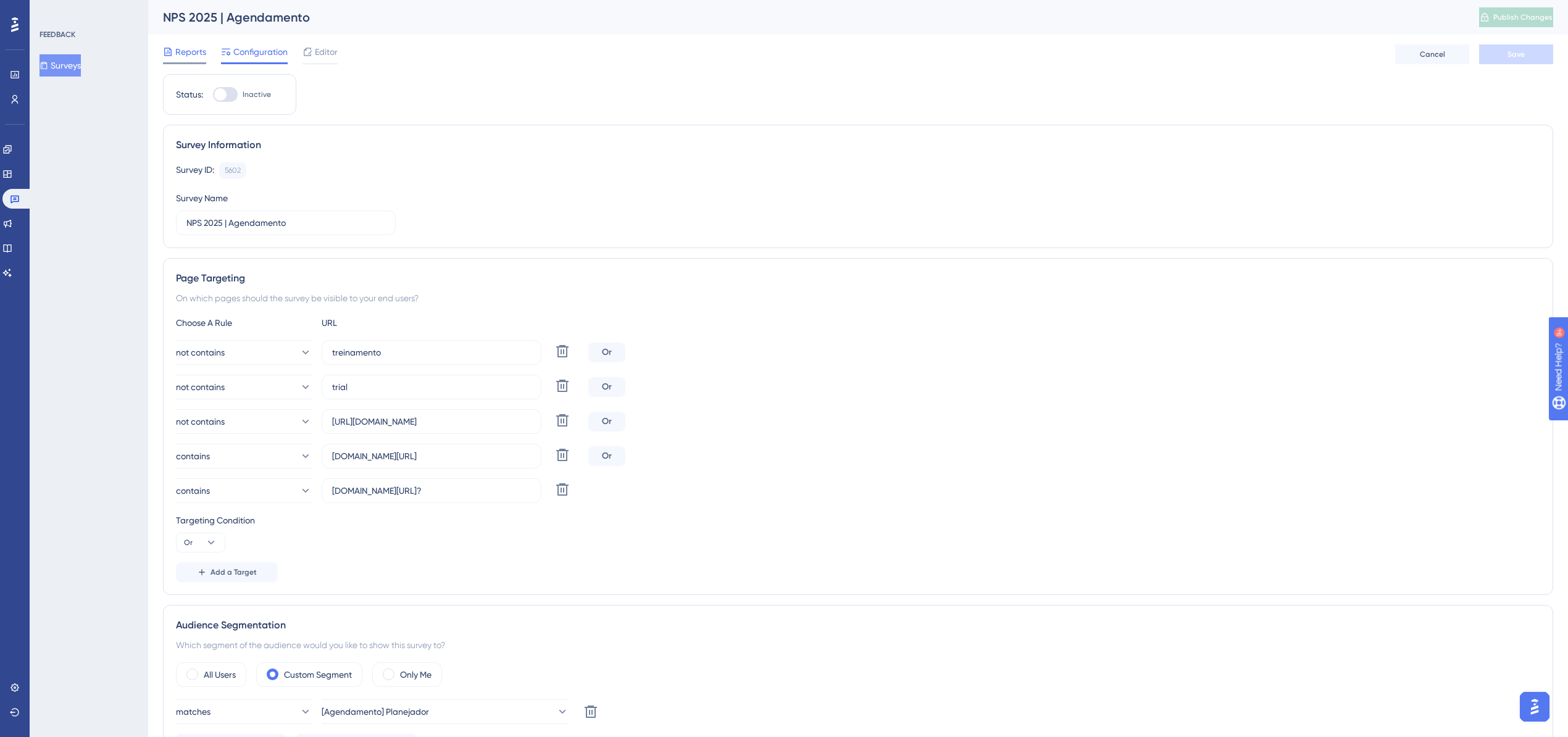
click at [181, 53] on span "Reports" at bounding box center [191, 52] width 31 height 15
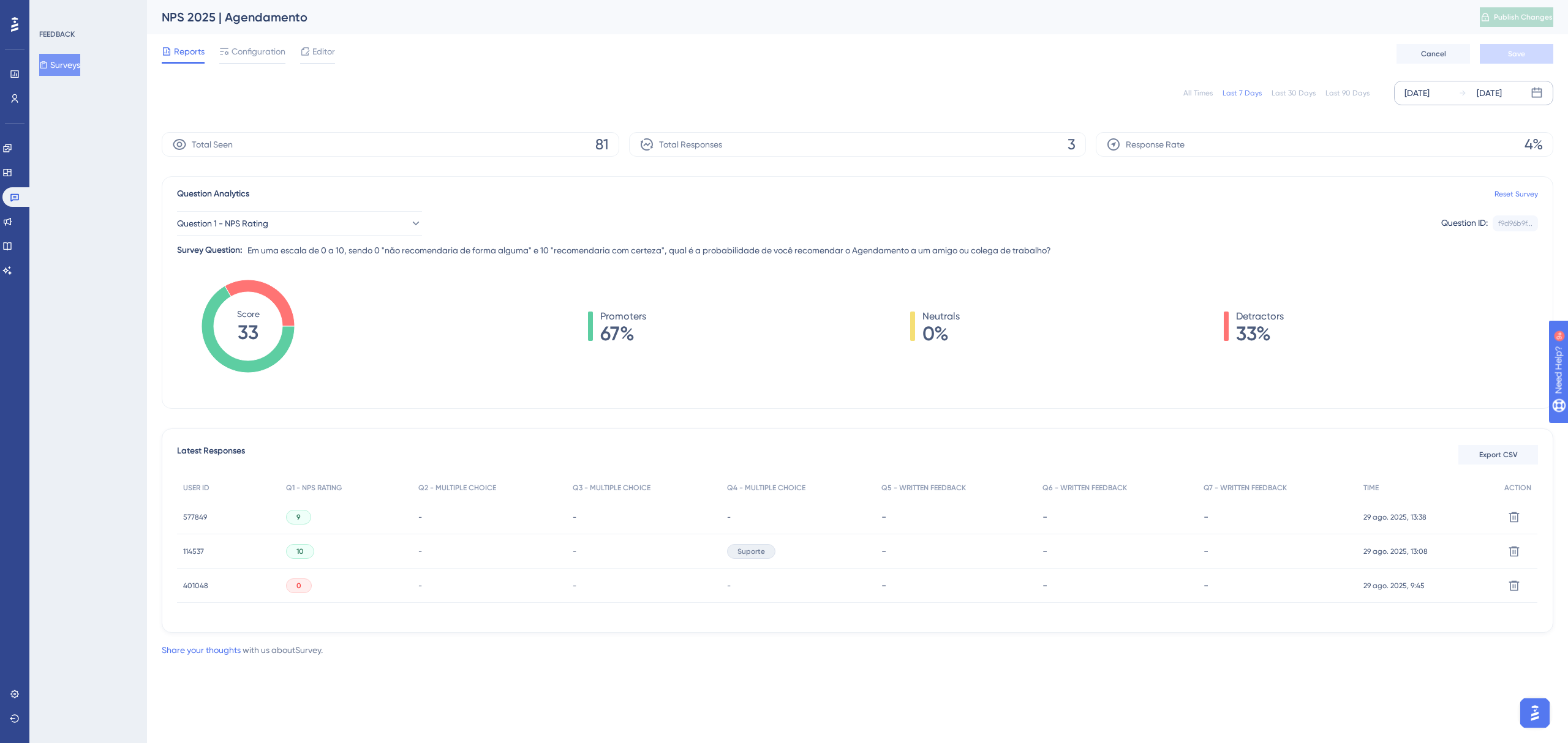
click at [1426, 93] on div "[DATE]" at bounding box center [1417, 93] width 25 height 15
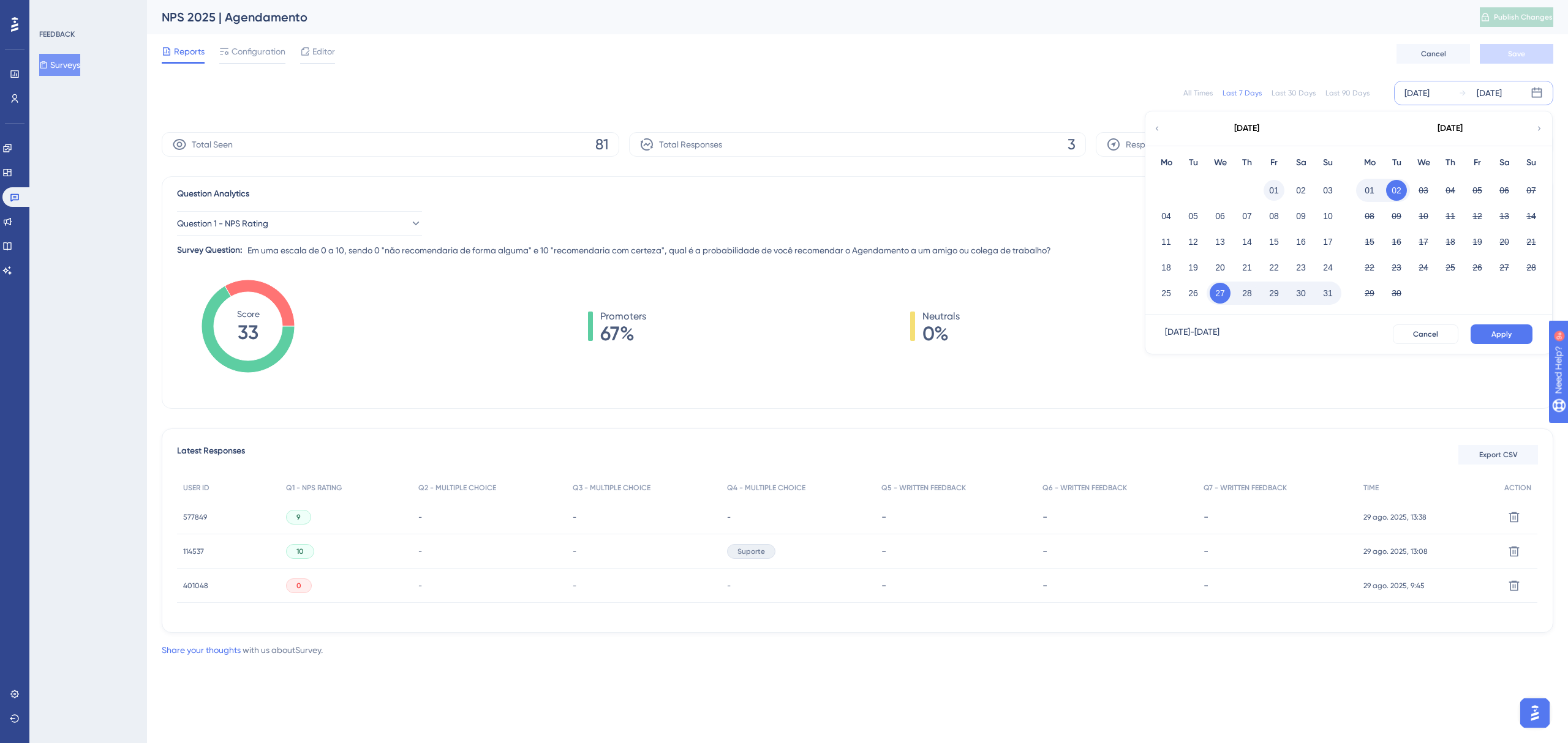
click at [1275, 190] on button "01" at bounding box center [1274, 190] width 21 height 21
click at [1328, 295] on button "31" at bounding box center [1328, 293] width 21 height 21
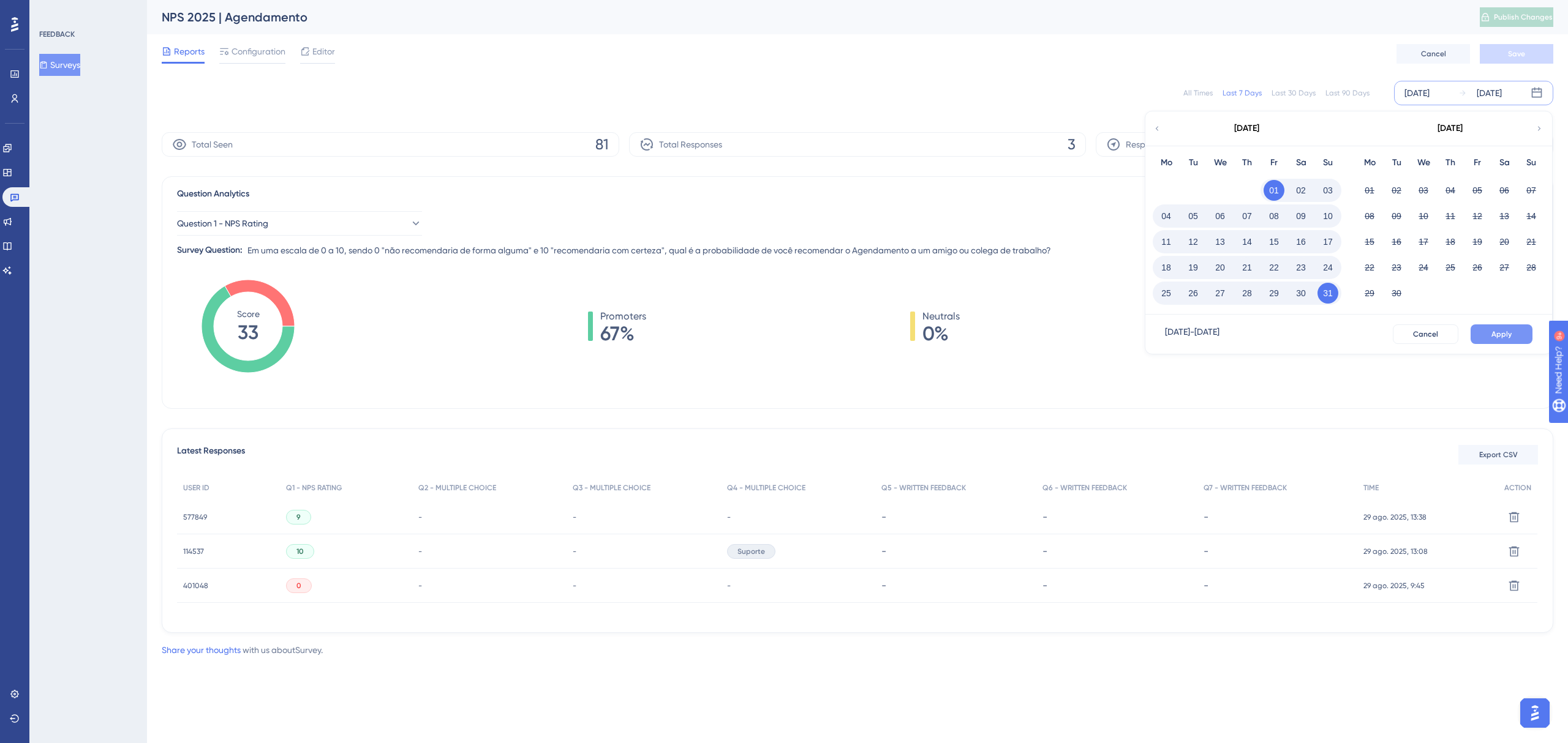
click at [1478, 329] on button "Apply" at bounding box center [1501, 334] width 62 height 20
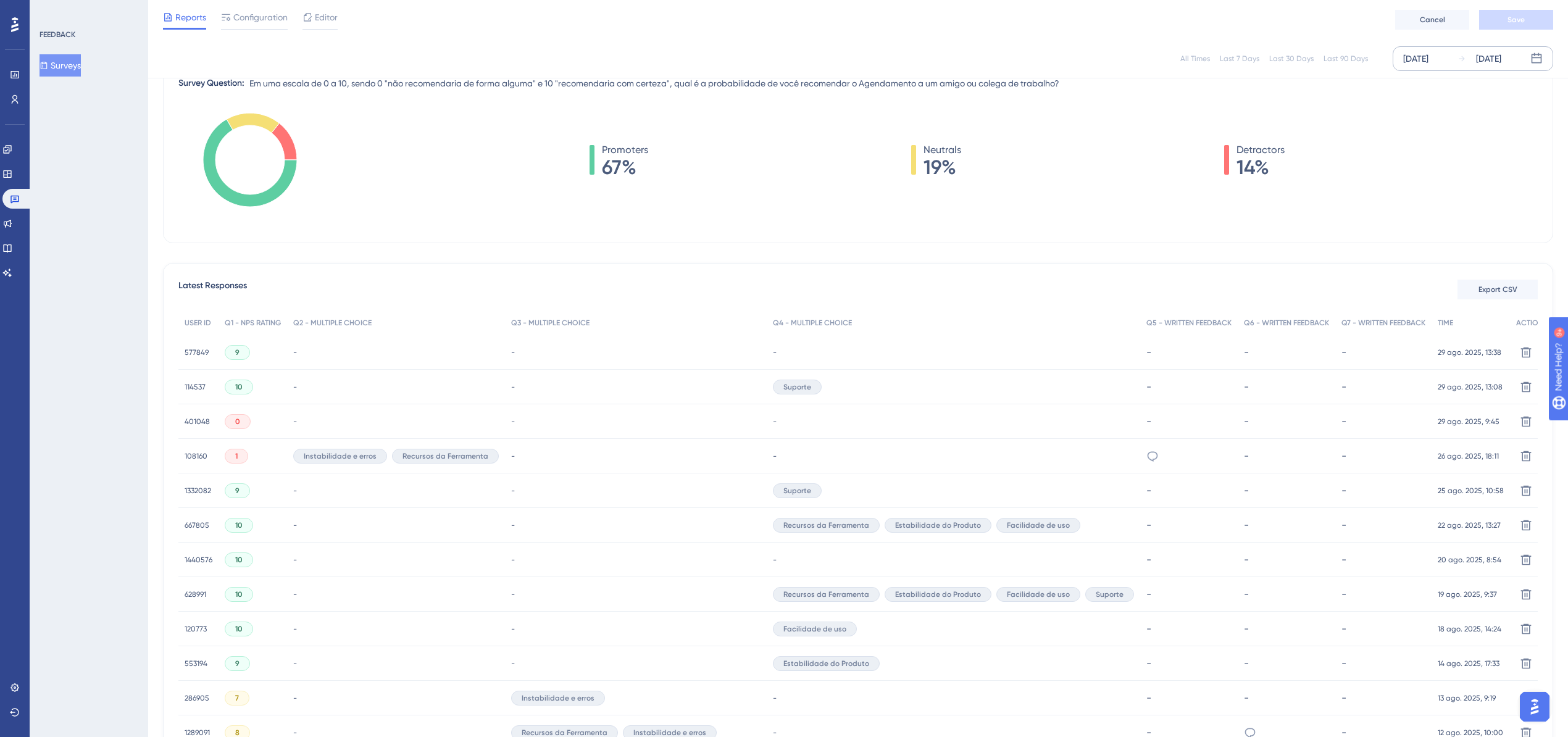
scroll to position [247, 0]
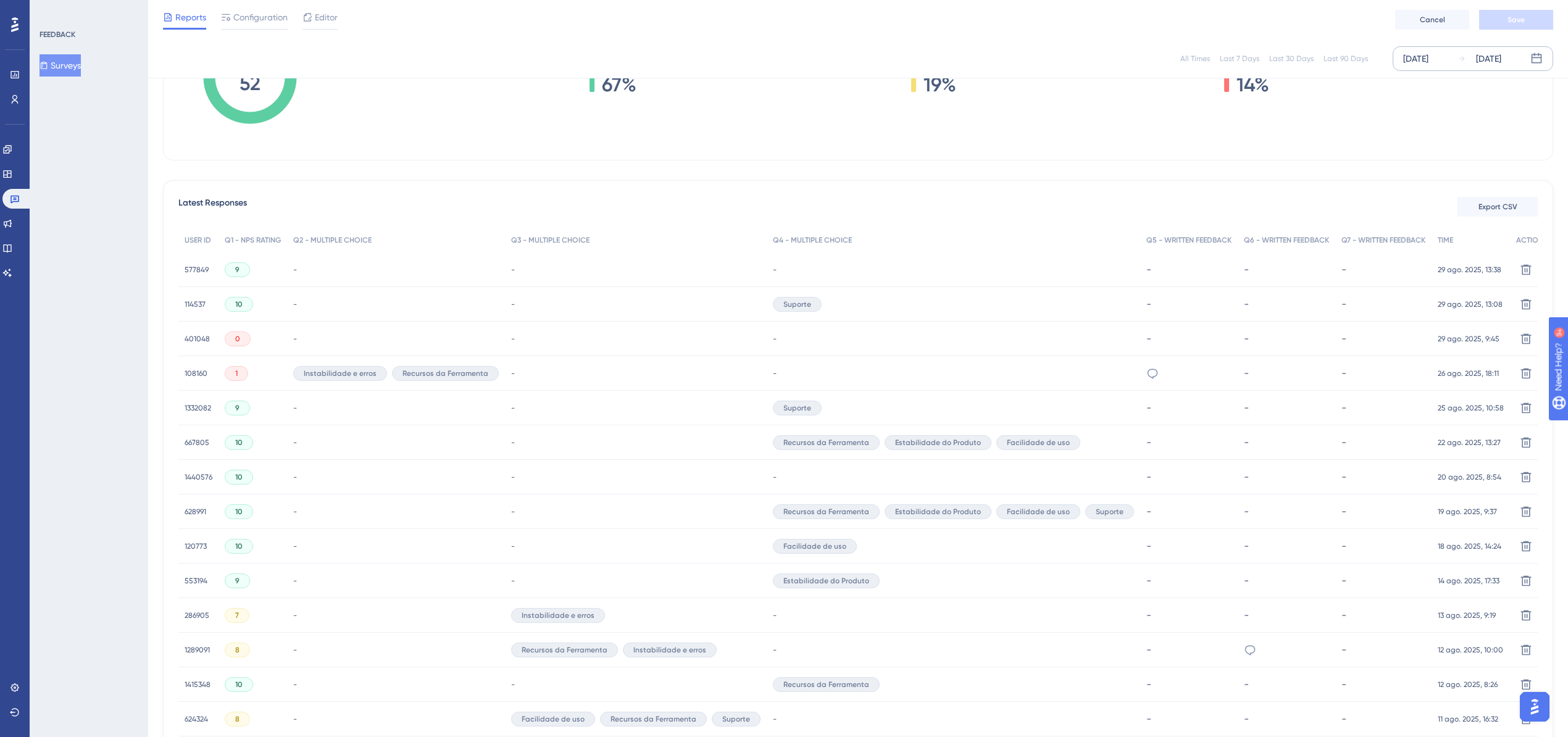
click at [191, 372] on span "108160" at bounding box center [196, 374] width 23 height 10
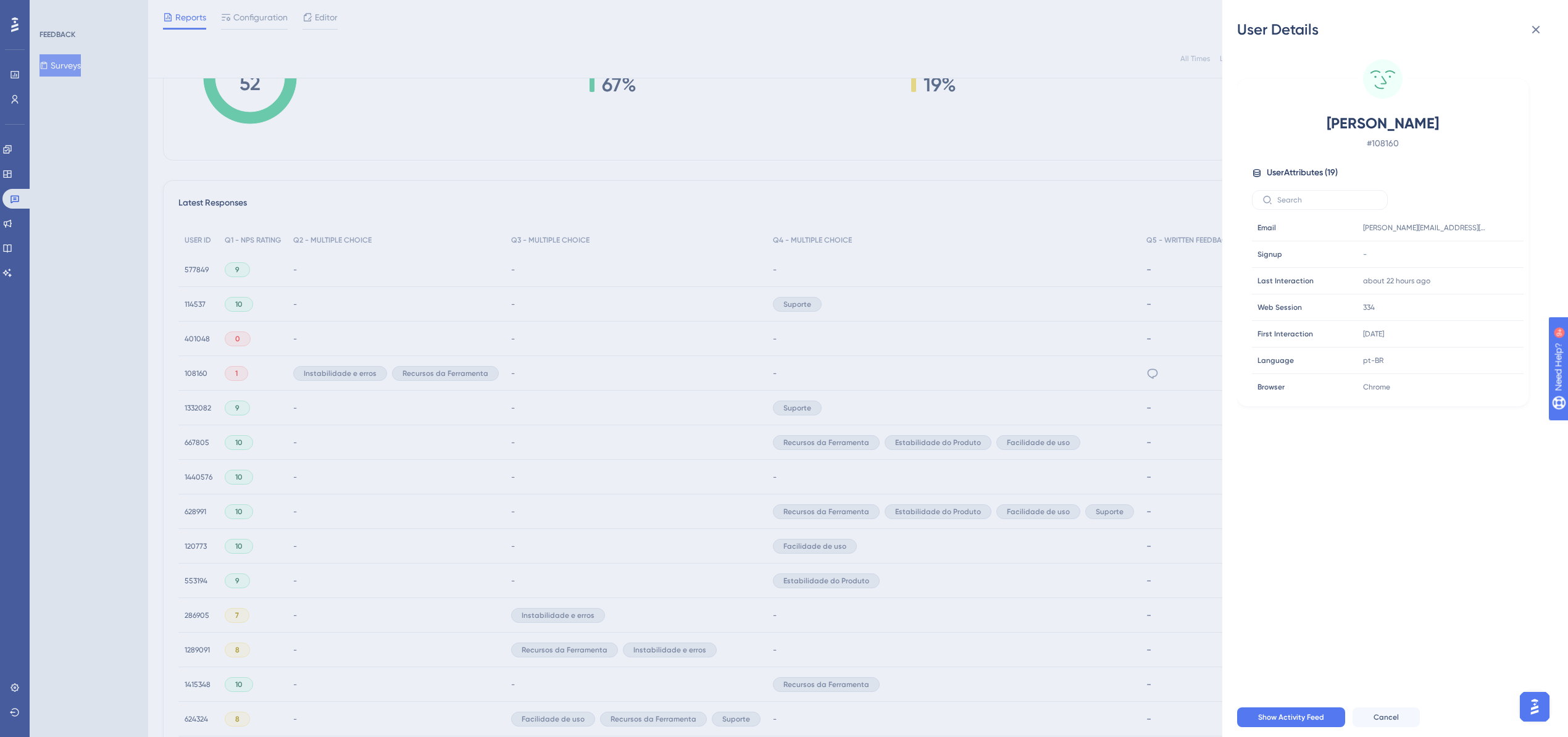
click at [1136, 373] on div "User Details [PERSON_NAME] # 108160 User Attributes ( 19 ) Email Email [PERSON_…" at bounding box center [784, 368] width 1568 height 737
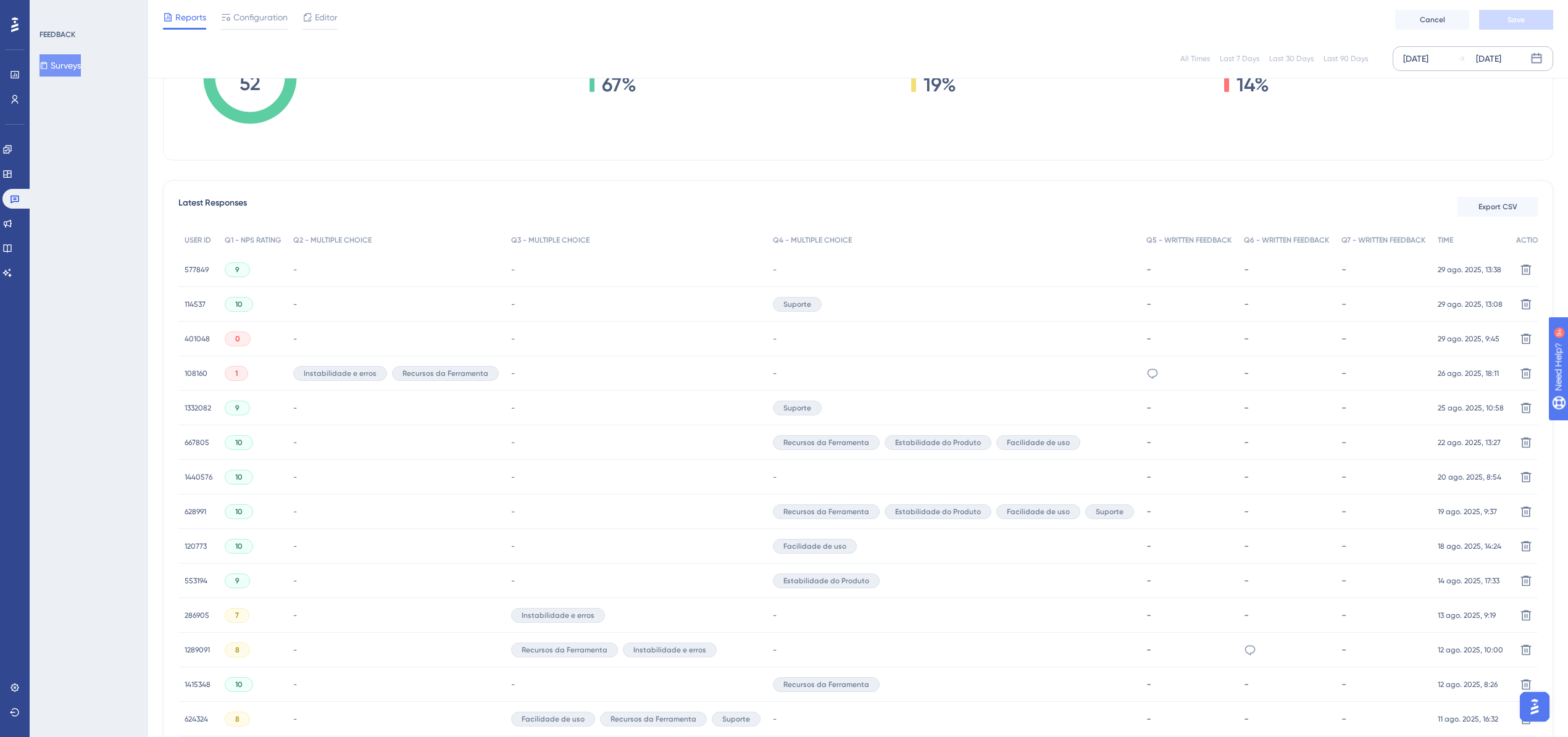
click at [201, 647] on span "1289091" at bounding box center [197, 650] width 25 height 10
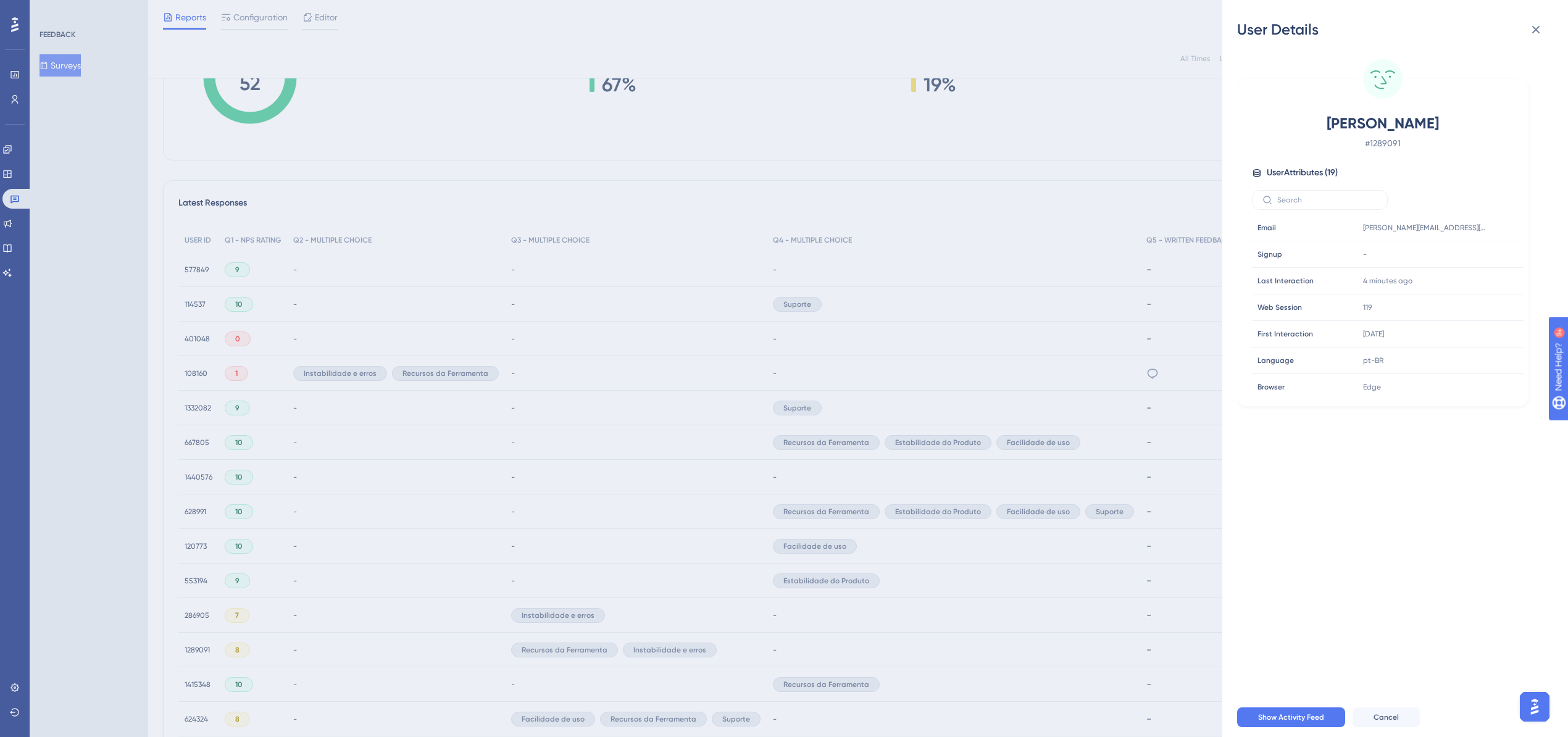
click at [1117, 583] on div "User Details [PERSON_NAME] # 1289091 User Attributes ( 19 ) Email Email [PERSON…" at bounding box center [784, 368] width 1568 height 737
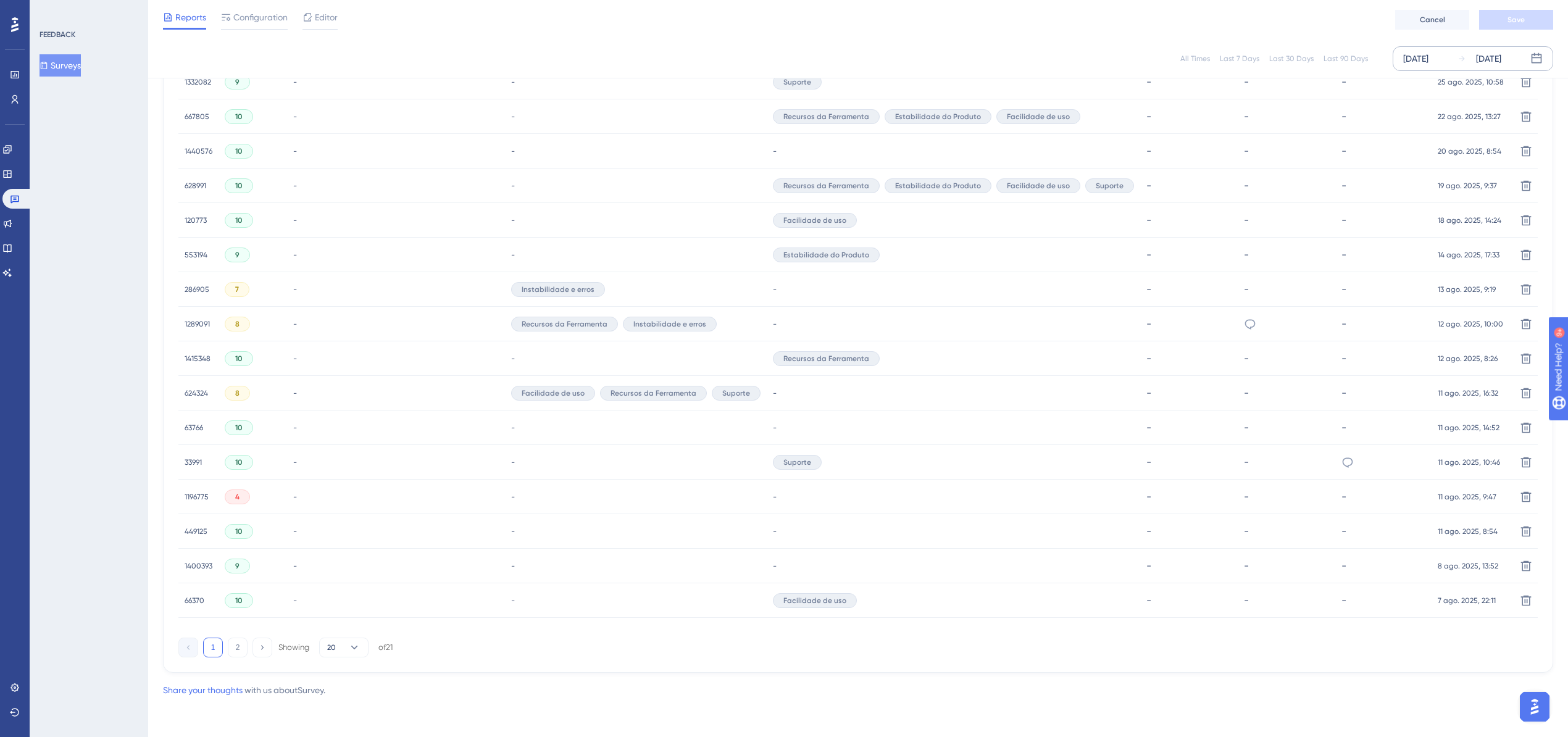
scroll to position [576, 0]
click at [235, 652] on button "2" at bounding box center [238, 647] width 20 height 20
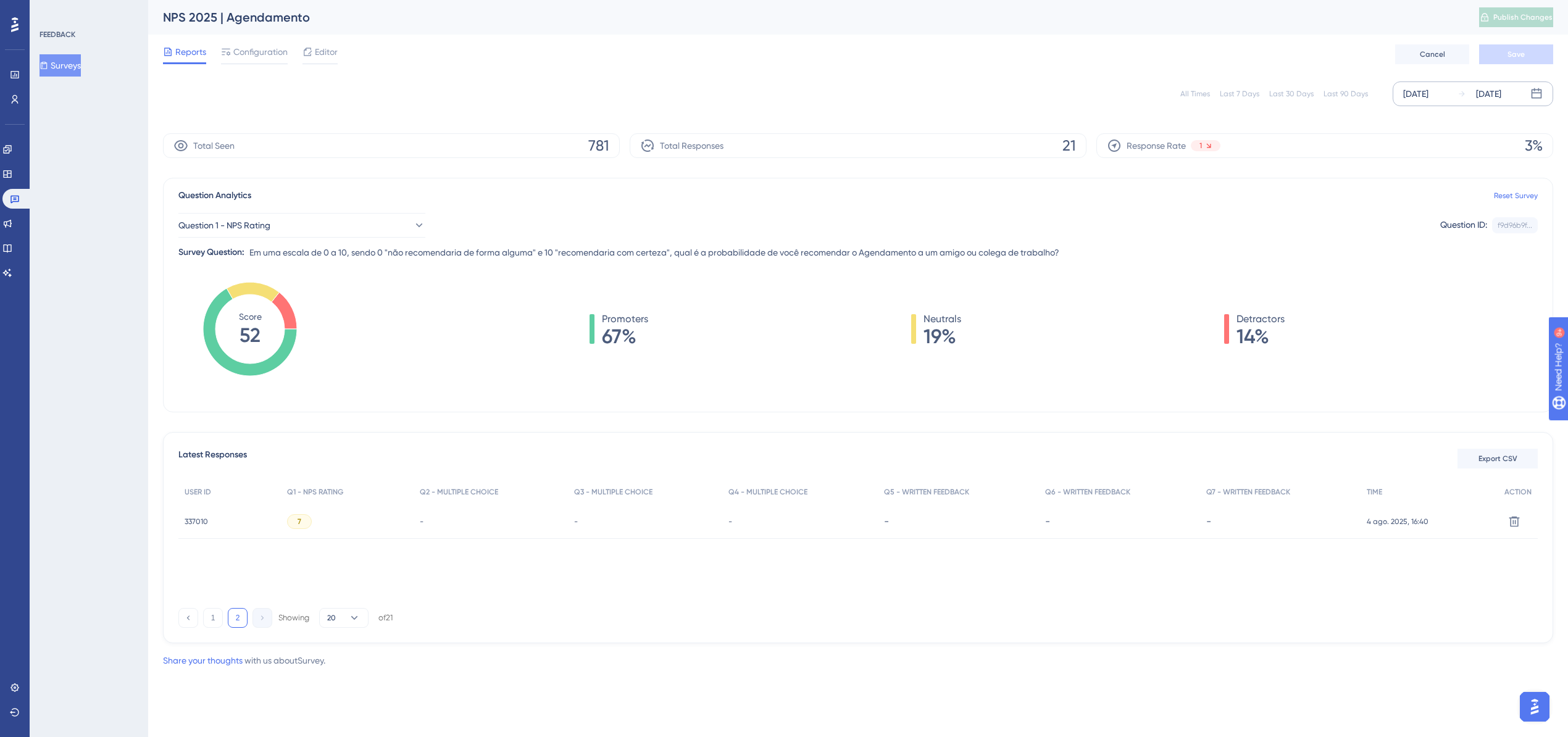
scroll to position [0, 0]
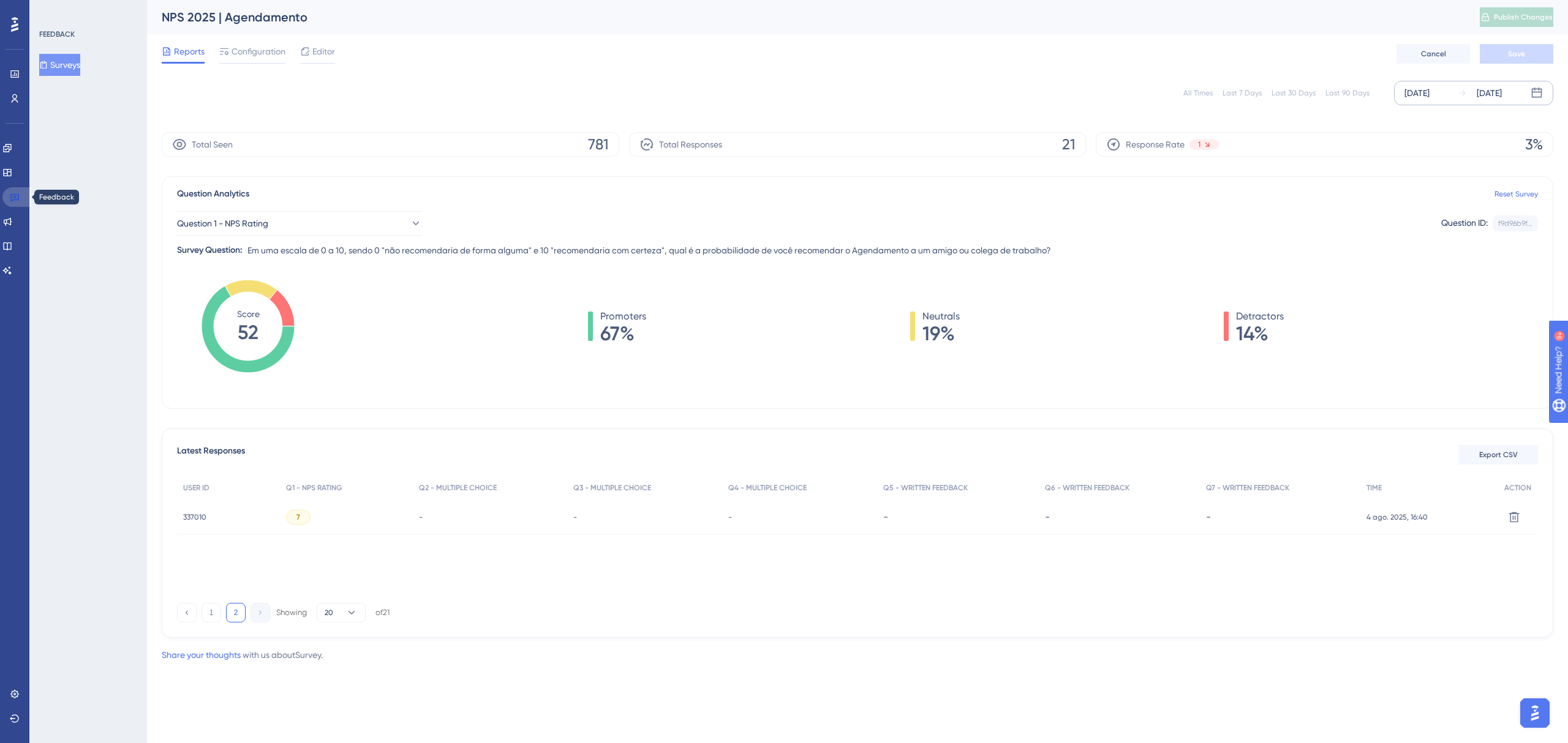
click at [15, 194] on icon at bounding box center [15, 198] width 8 height 8
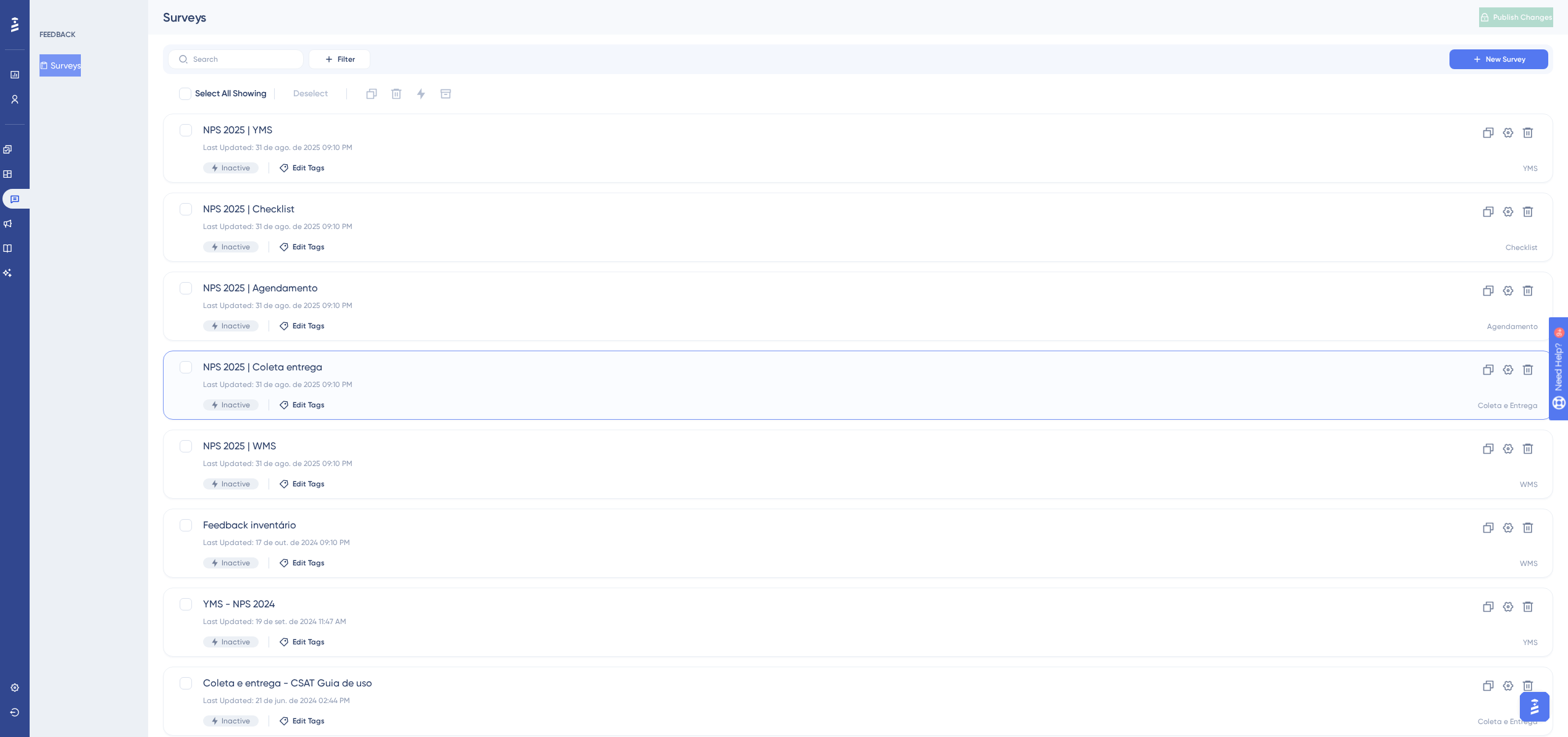
click at [477, 384] on div "Last Updated: 31 de ago. de 2025 09:10 PM" at bounding box center [809, 384] width 1211 height 10
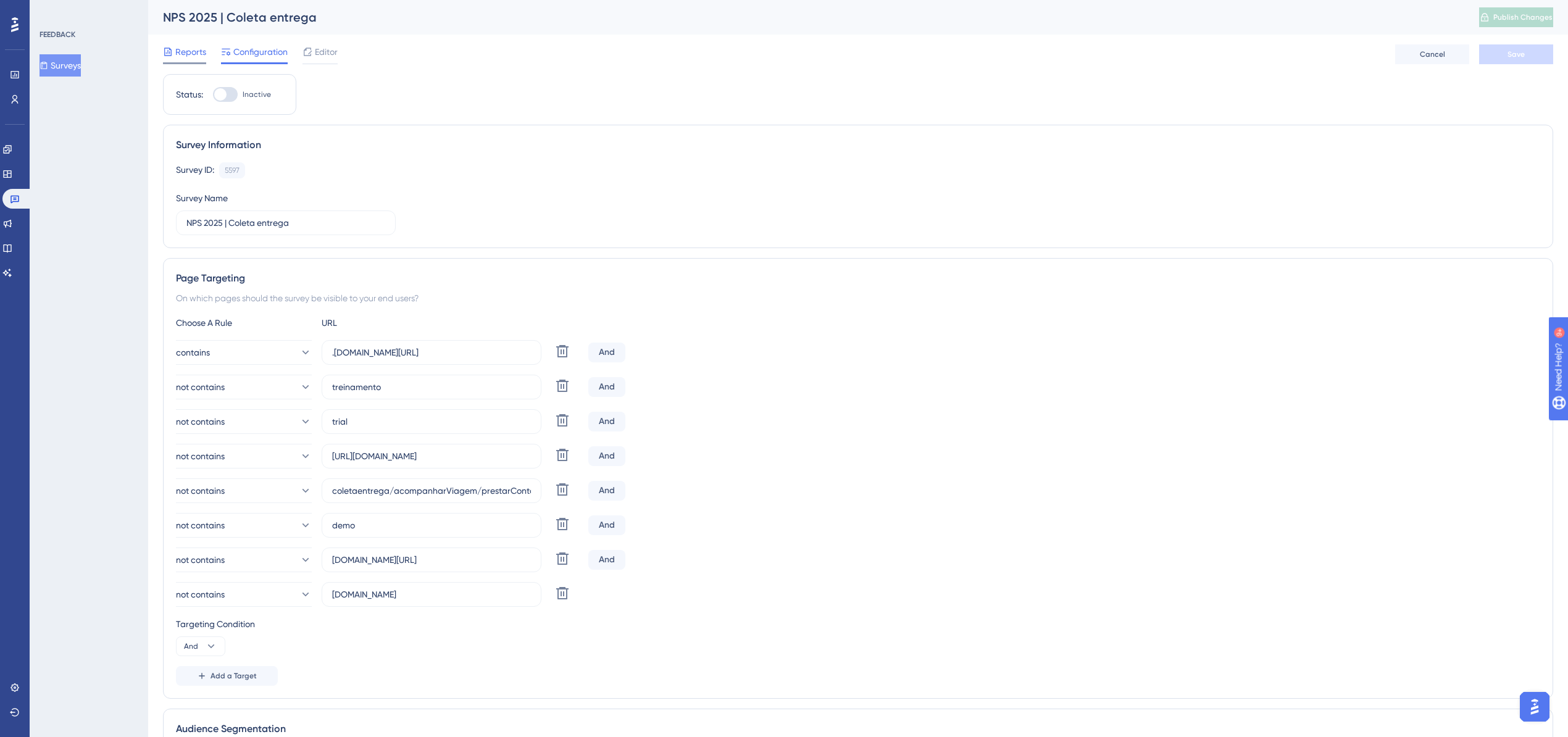
click at [194, 53] on span "Reports" at bounding box center [191, 52] width 31 height 15
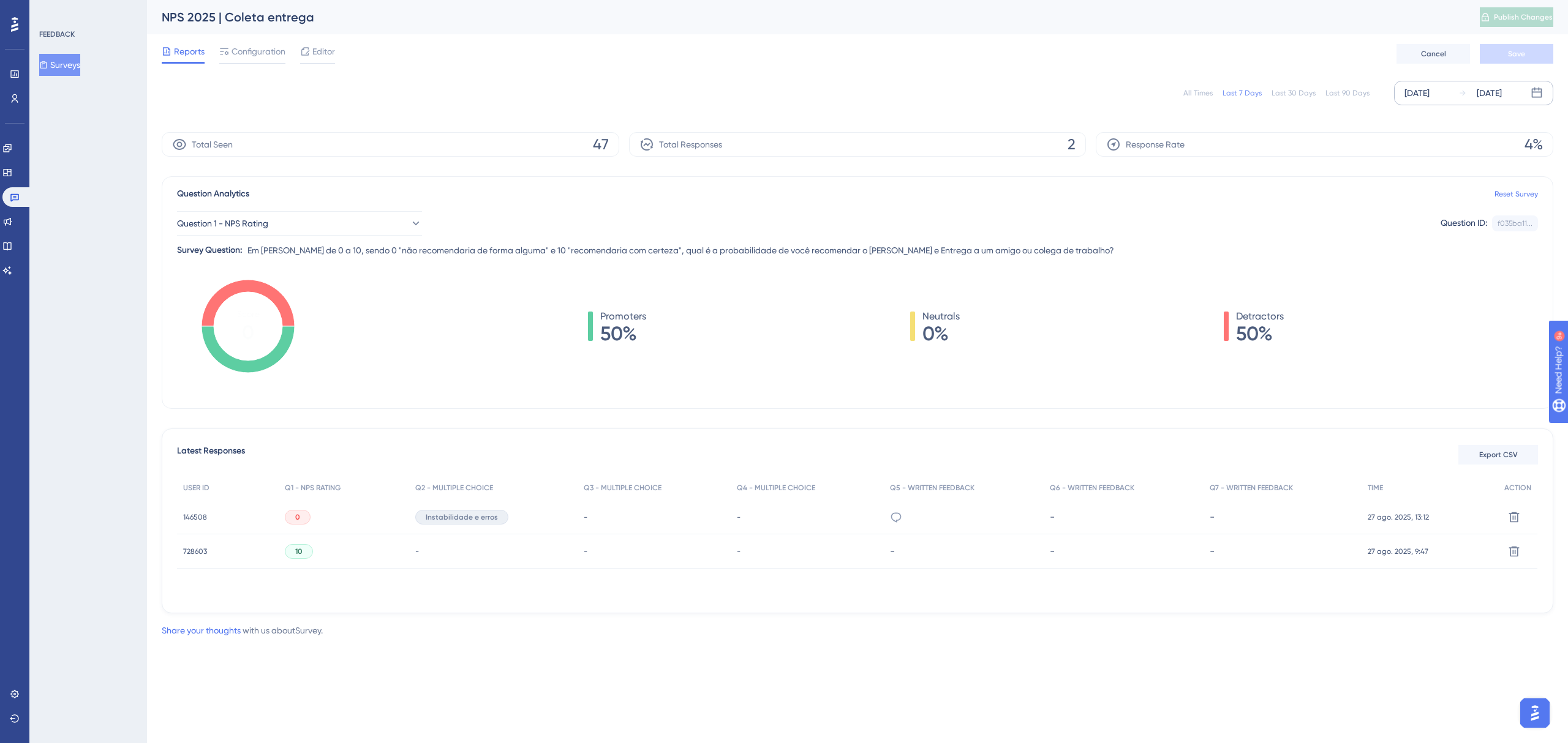
click at [1425, 89] on div "[DATE]" at bounding box center [1417, 93] width 25 height 15
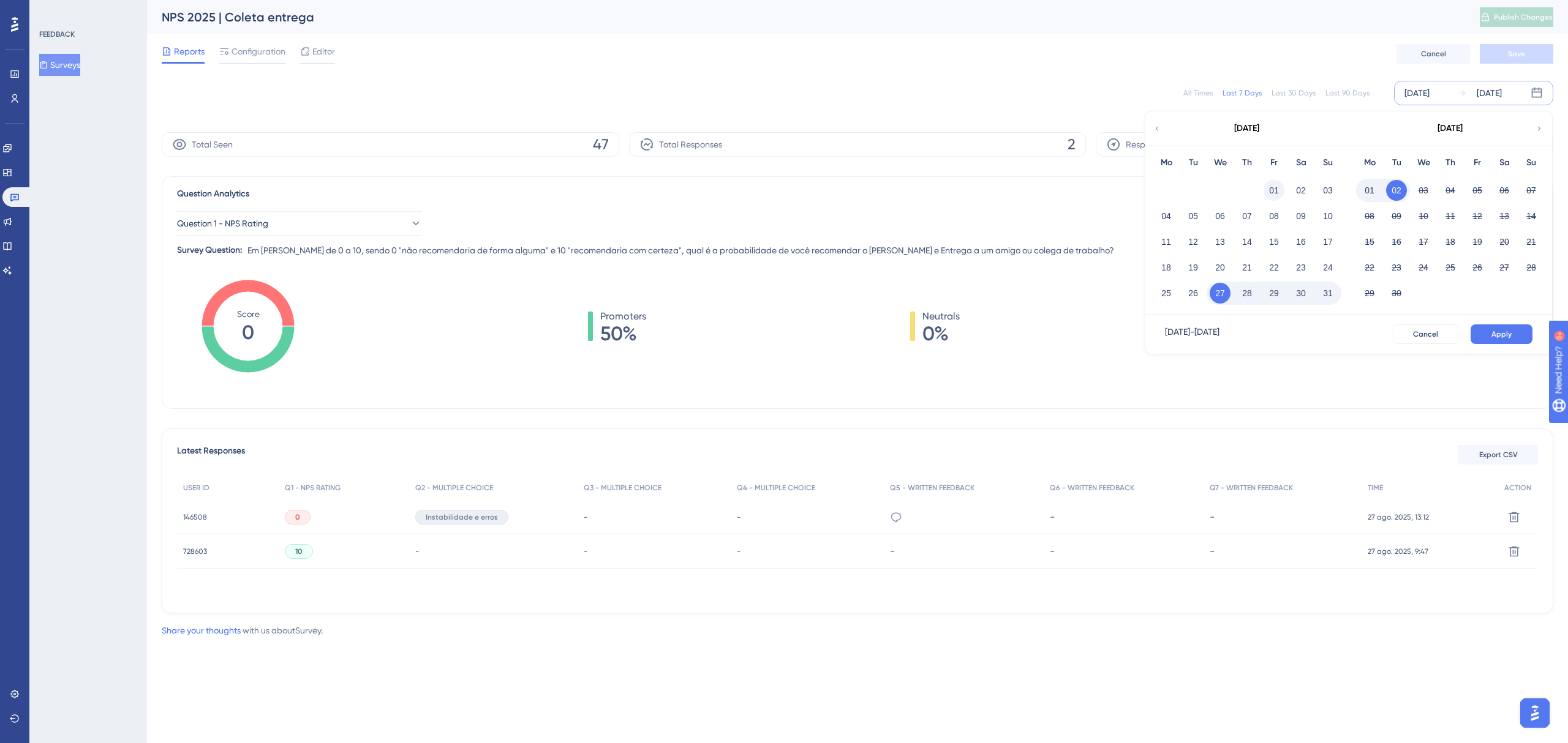
click at [1274, 187] on button "01" at bounding box center [1274, 190] width 21 height 21
click at [1328, 294] on button "31" at bounding box center [1328, 293] width 21 height 21
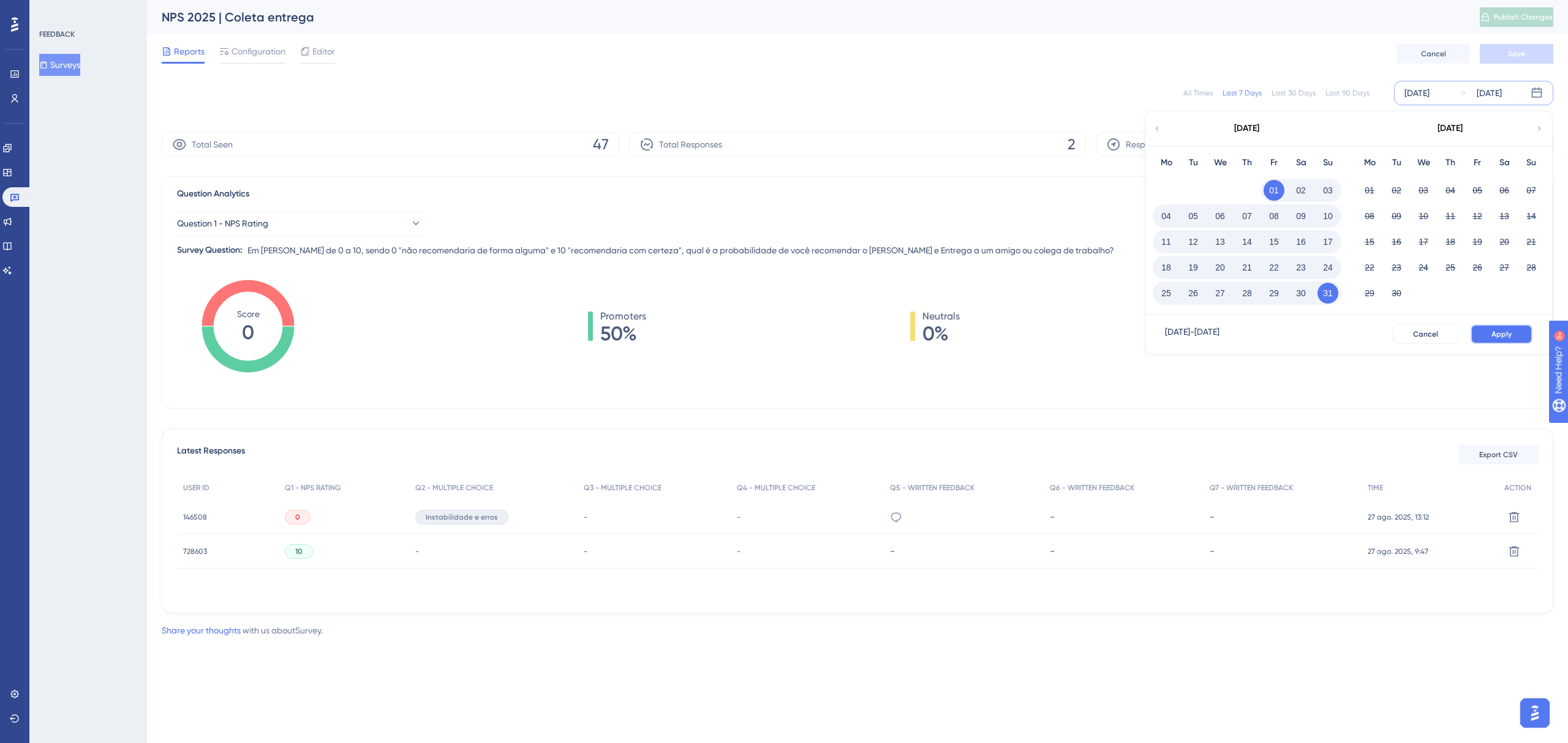
click at [1508, 331] on span "Apply" at bounding box center [1501, 334] width 20 height 10
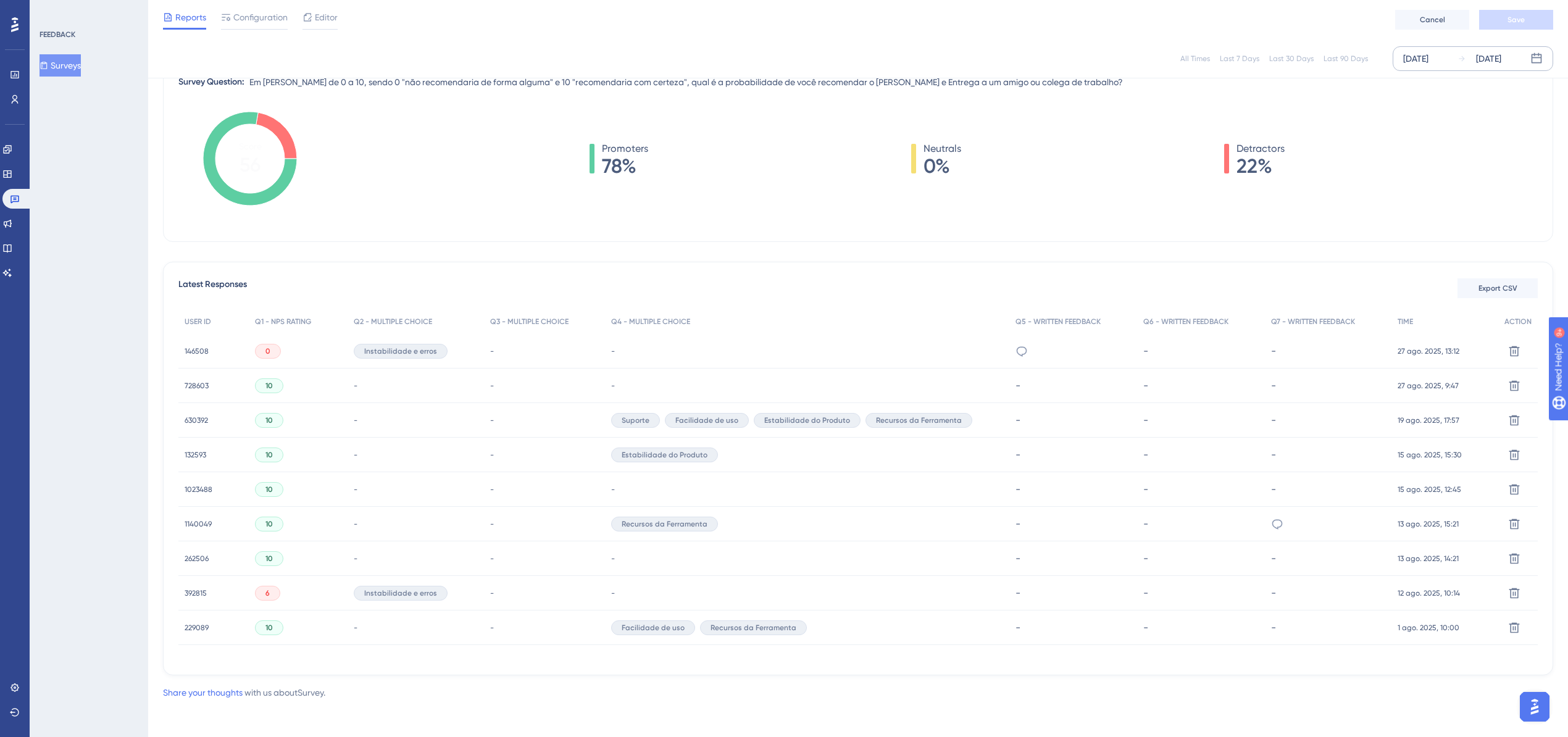
scroll to position [171, 0]
click at [188, 344] on span "146508" at bounding box center [196, 349] width 24 height 10
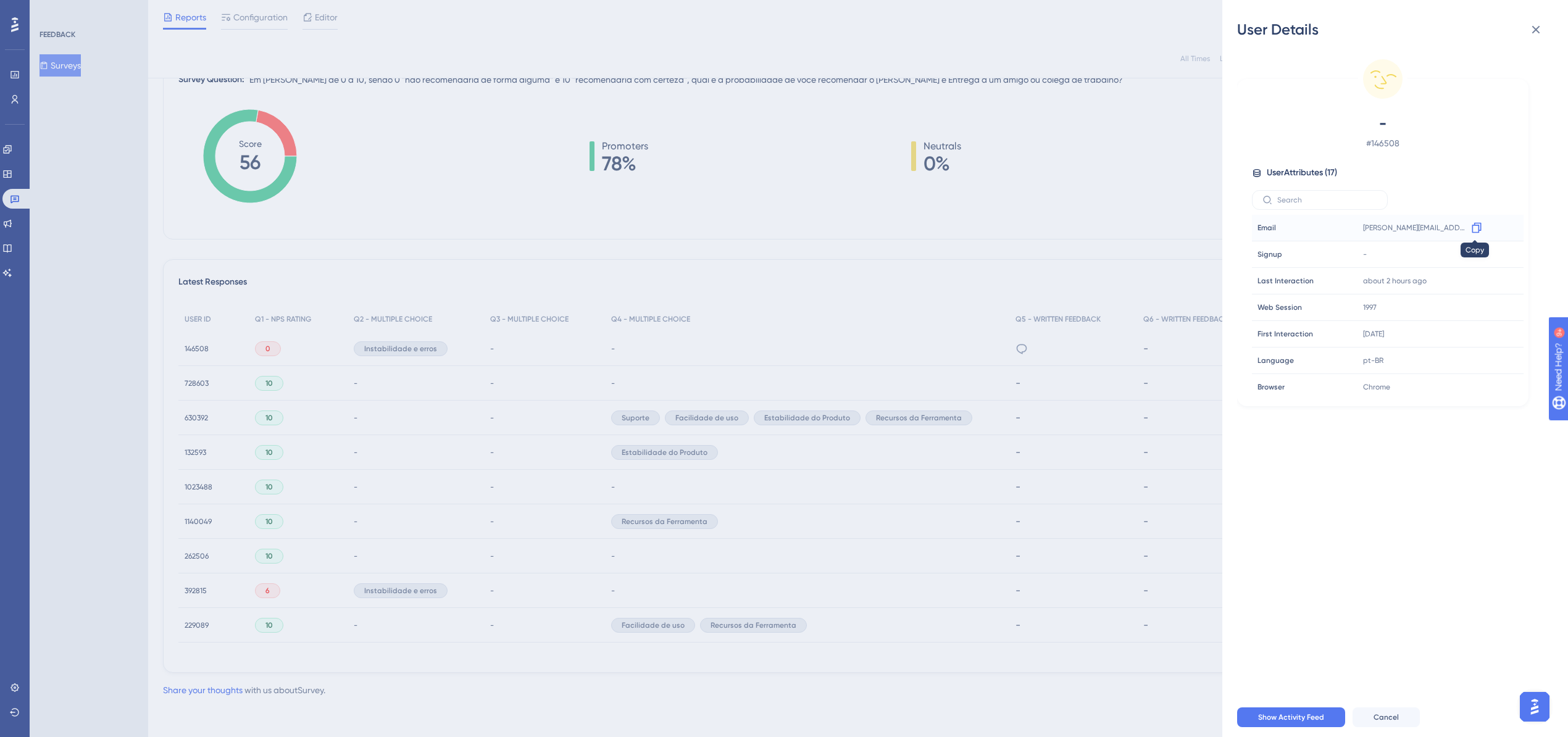
click at [1475, 223] on icon at bounding box center [1476, 228] width 9 height 11
click at [1534, 23] on icon at bounding box center [1536, 29] width 15 height 15
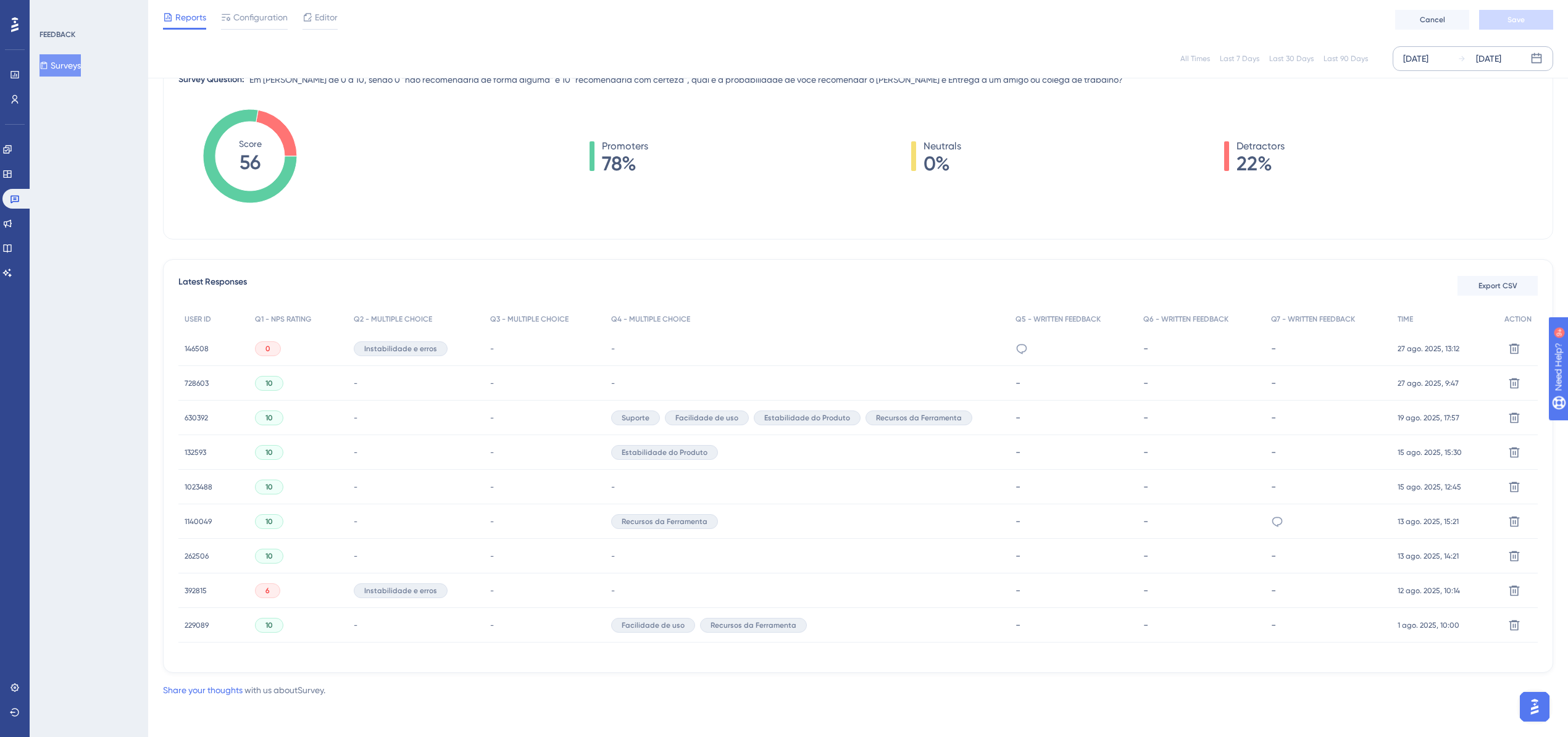
click at [206, 344] on span "146508" at bounding box center [196, 349] width 24 height 10
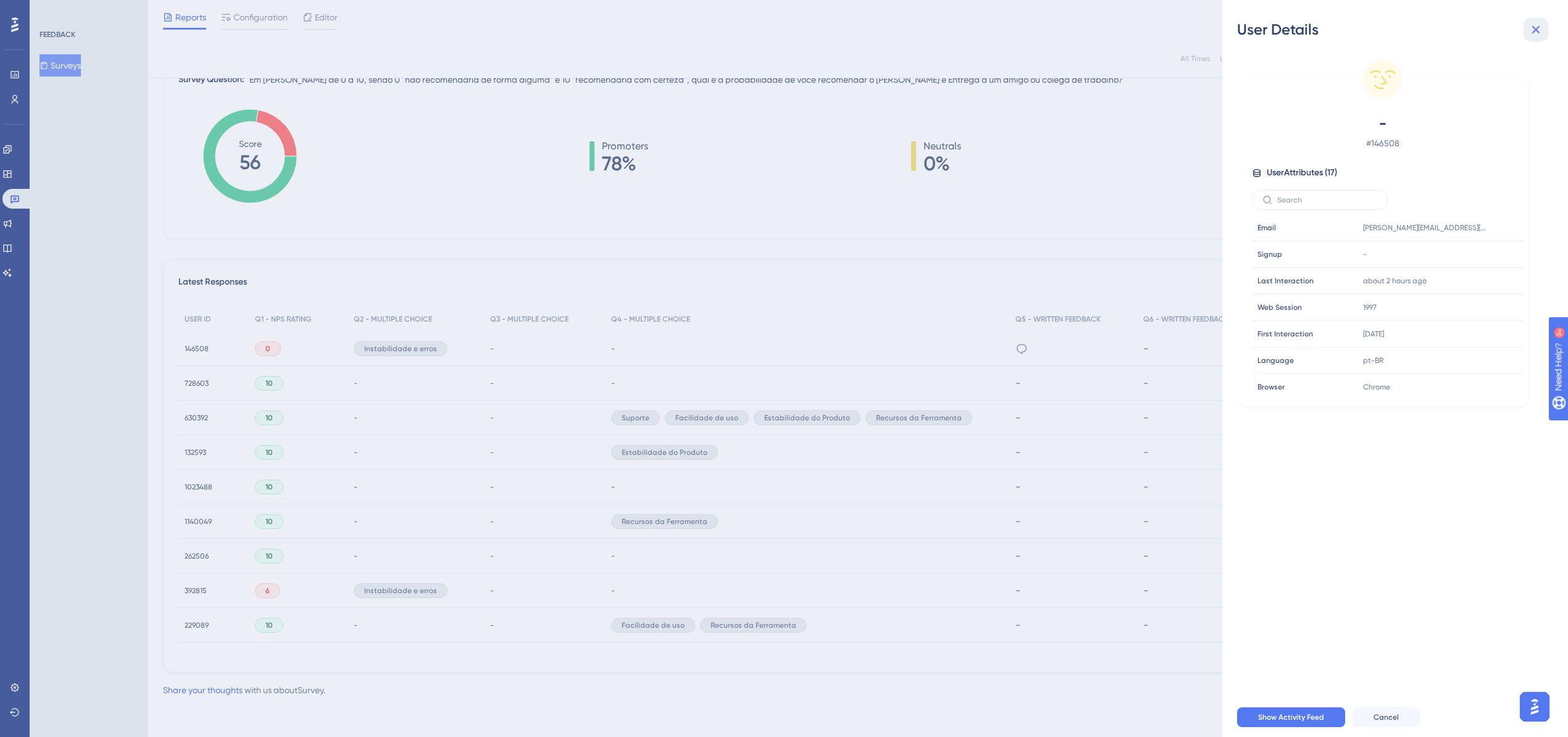
click at [1531, 37] on button at bounding box center [1536, 29] width 25 height 25
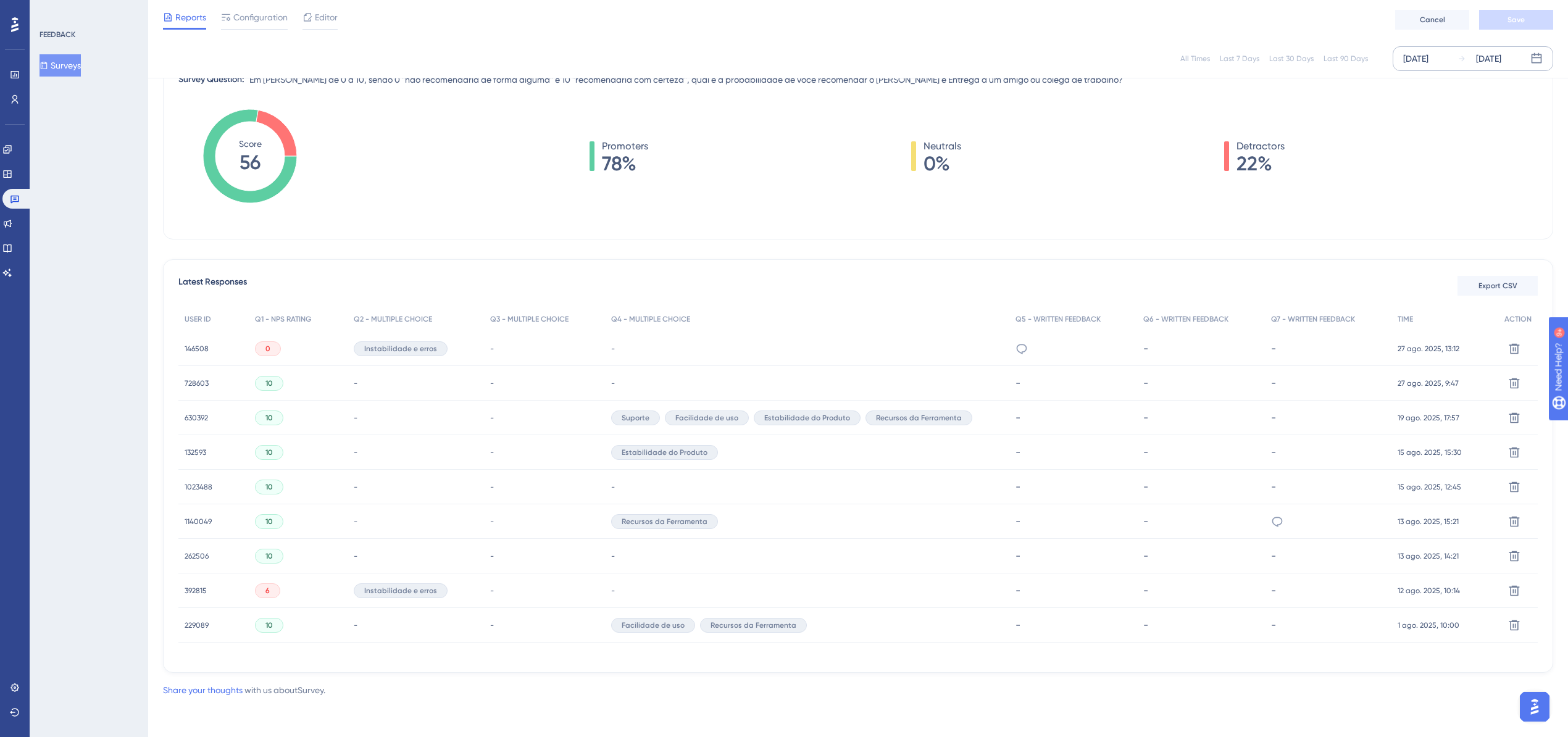
click at [1453, 57] on div "[DATE] [DATE]" at bounding box center [1473, 59] width 161 height 25
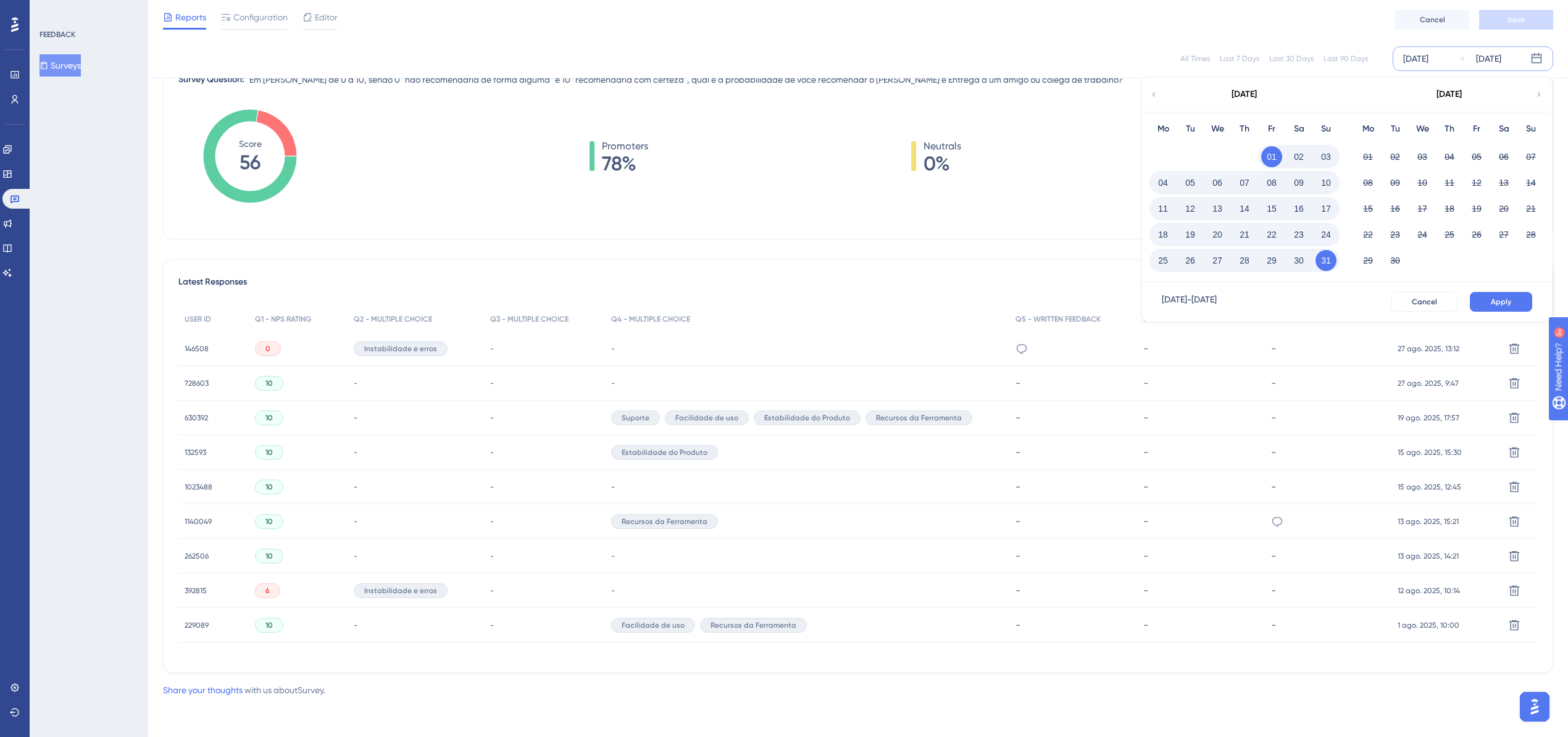
click at [1453, 52] on div "[DATE] [DATE] [DATE] Mo Tu We Th Fr Sa Su 01 02 03 04 05 06 07 08 09 10 11 12 1…" at bounding box center [1473, 59] width 161 height 25
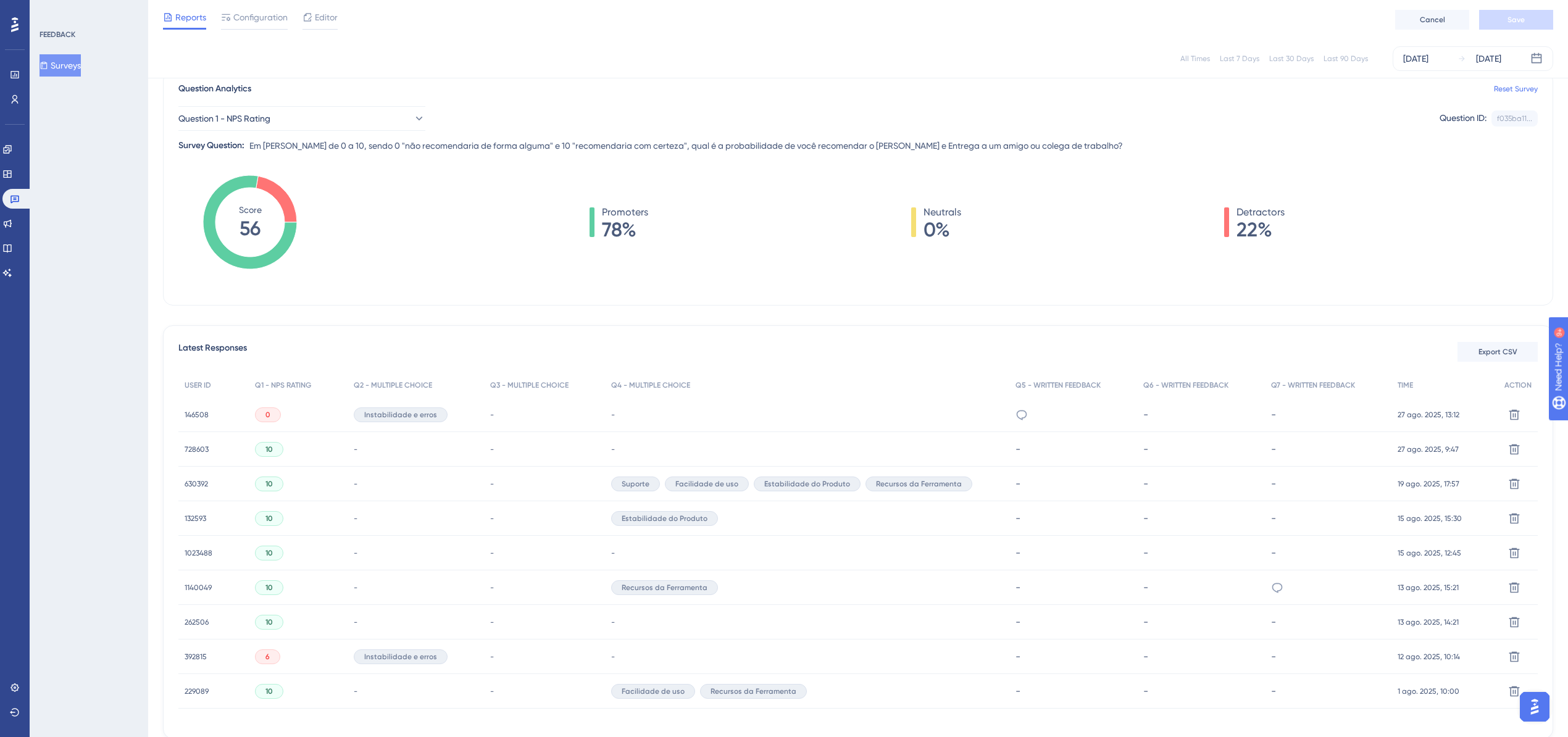
scroll to position [8, 0]
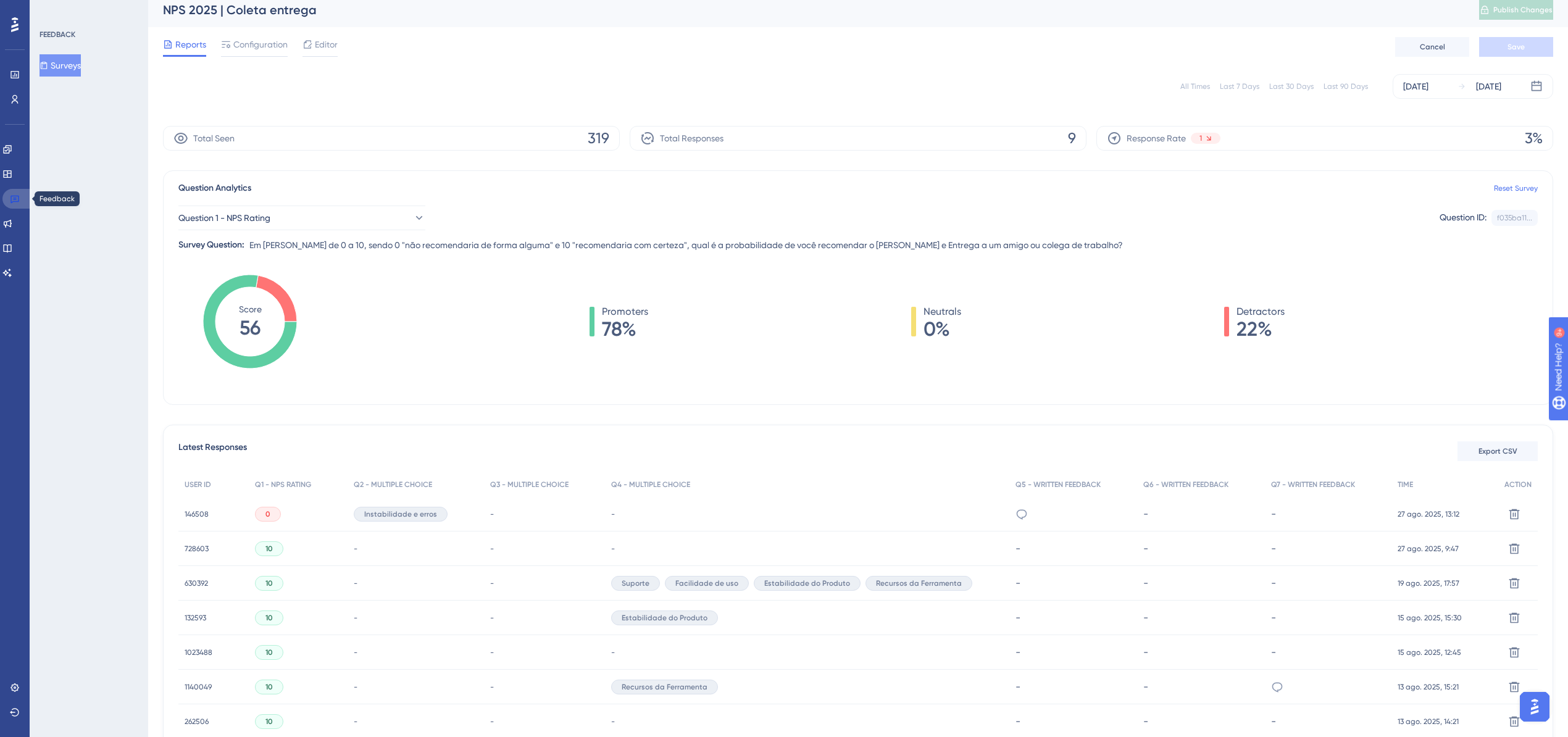
click at [11, 201] on icon at bounding box center [15, 200] width 8 height 8
